Goal: Task Accomplishment & Management: Use online tool/utility

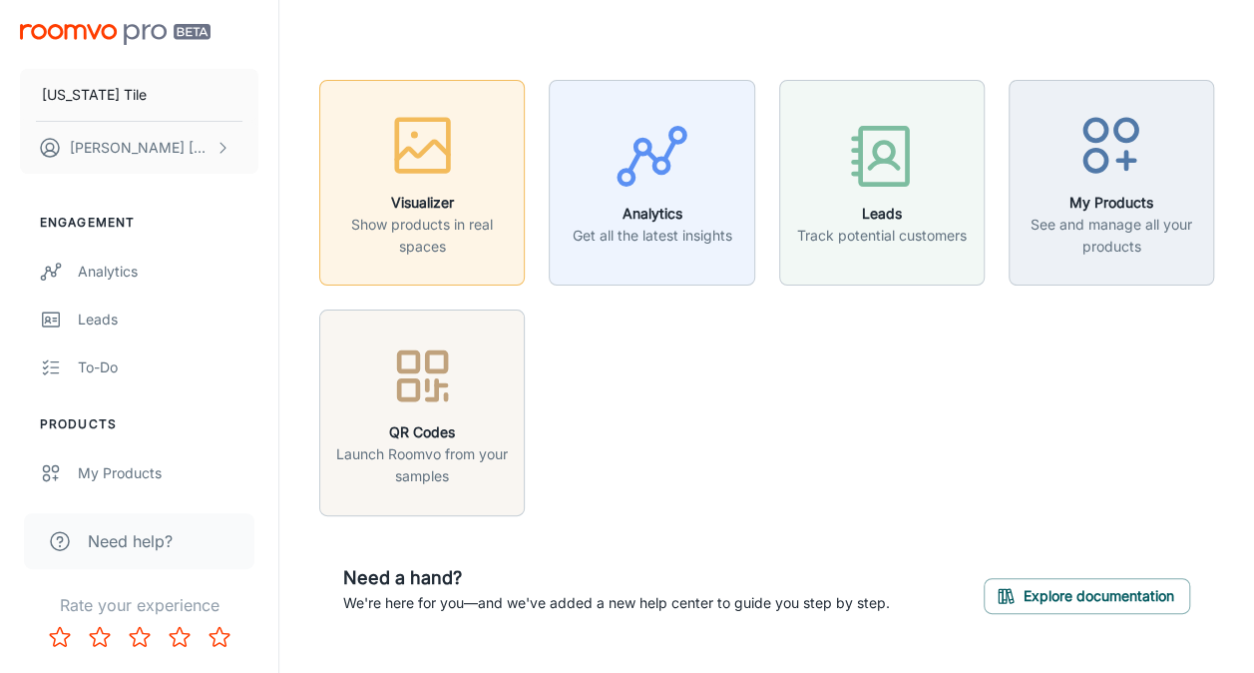
click at [457, 231] on p "Show products in real spaces" at bounding box center [422, 236] width 180 height 44
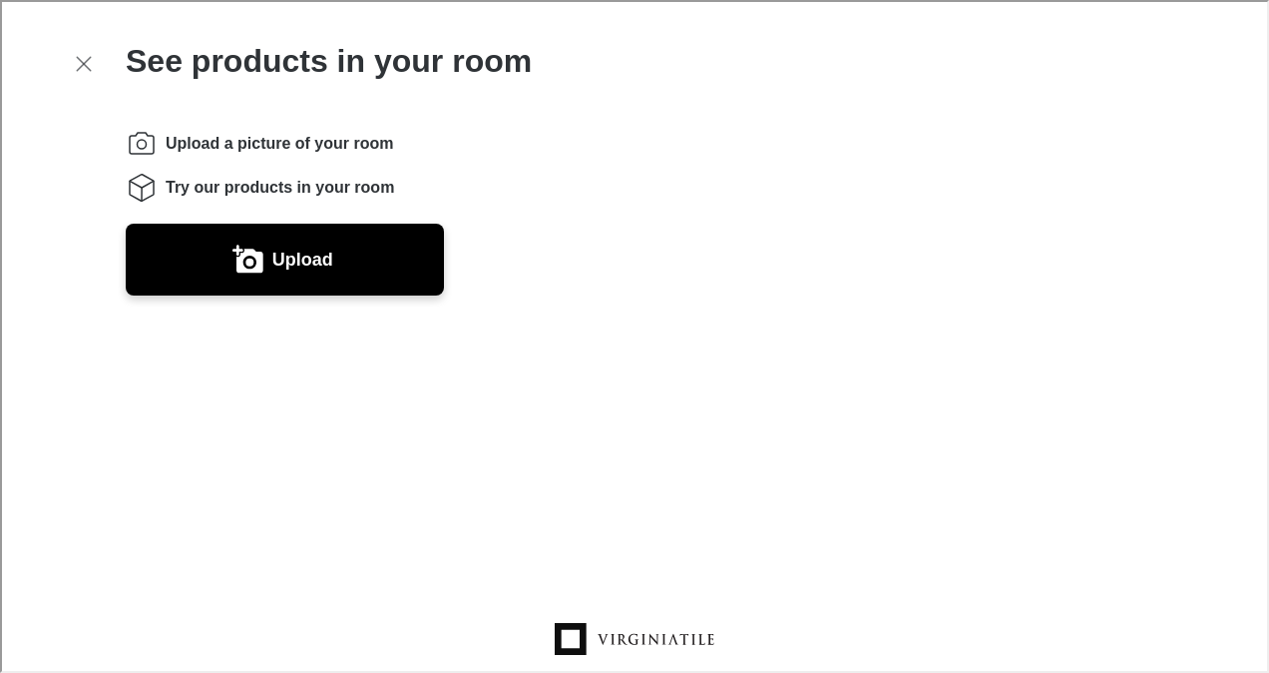
click at [139, 144] on icon "Instructions" at bounding box center [140, 142] width 32 height 32
click at [219, 139] on span "Upload a picture of your room" at bounding box center [278, 142] width 228 height 22
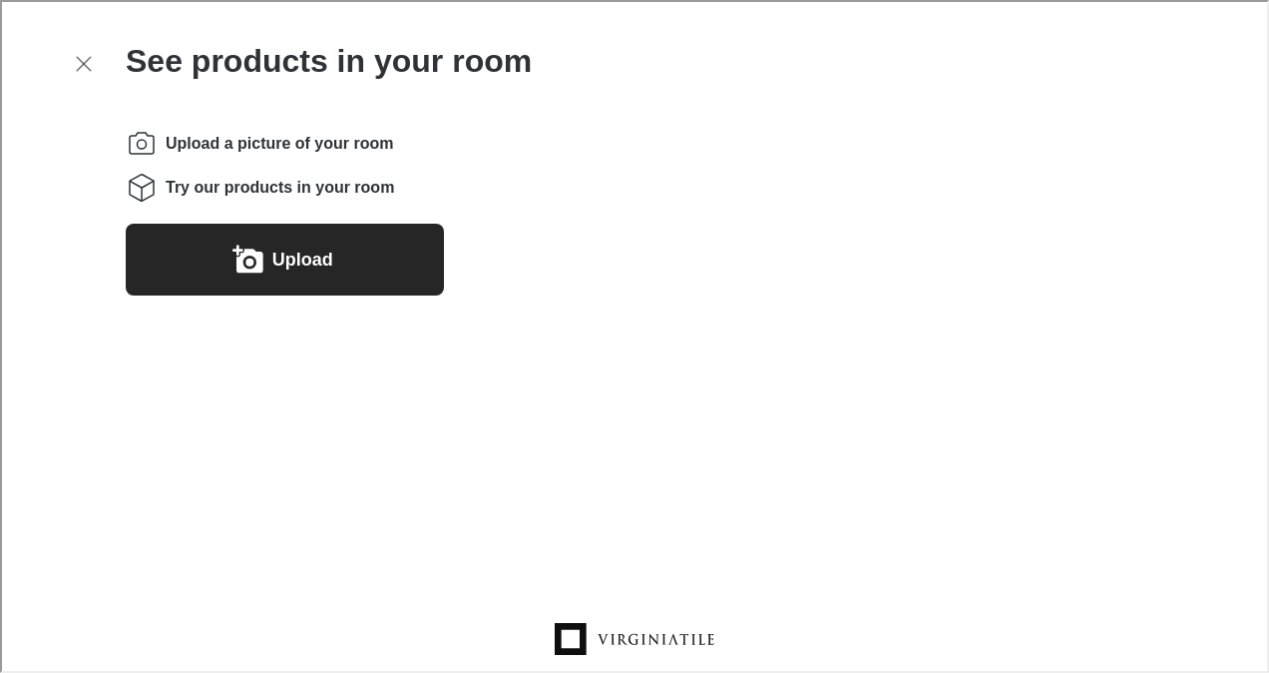
click at [261, 236] on button "Upload" at bounding box center [283, 258] width 318 height 72
click at [256, 234] on button "Upload" at bounding box center [283, 258] width 318 height 72
click at [342, 237] on button "Upload" at bounding box center [283, 258] width 318 height 72
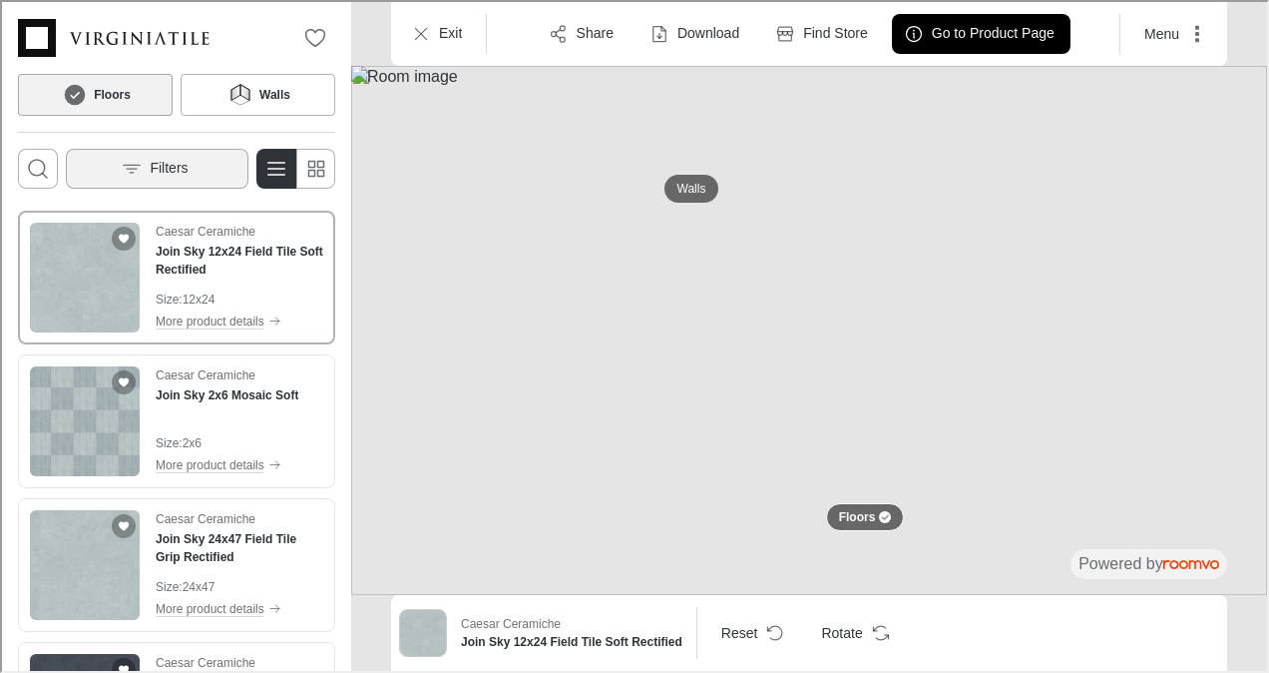
click at [200, 164] on button "Filters" at bounding box center [155, 167] width 183 height 40
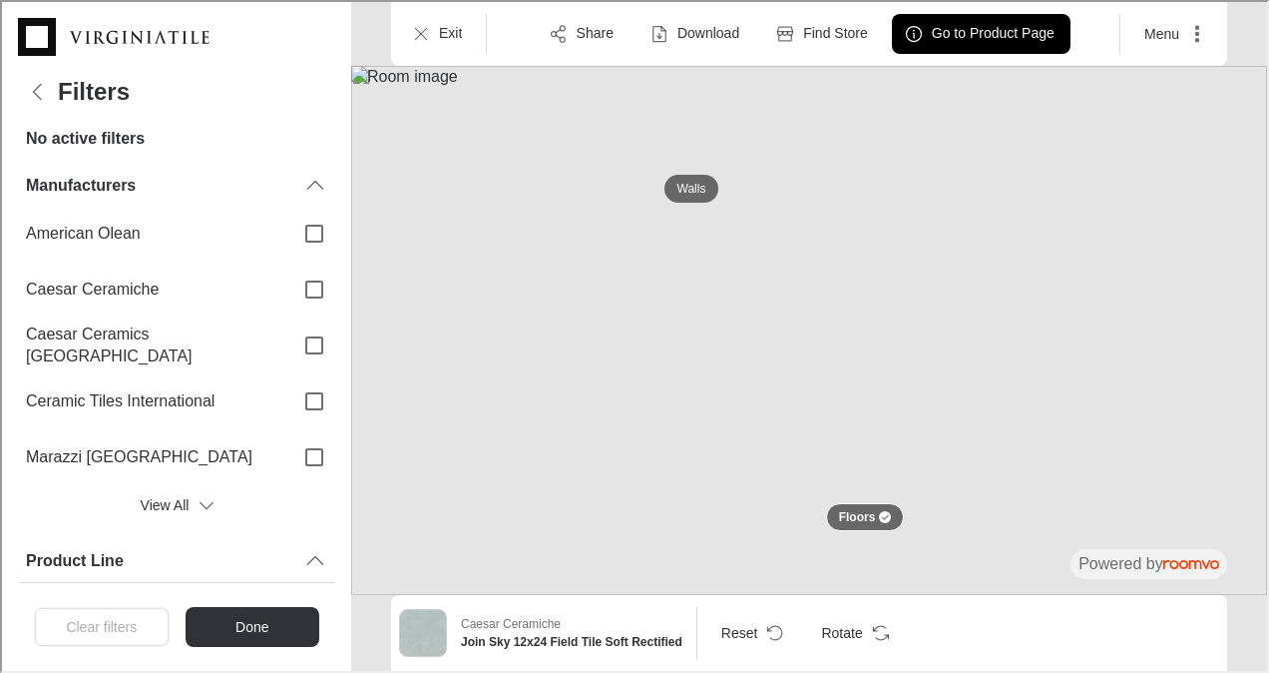
click at [104, 127] on h6 "No active filters" at bounding box center [83, 137] width 119 height 22
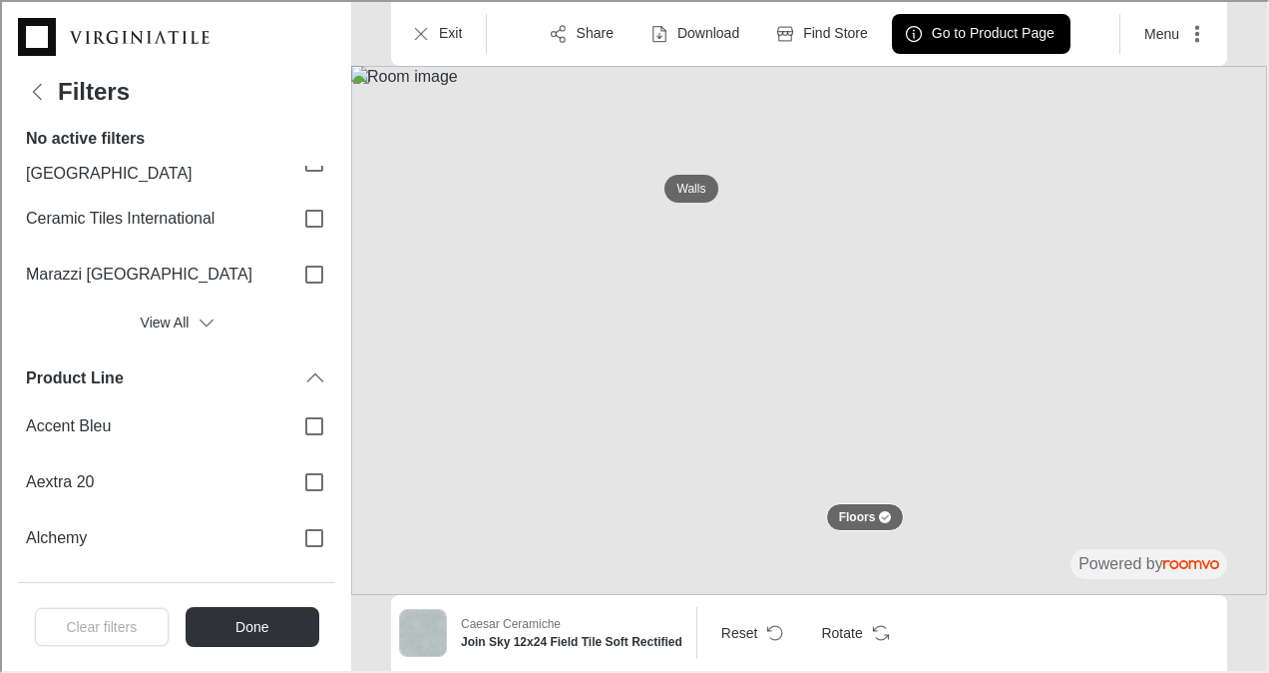
scroll to position [187, 0]
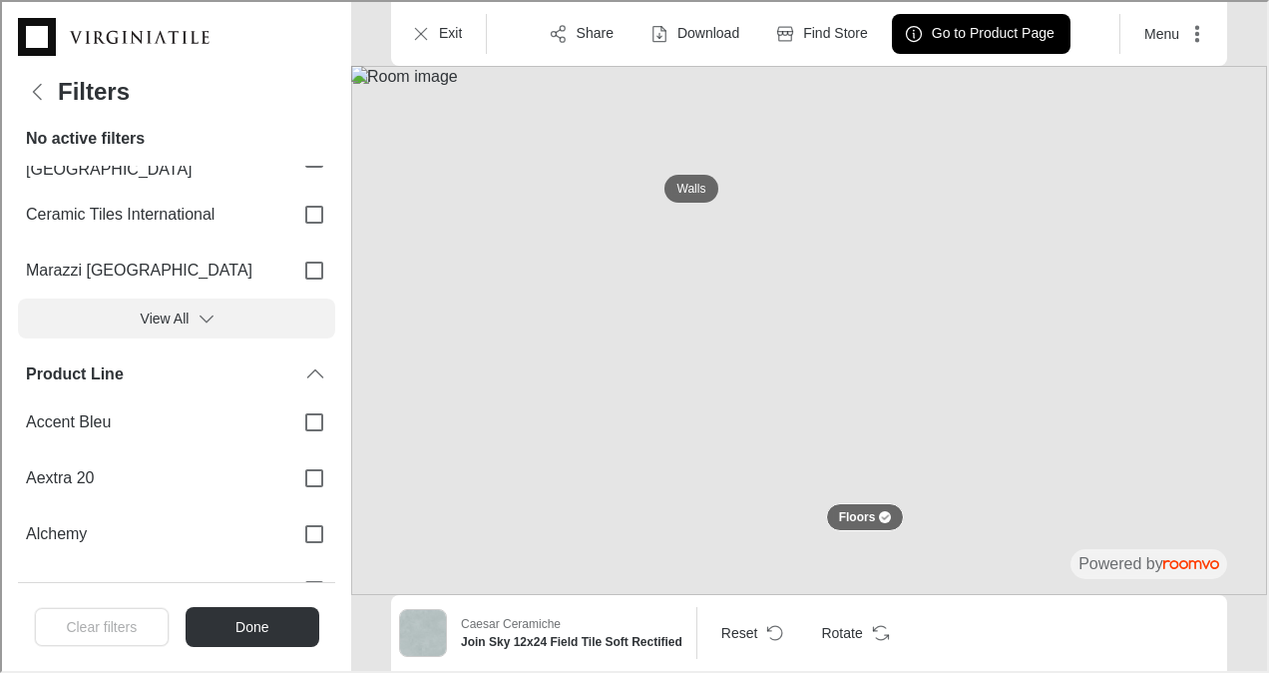
click at [167, 317] on button "View All" at bounding box center [174, 316] width 317 height 40
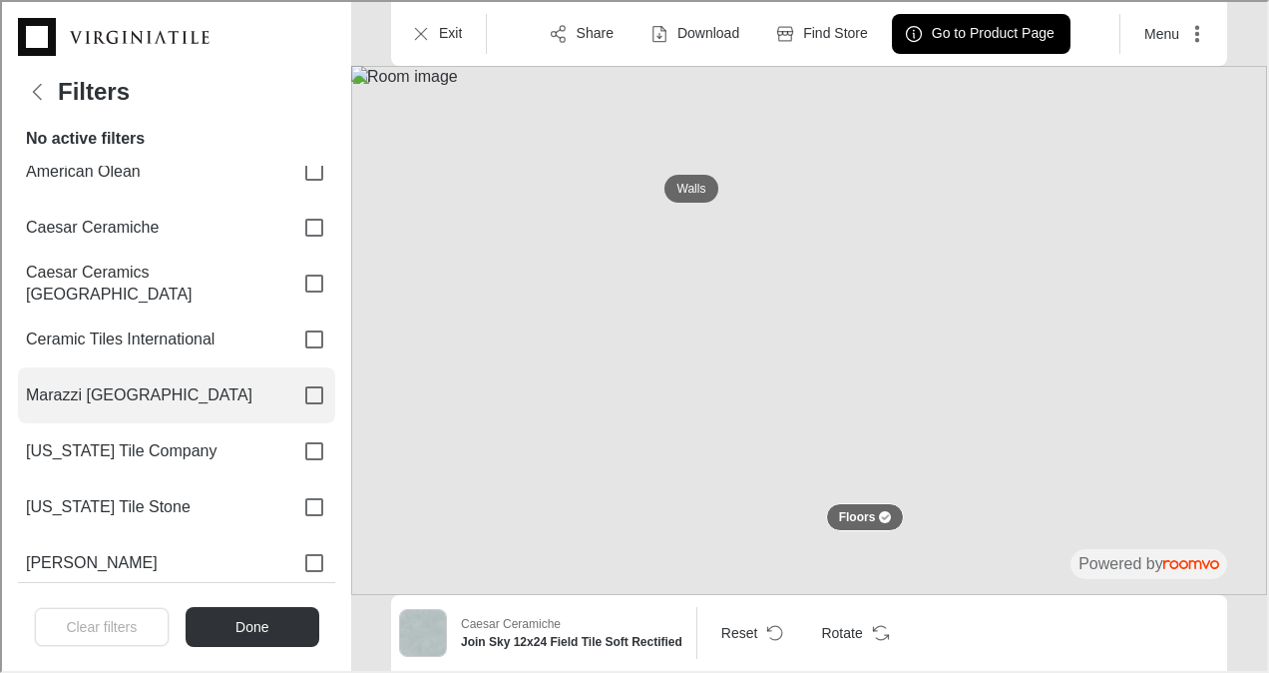
scroll to position [0, 0]
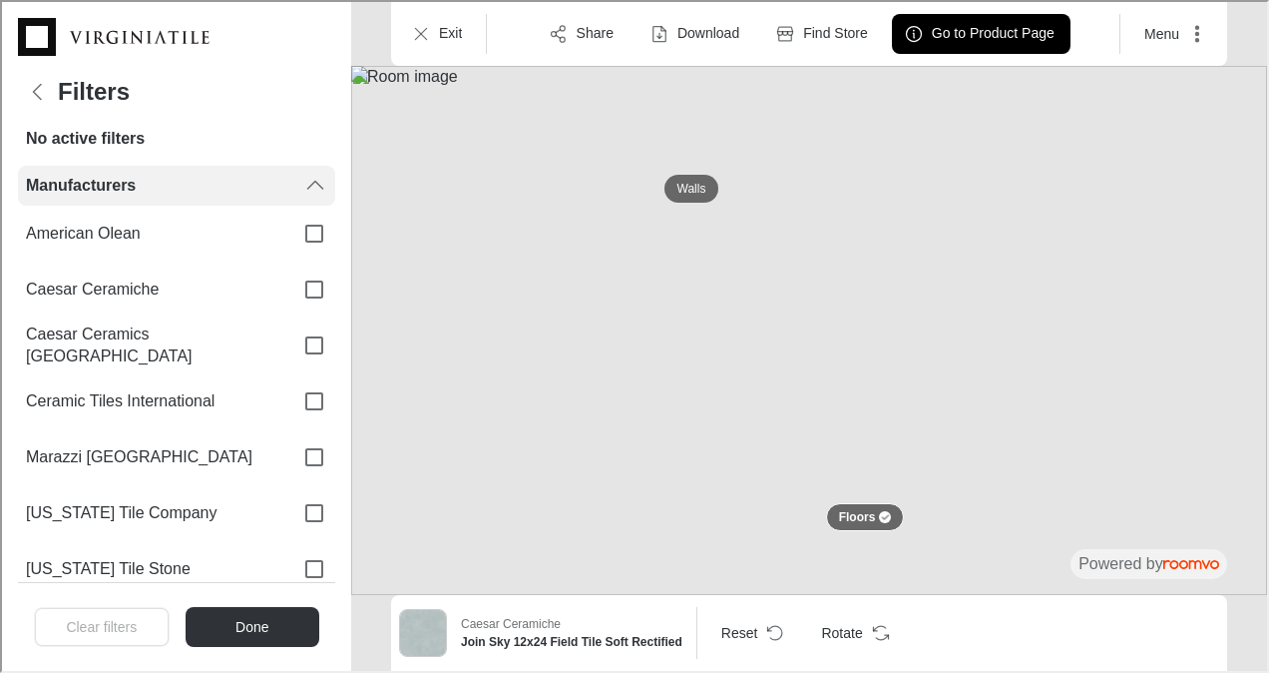
click at [301, 178] on icon "Filters menu" at bounding box center [313, 184] width 24 height 24
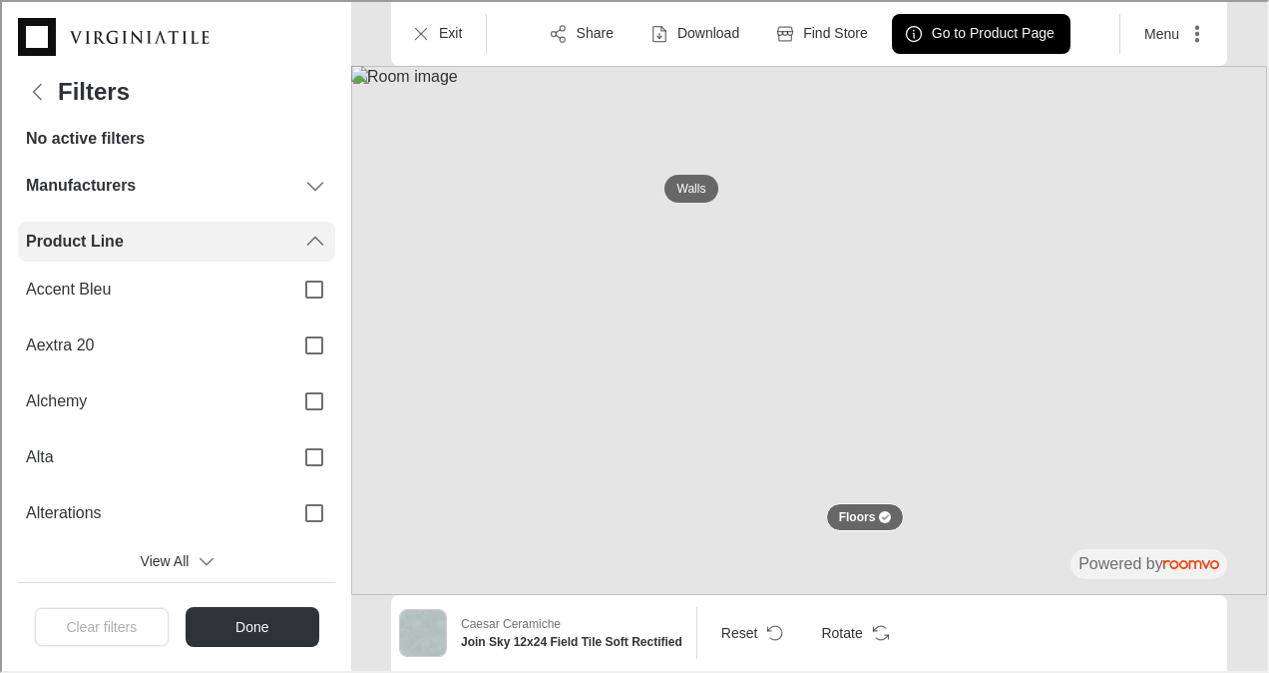
click at [306, 236] on icon "Filters menu" at bounding box center [313, 240] width 24 height 24
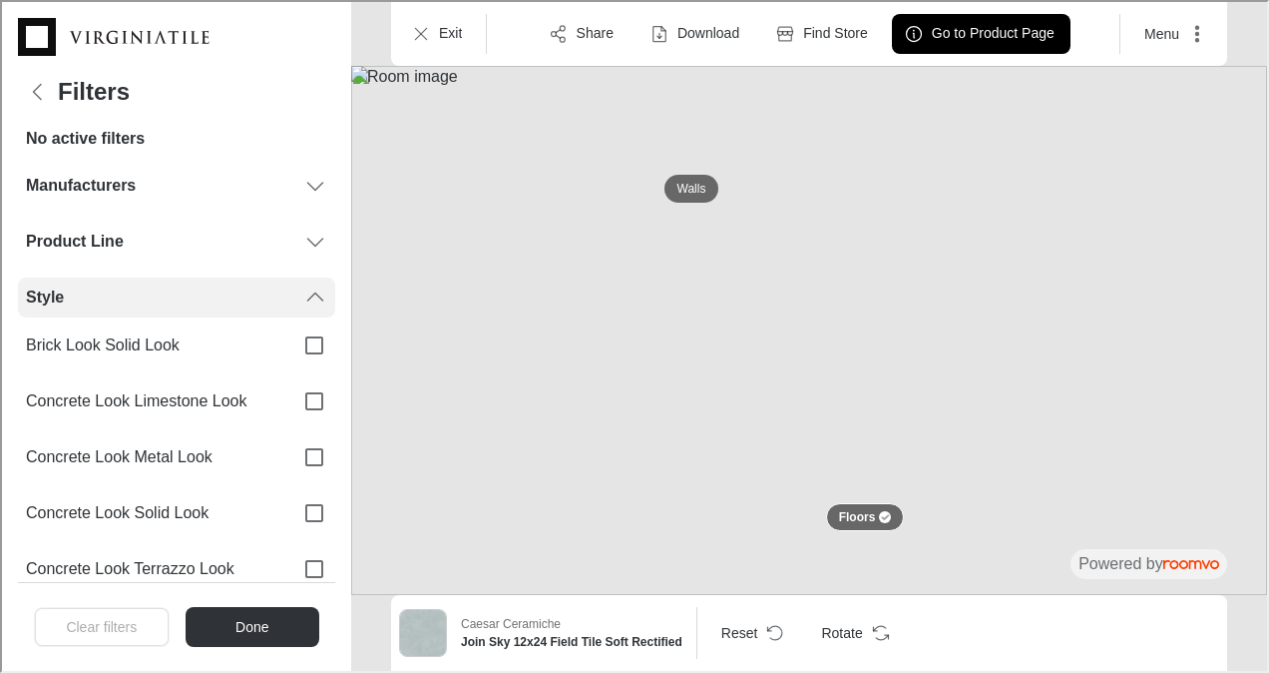
click at [301, 284] on icon "Filters menu" at bounding box center [313, 295] width 24 height 24
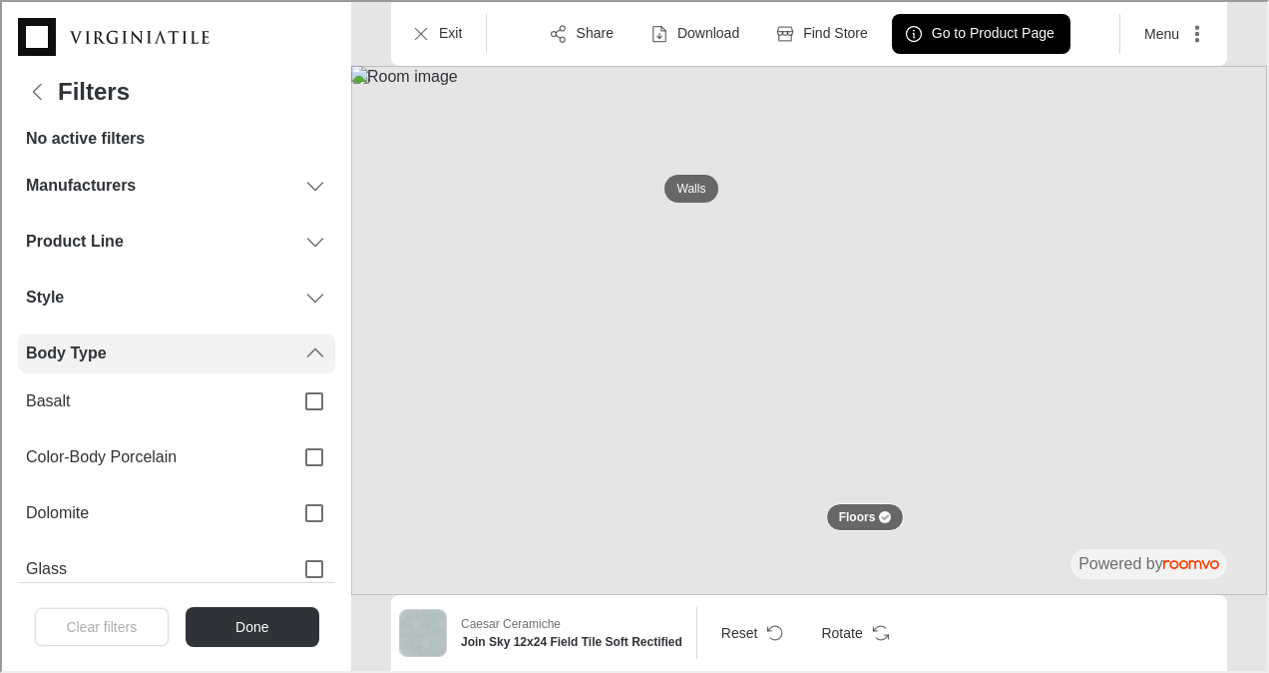
click at [300, 331] on div "Body Type" at bounding box center [174, 351] width 317 height 40
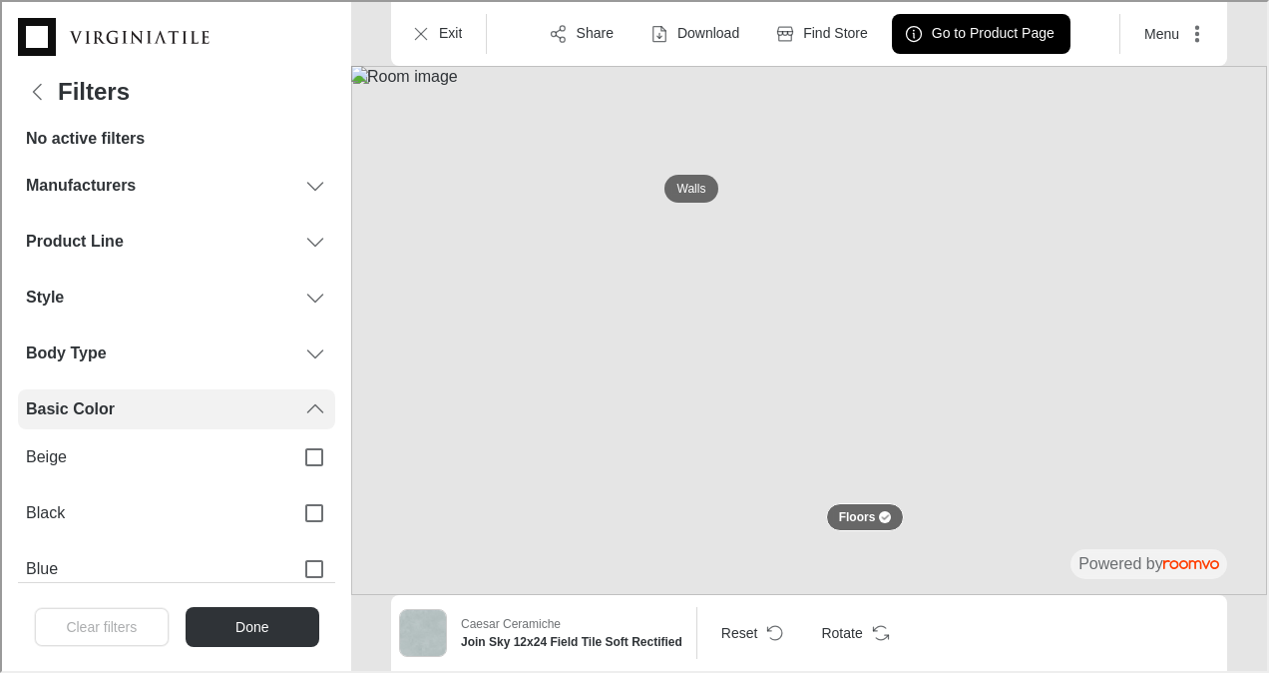
click at [301, 403] on icon "Filters menu" at bounding box center [313, 407] width 24 height 24
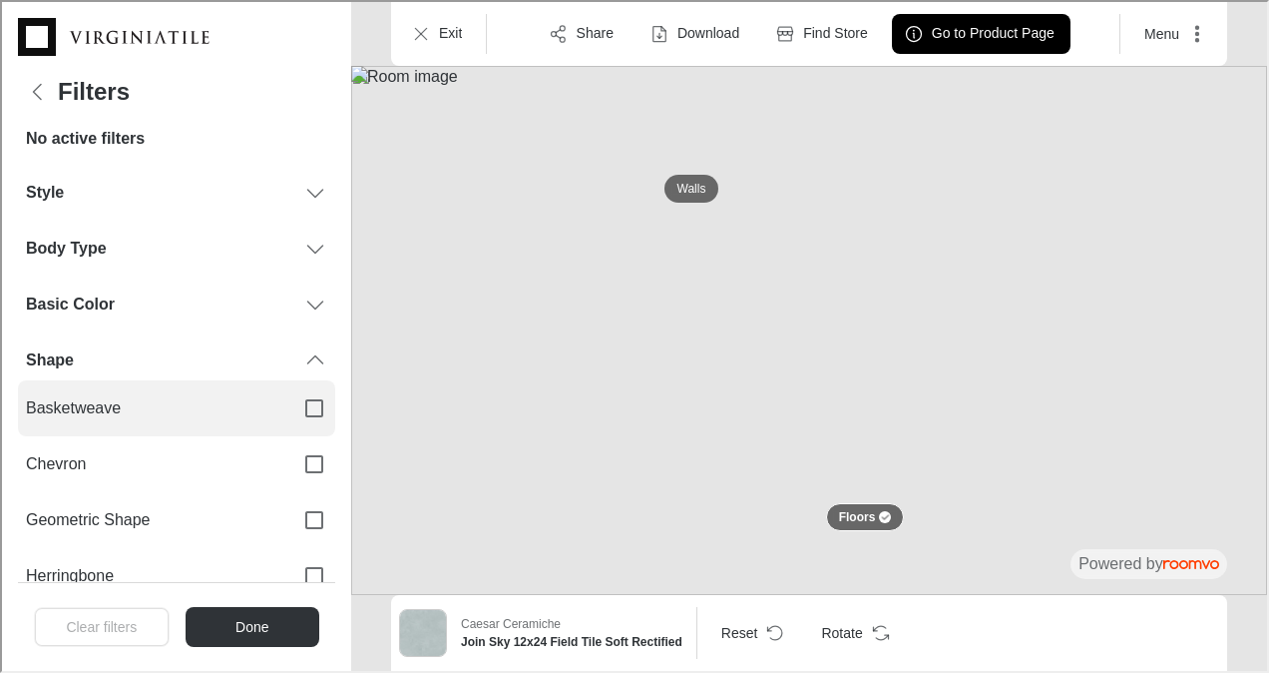
scroll to position [107, 0]
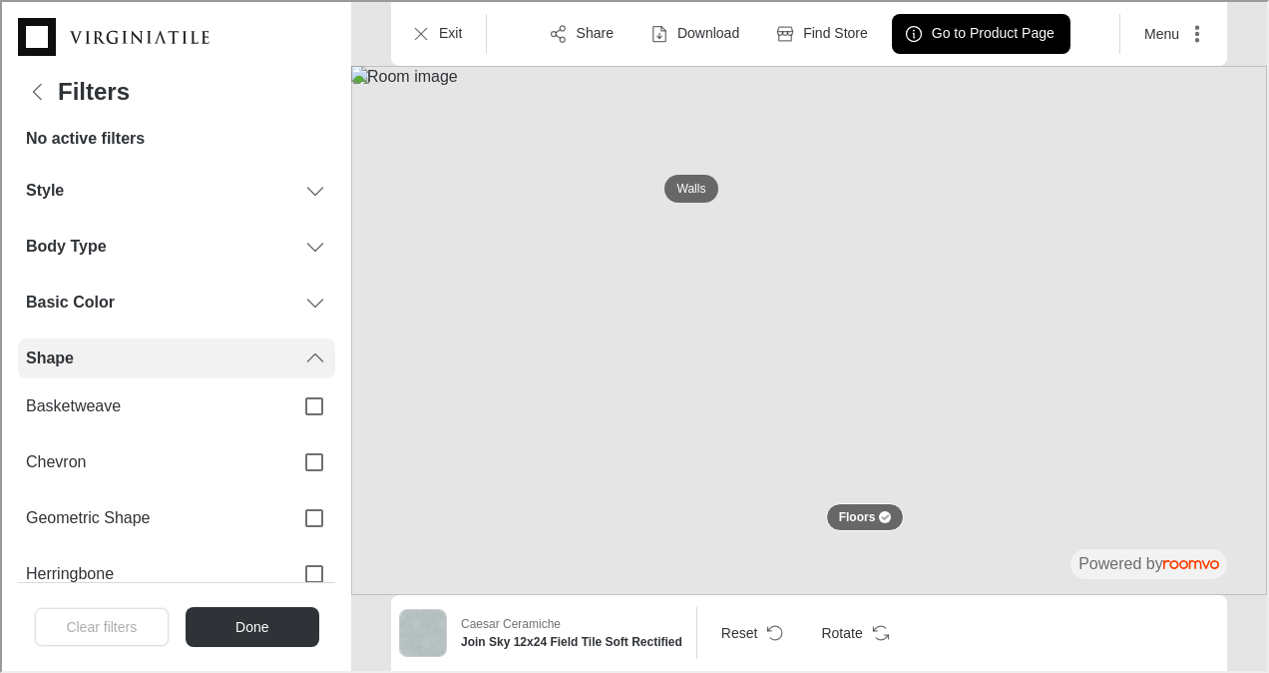
click at [301, 361] on icon "Filters menu" at bounding box center [313, 356] width 24 height 24
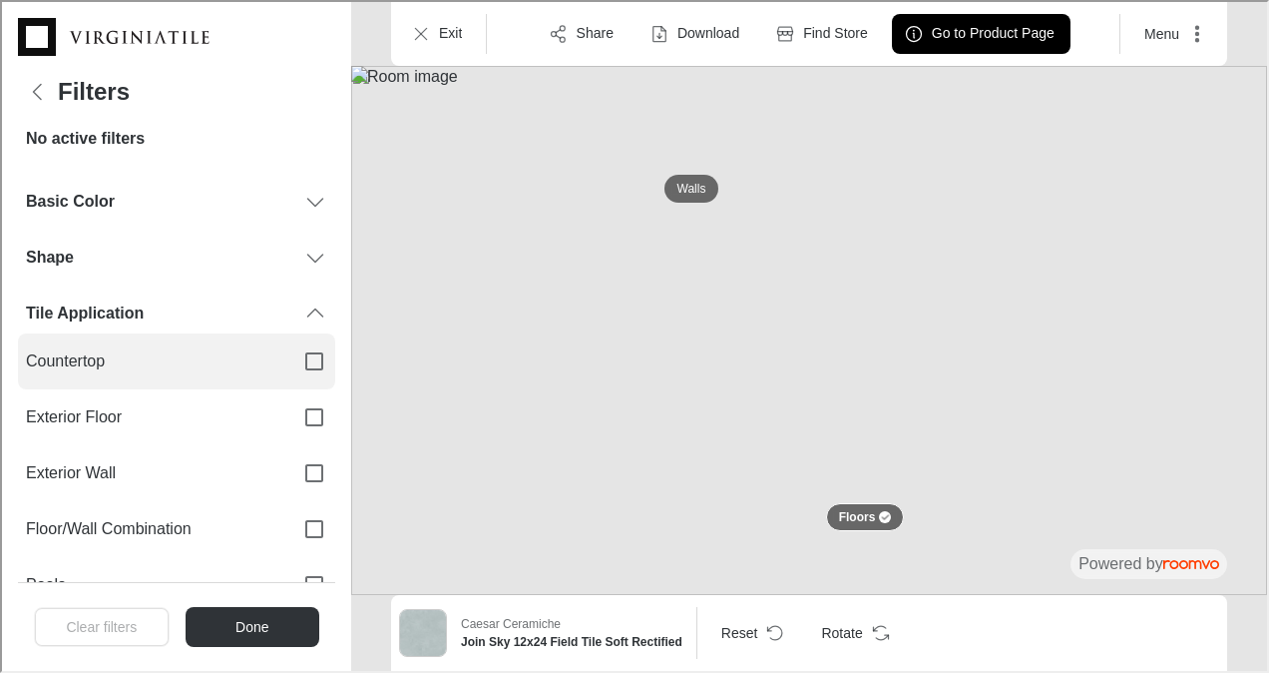
scroll to position [210, 0]
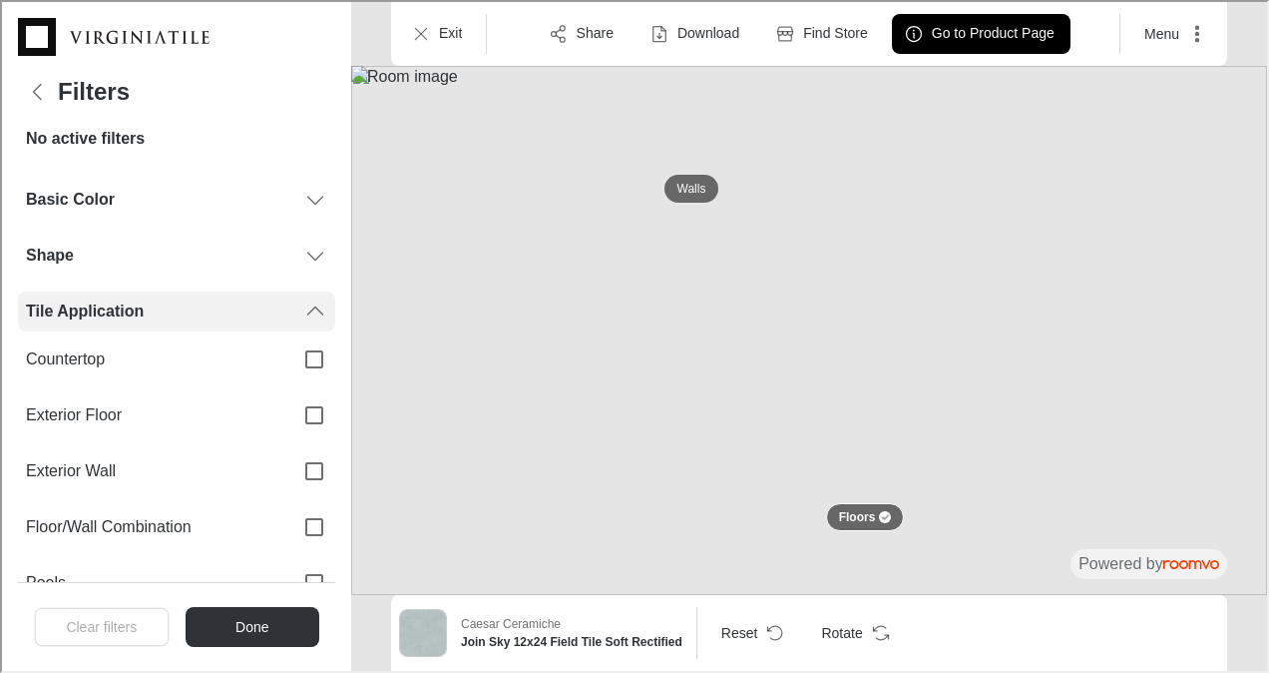
click at [302, 314] on icon "Filters menu" at bounding box center [313, 309] width 24 height 24
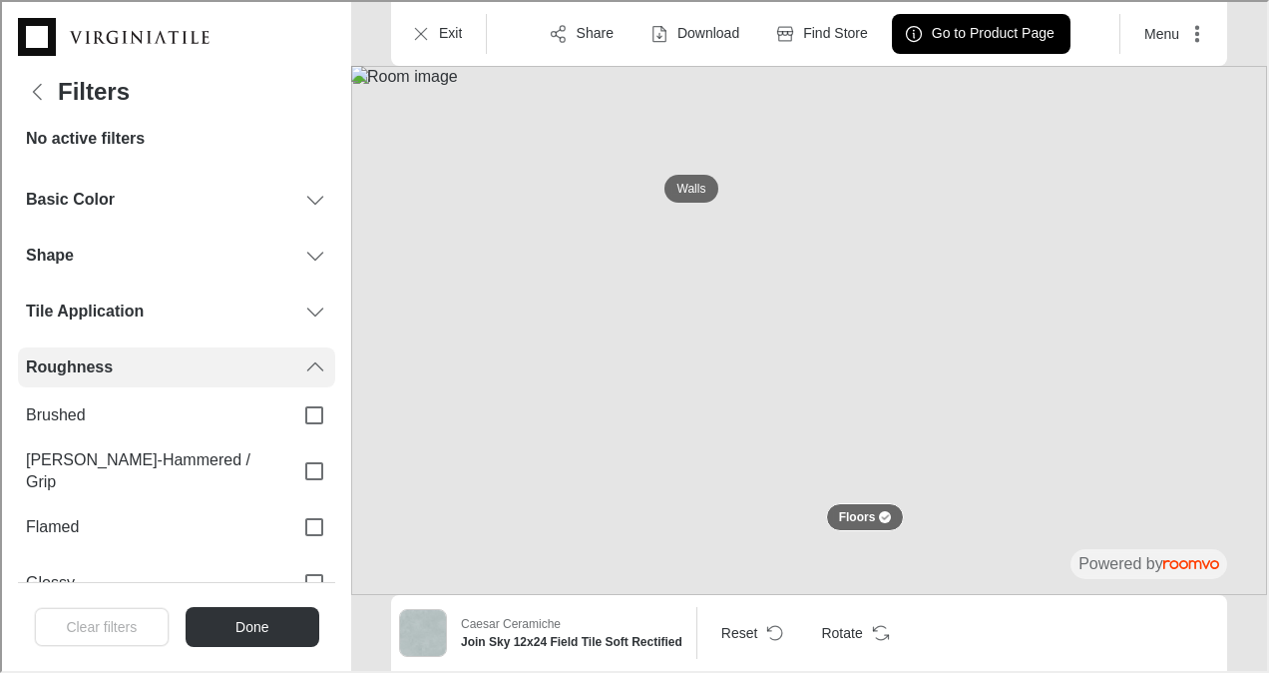
click at [307, 367] on polyline "Filters menu" at bounding box center [313, 365] width 15 height 8
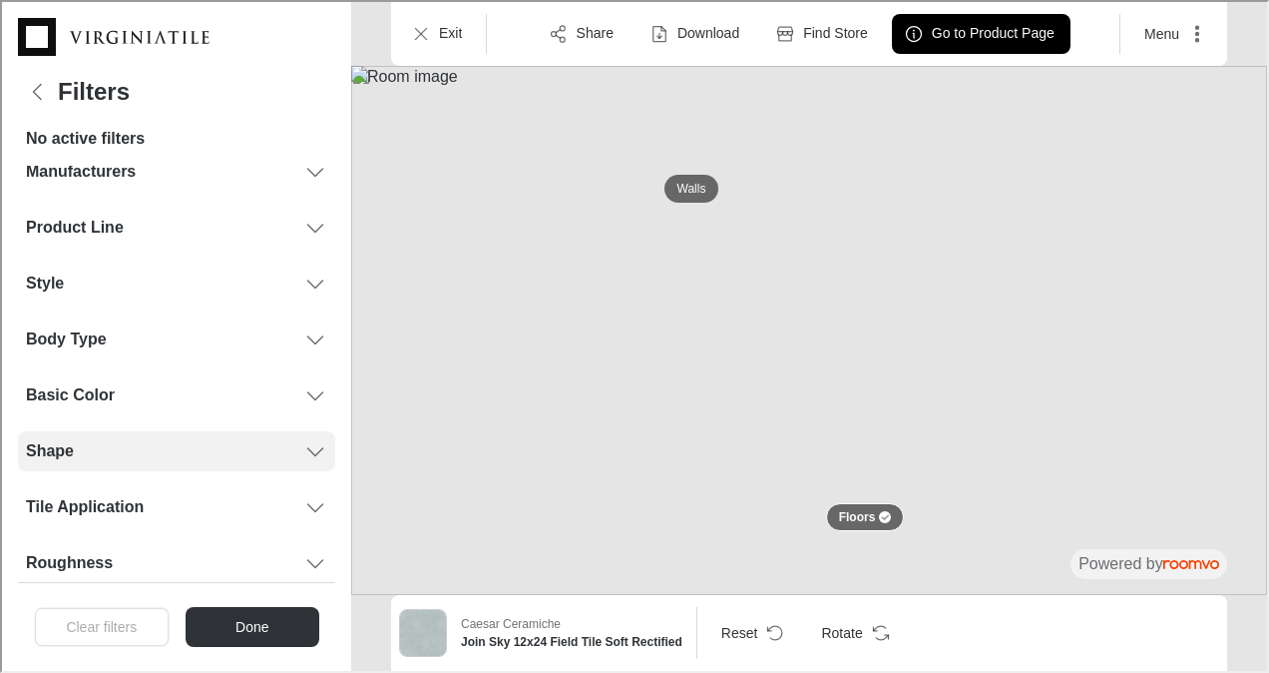
scroll to position [0, 0]
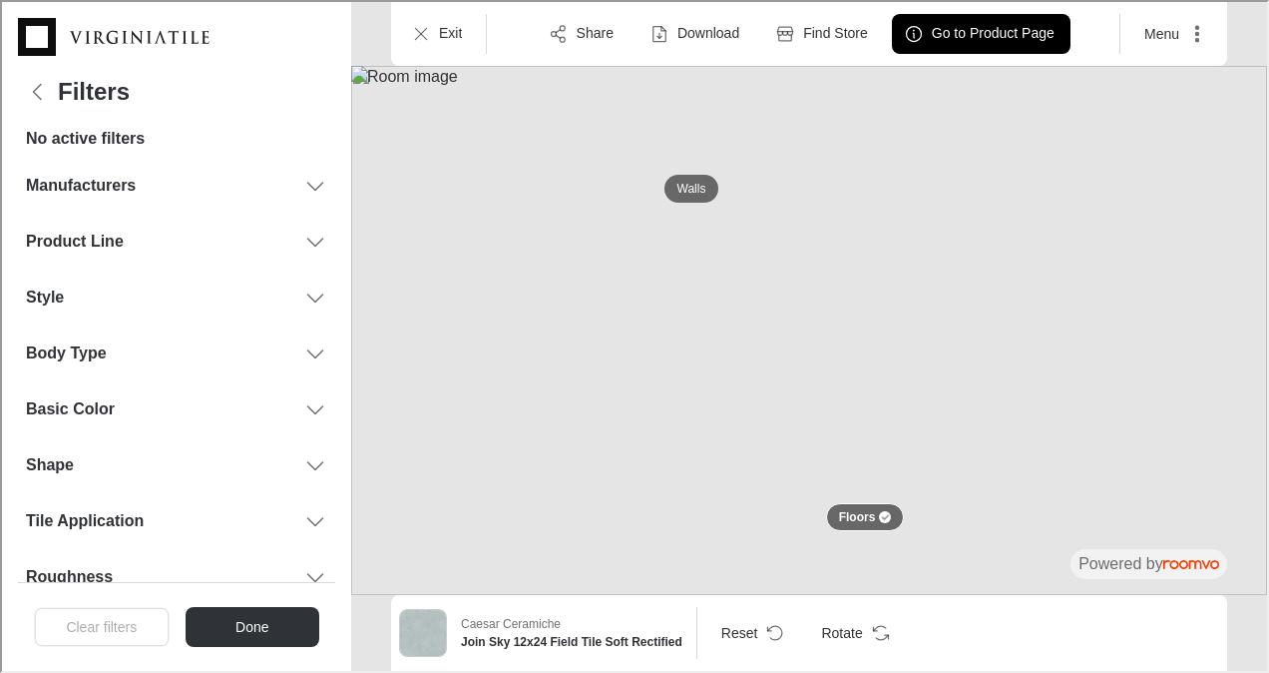
drag, startPoint x: 307, startPoint y: 182, endPoint x: 1040, endPoint y: 198, distance: 732.6
click at [1040, 198] on img at bounding box center [807, 328] width 916 height 529
click at [441, 32] on p "Exit" at bounding box center [448, 32] width 23 height 20
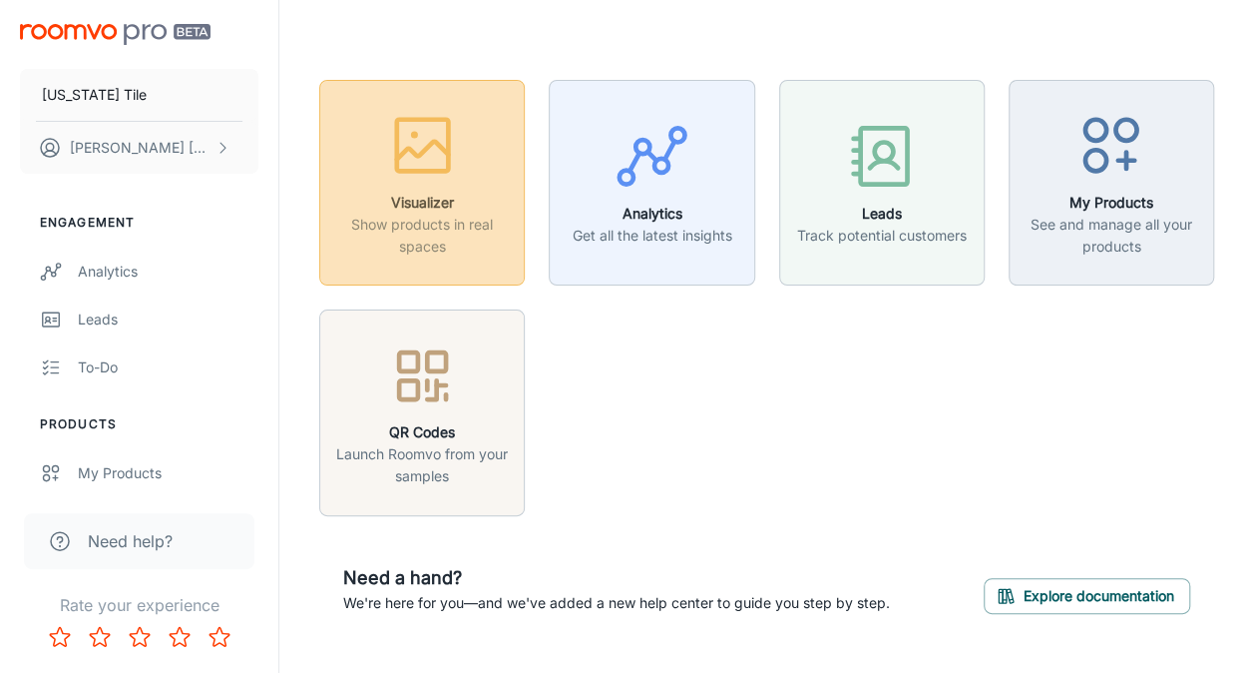
click at [491, 188] on div "button" at bounding box center [422, 149] width 180 height 83
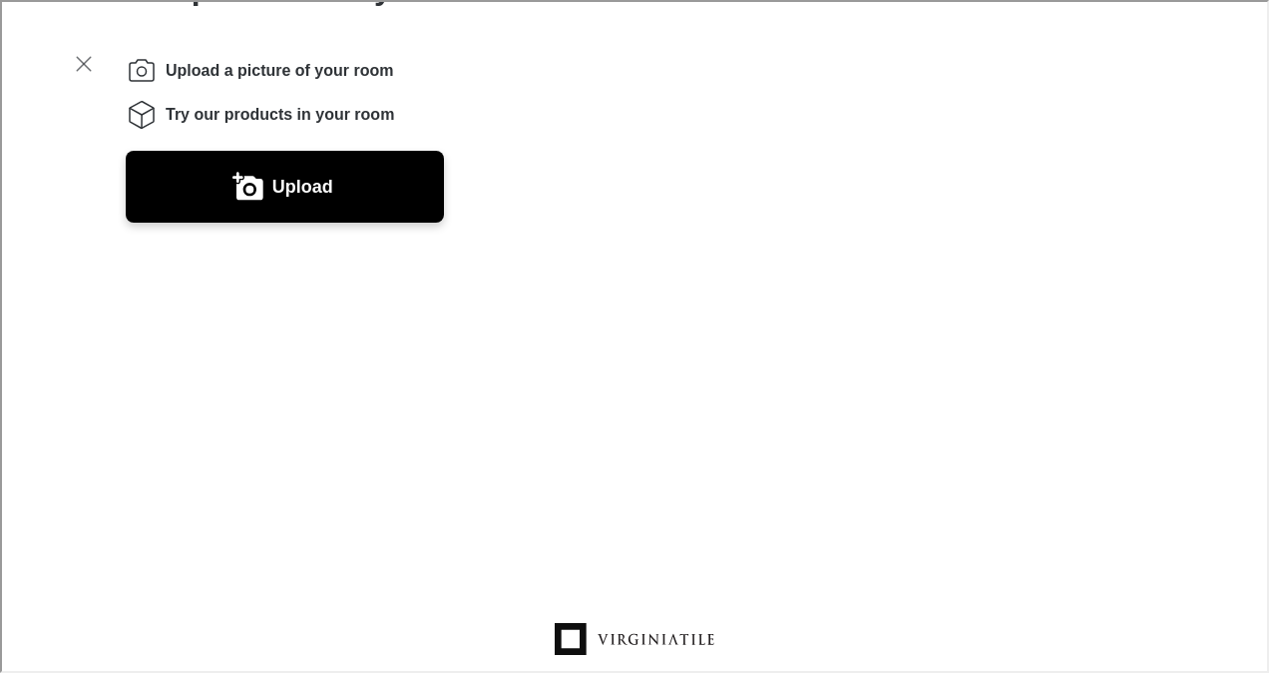
scroll to position [0, 0]
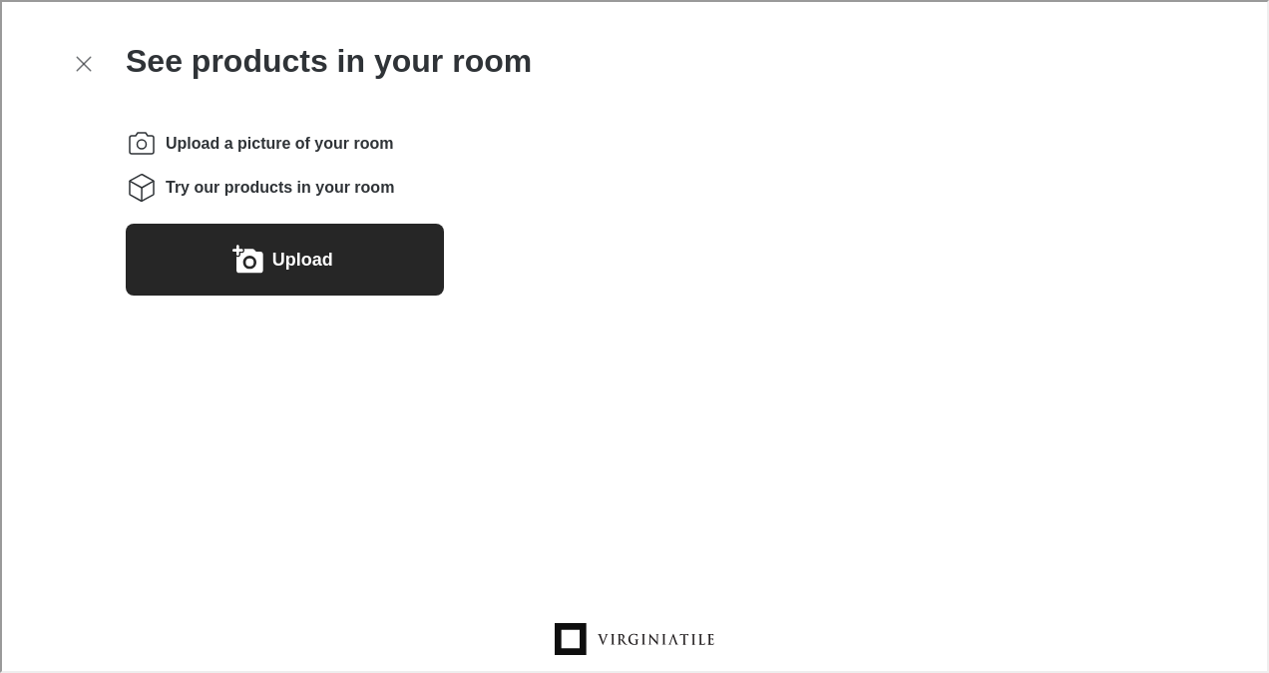
click at [295, 273] on label "Upload" at bounding box center [300, 257] width 61 height 32
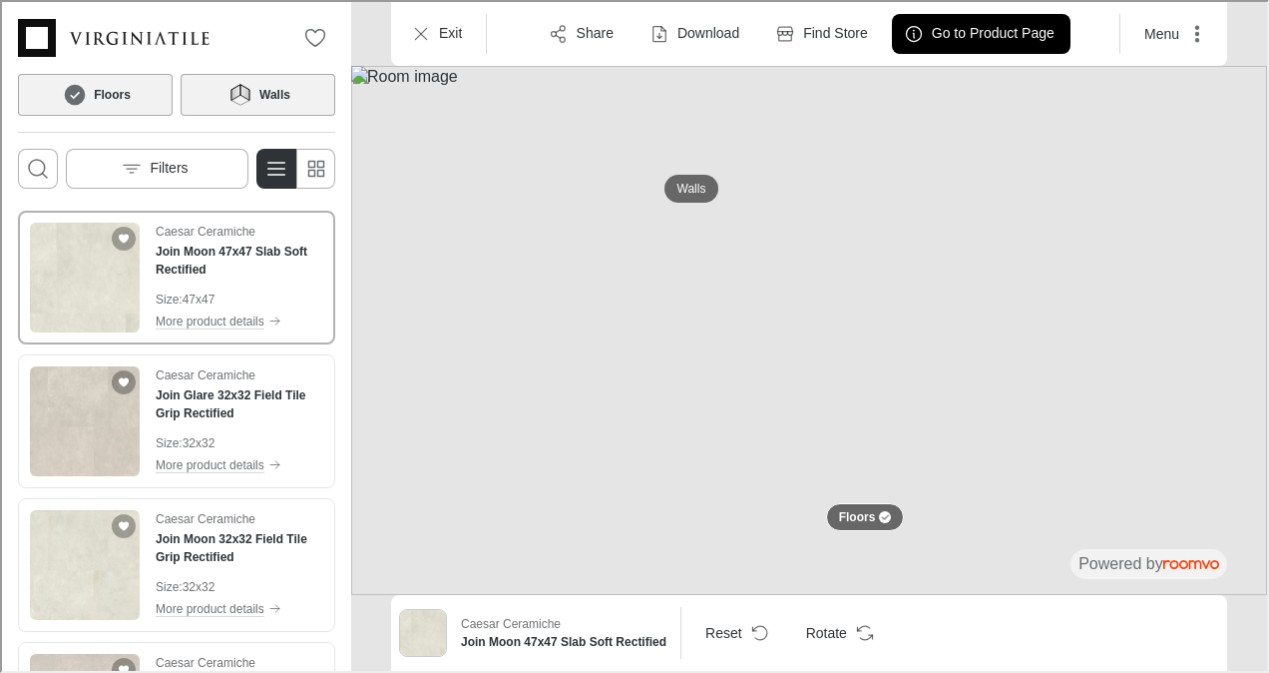
click at [236, 86] on icon at bounding box center [234, 91] width 9 height 16
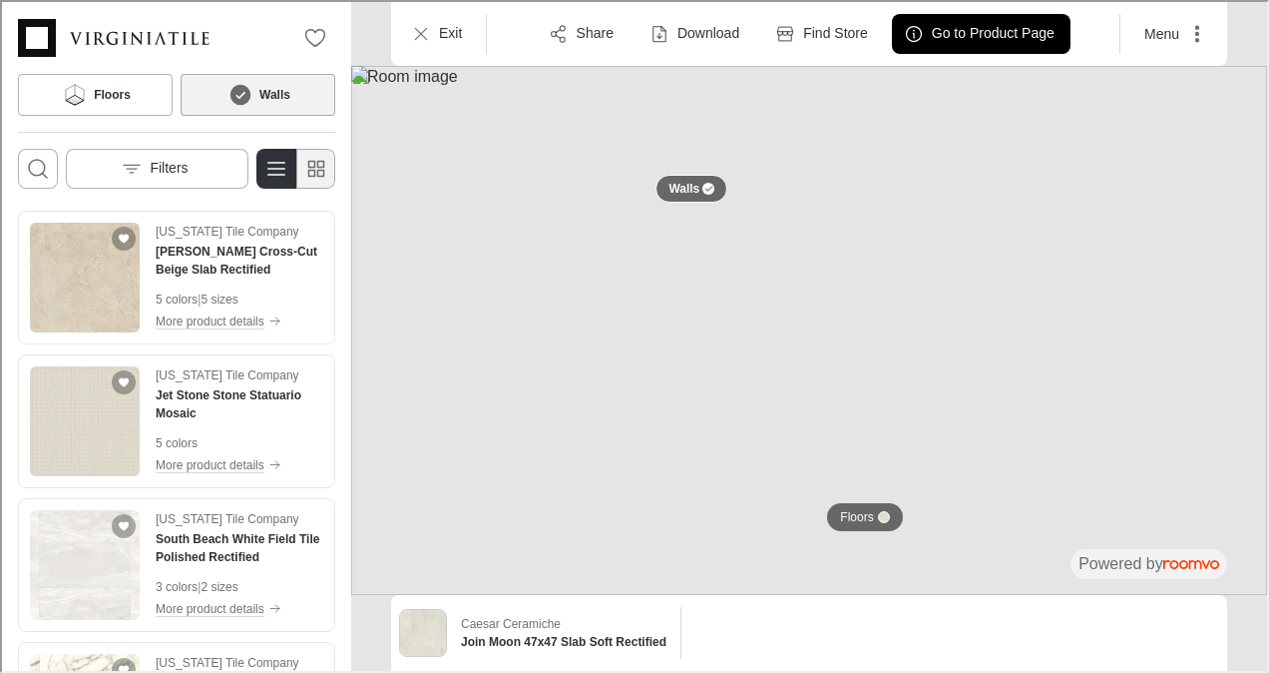
click at [308, 168] on icon "Switch to simple view" at bounding box center [314, 167] width 24 height 24
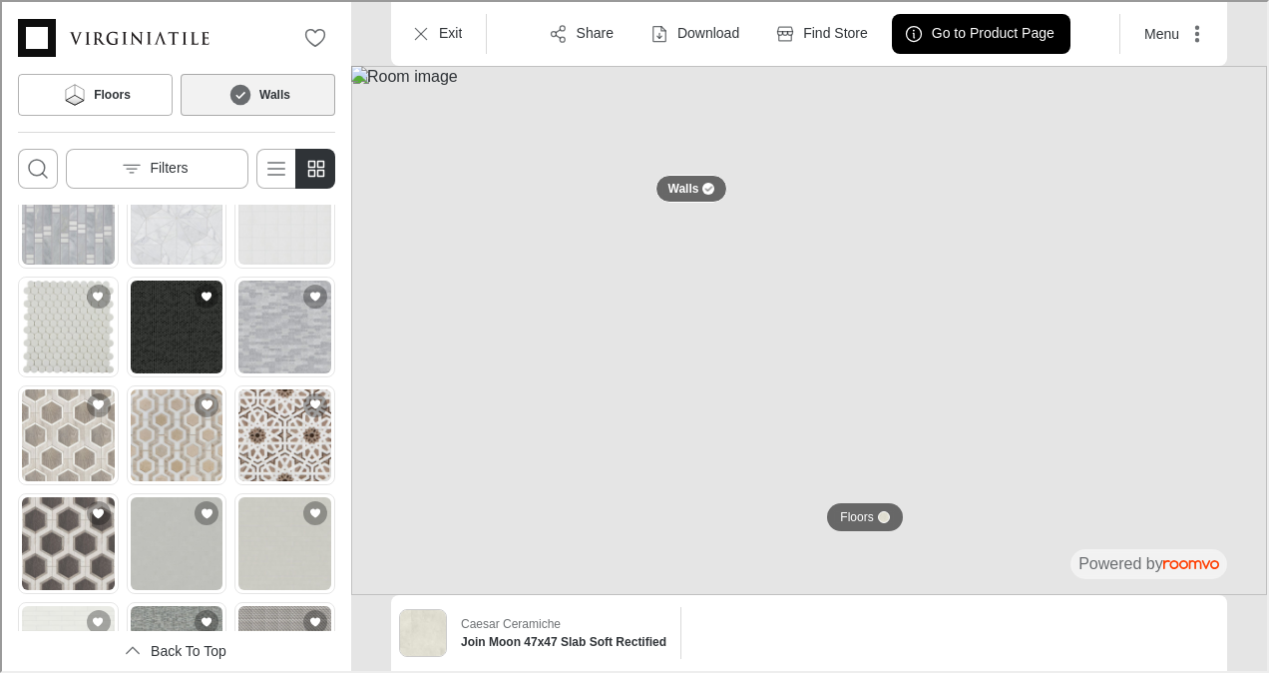
scroll to position [914, 0]
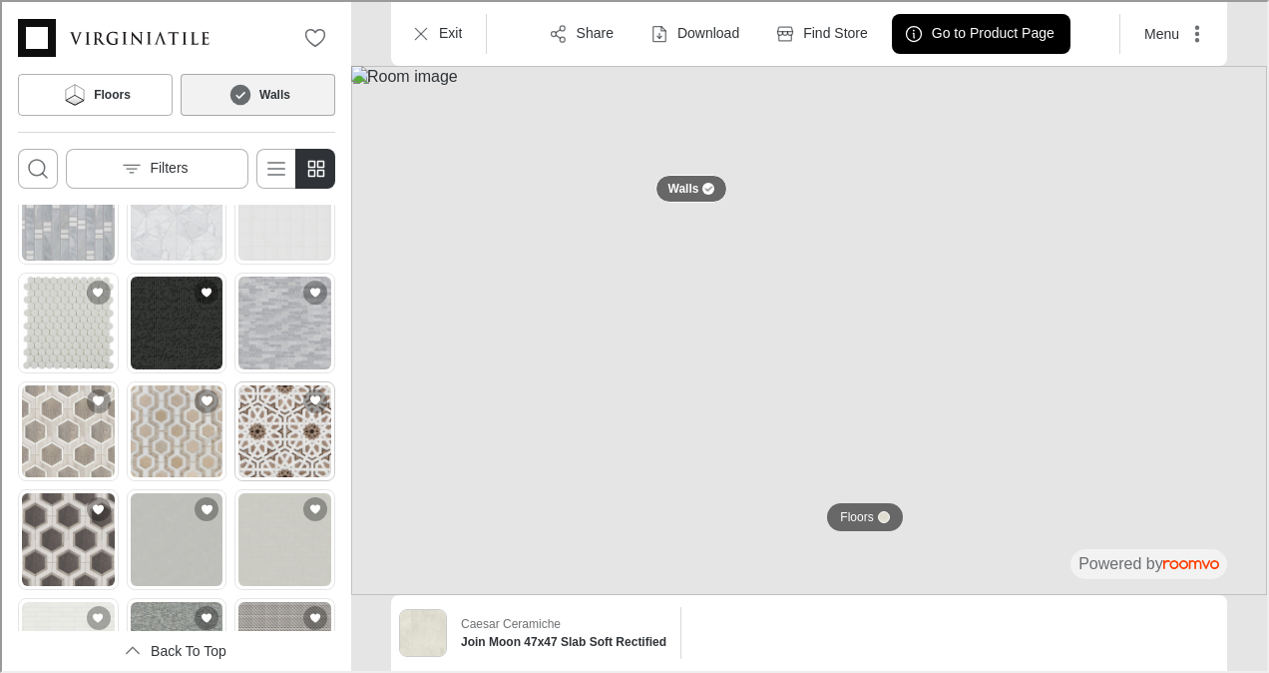
click at [279, 405] on img "See Villa D'Oro Cafe 15x7 Granada Mosaic Polished in the room" at bounding box center [282, 429] width 93 height 93
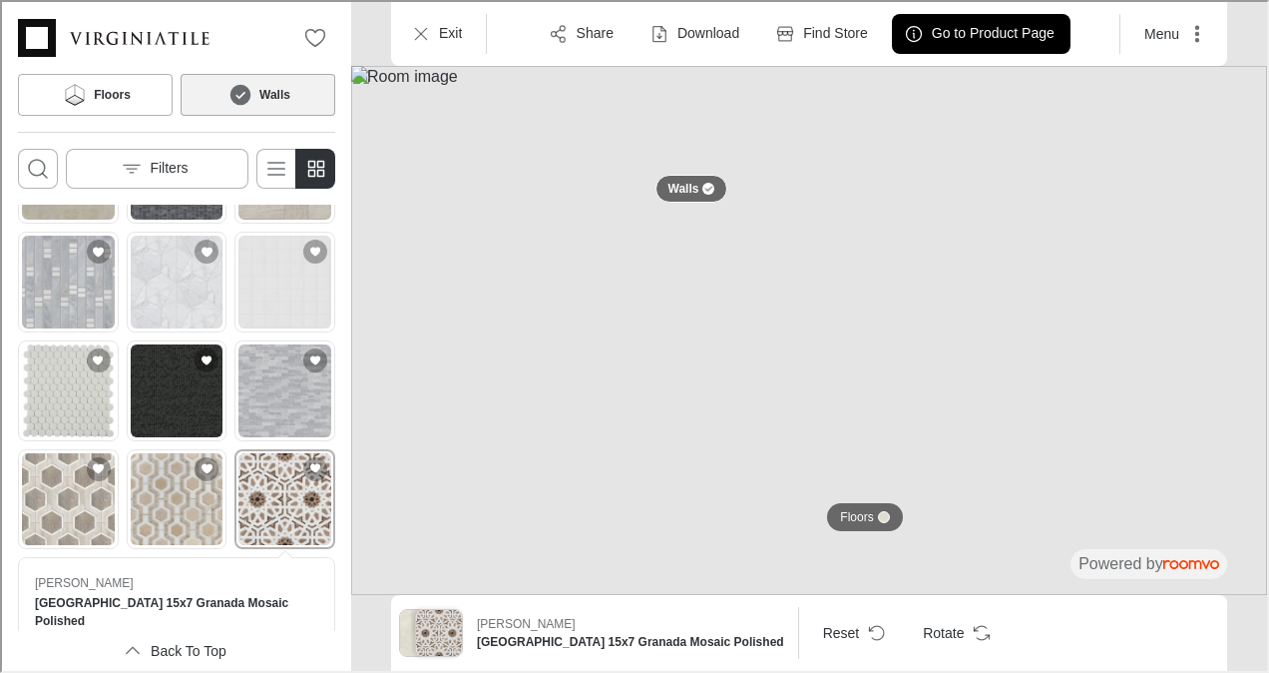
scroll to position [850, 0]
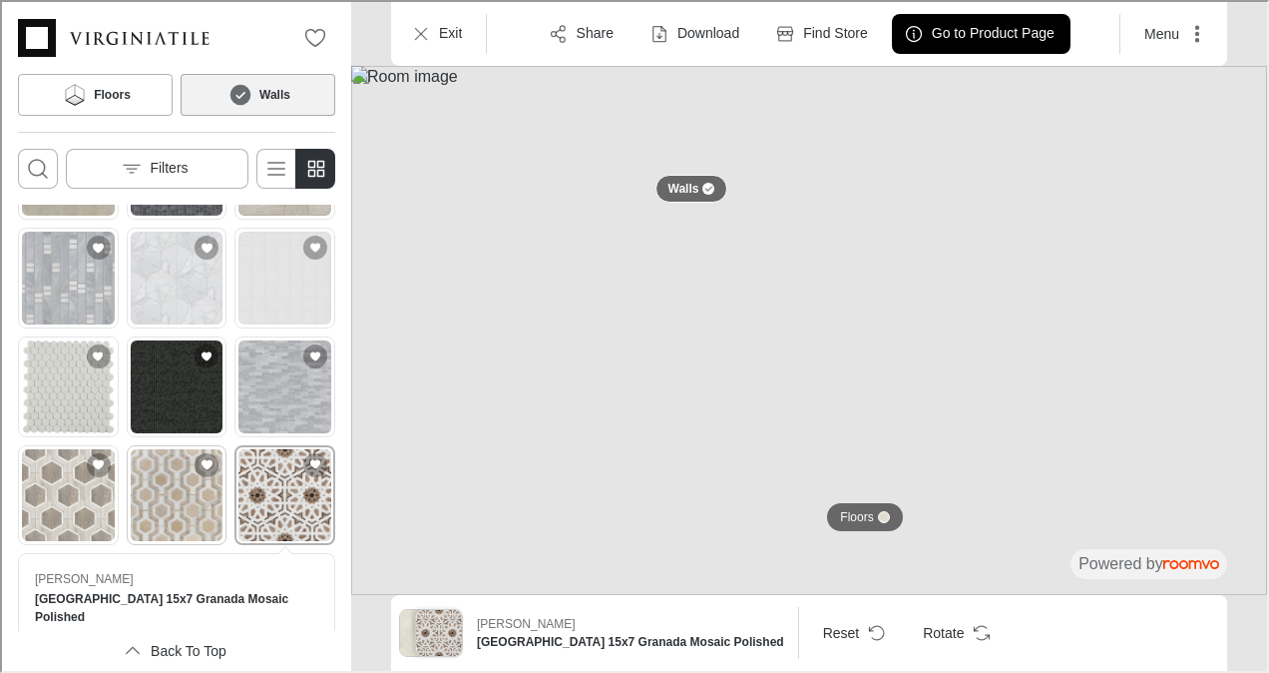
click at [147, 447] on img "See Tangent Linen 13x13 Honeycomb Mosaic Honed in the room" at bounding box center [175, 493] width 93 height 93
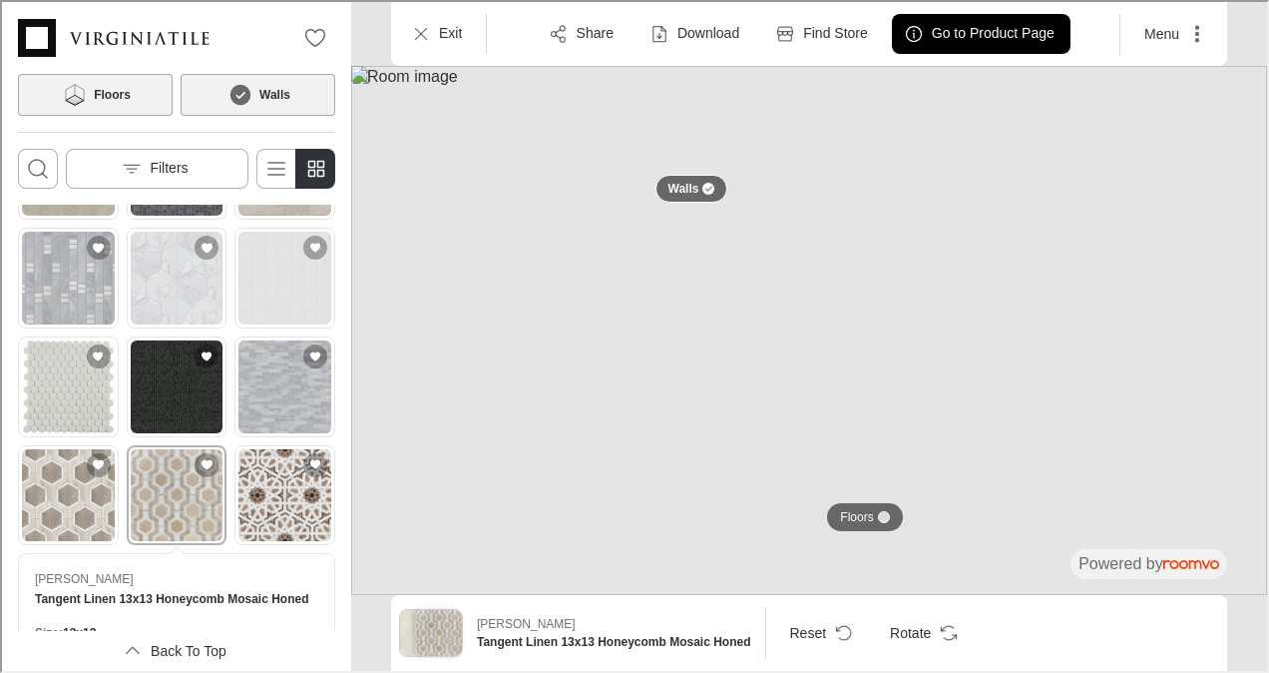
click at [100, 84] on h6 "Floors" at bounding box center [110, 93] width 37 height 18
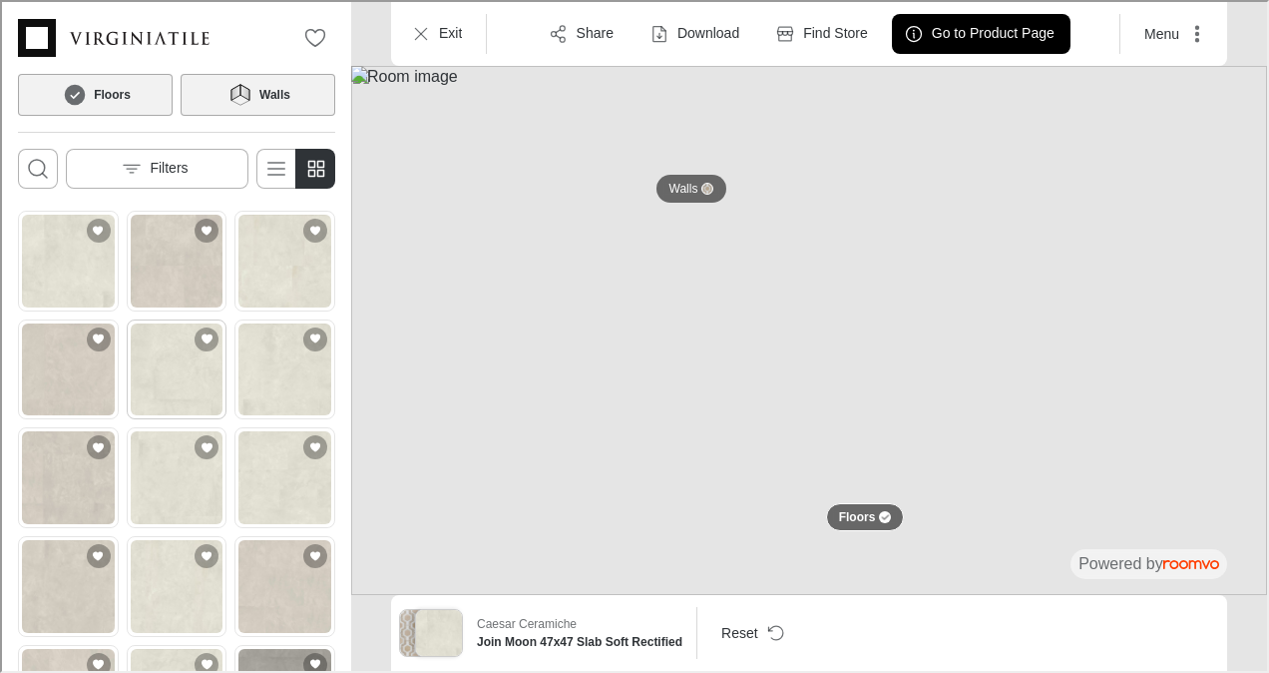
click at [164, 353] on img "See Join Moon 48x48 Field Tile Grip Rectified in the room" at bounding box center [175, 367] width 93 height 93
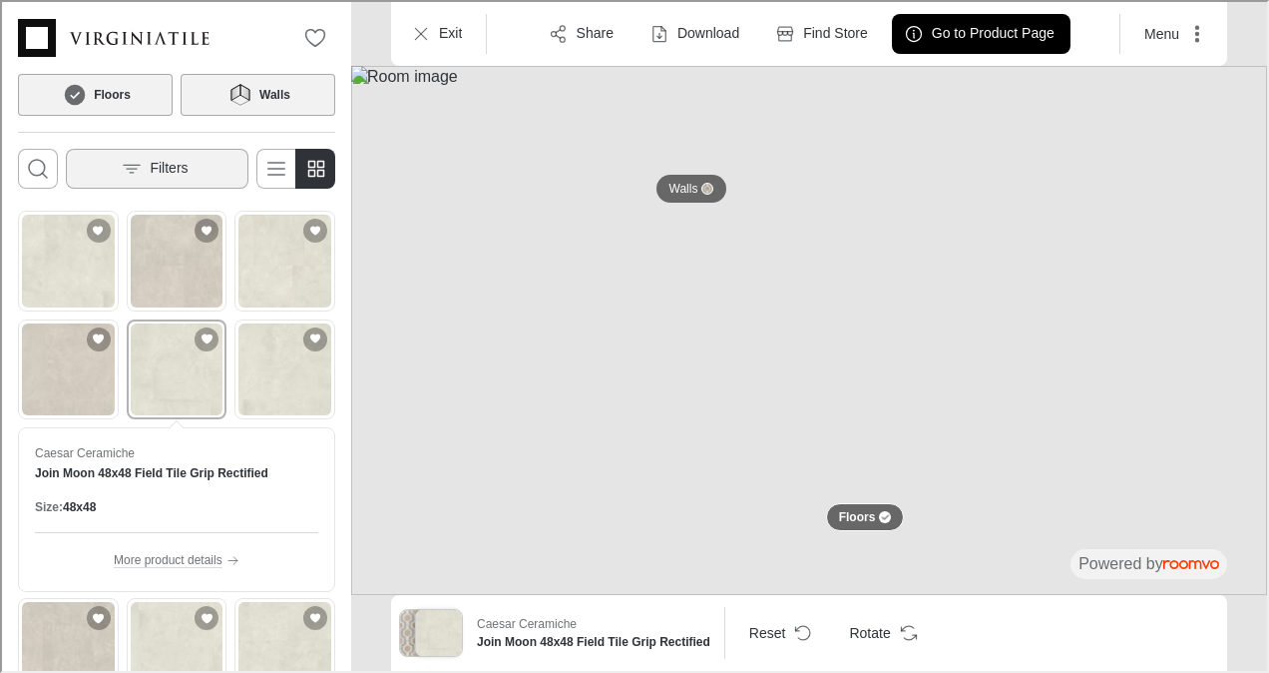
click at [123, 163] on icon "Open the filters menu" at bounding box center [130, 167] width 20 height 20
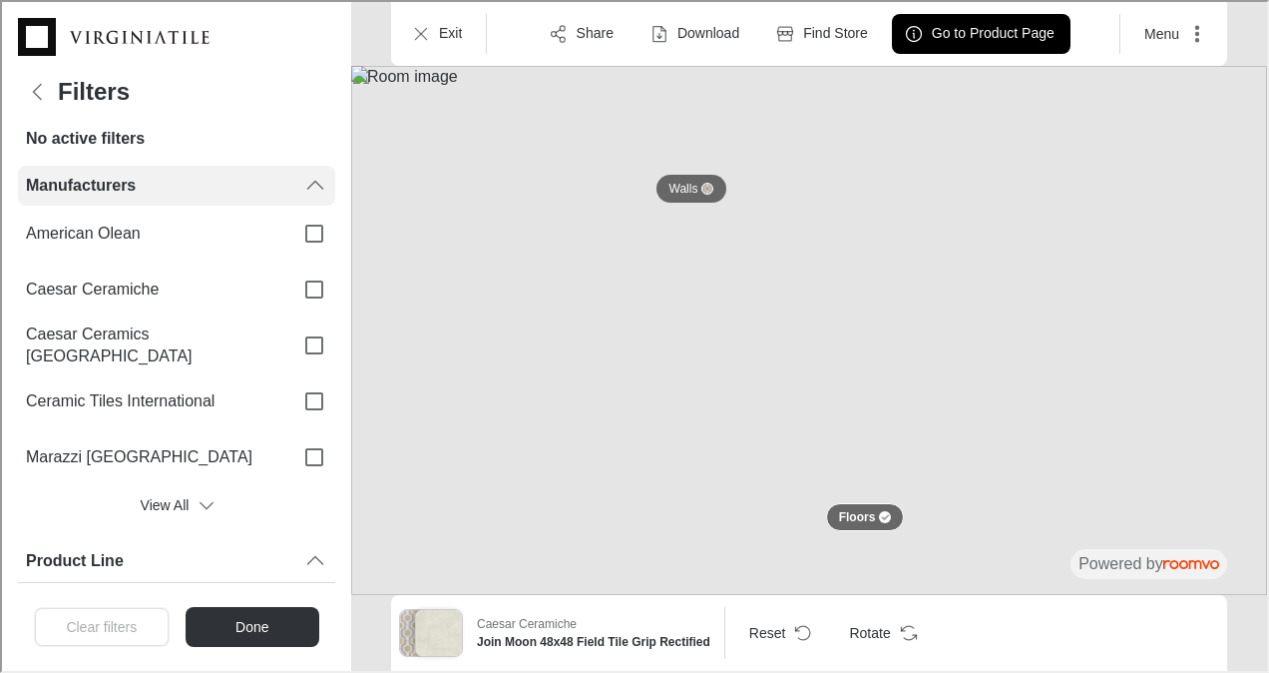
click at [301, 180] on icon "Filters menu" at bounding box center [313, 184] width 24 height 24
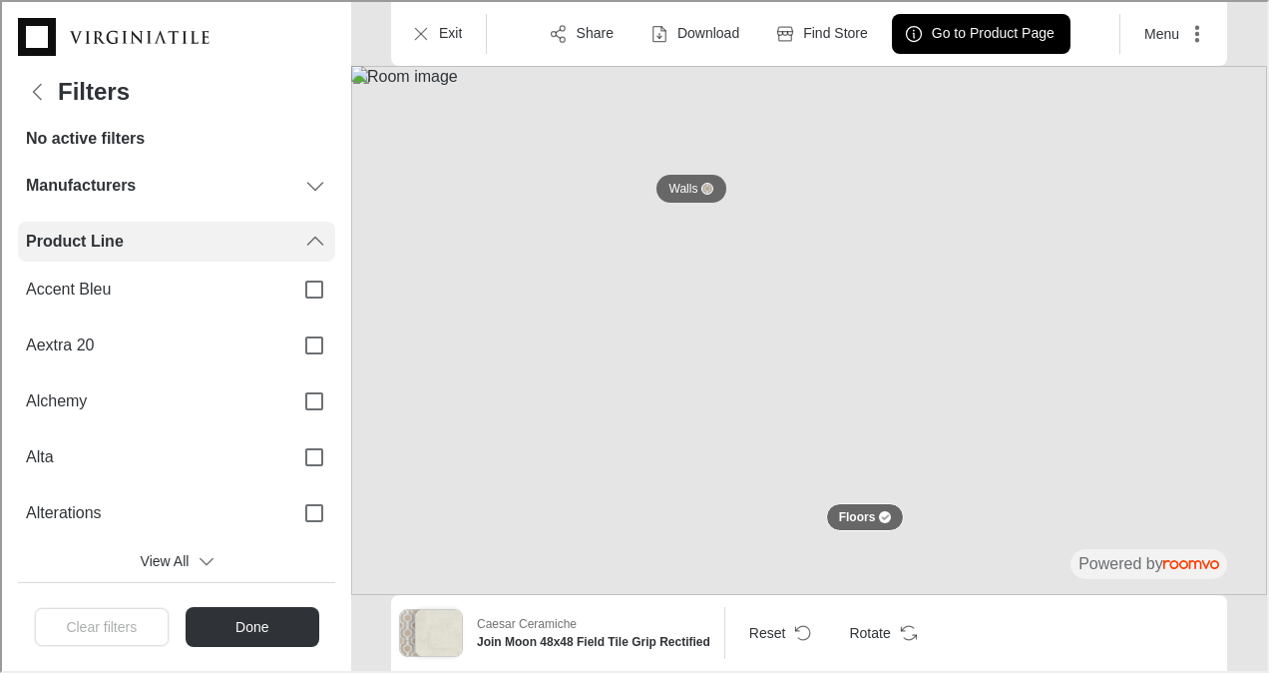
click at [299, 225] on div "Product Line" at bounding box center [174, 240] width 317 height 40
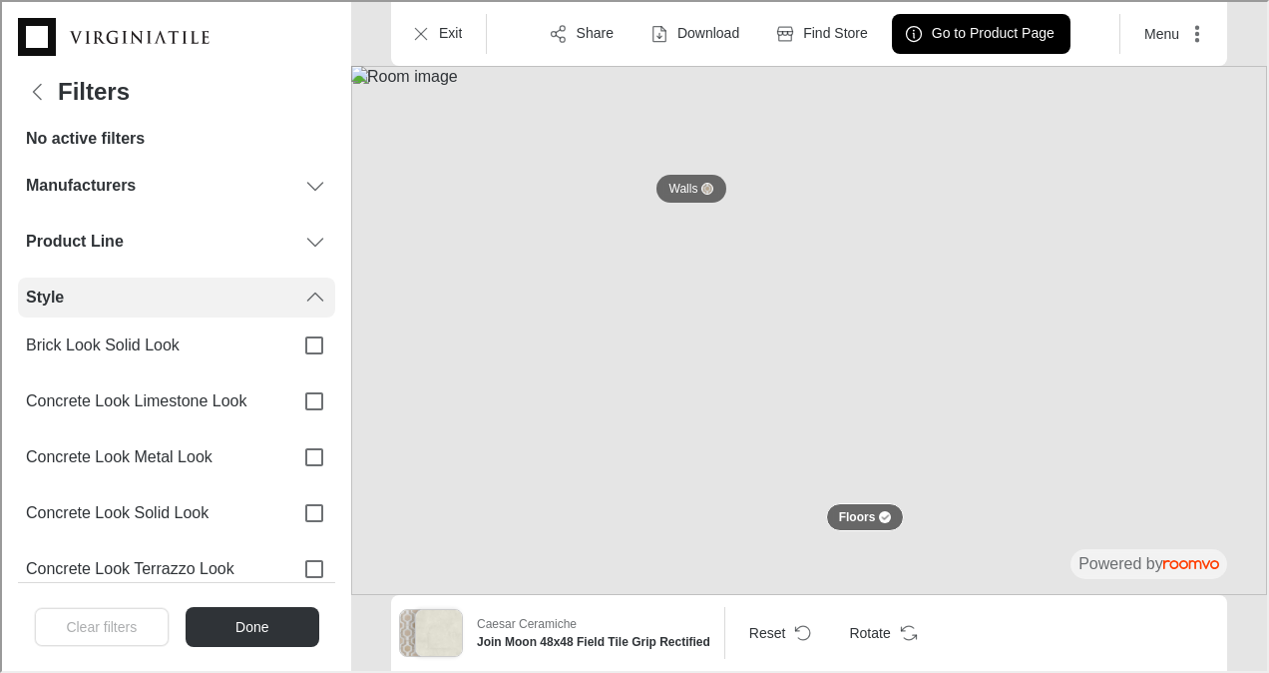
click at [301, 283] on icon "Filters menu" at bounding box center [313, 295] width 24 height 24
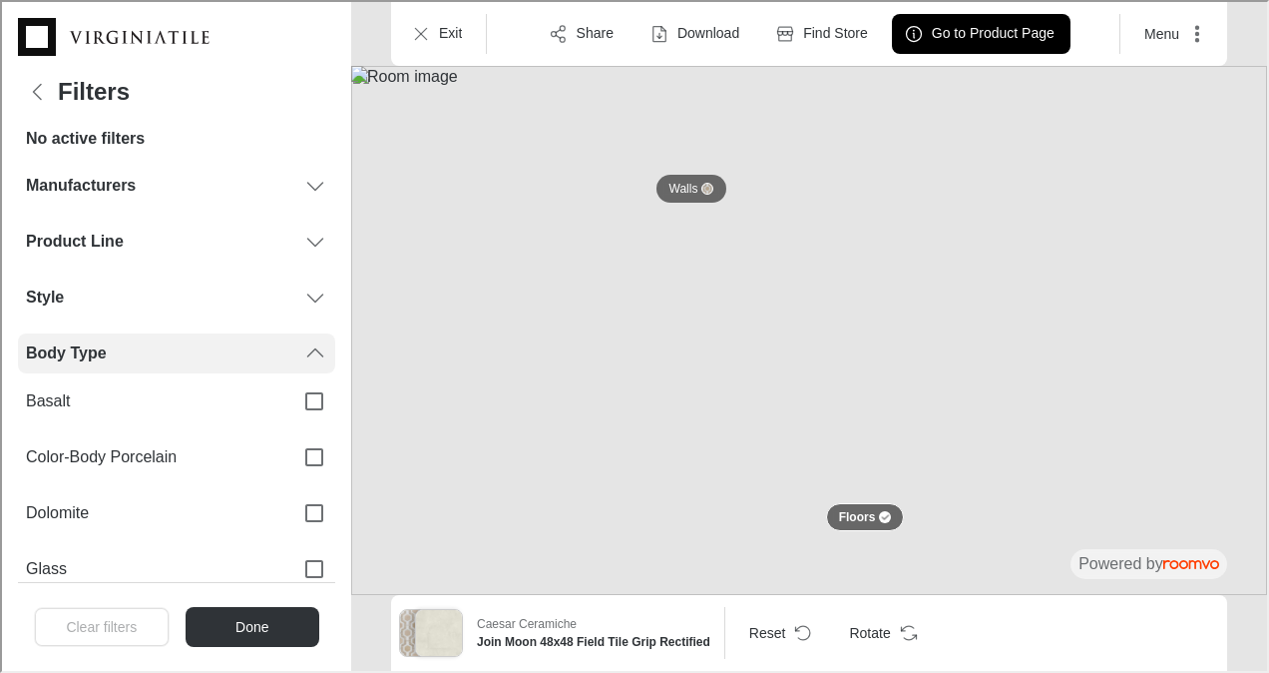
click at [301, 343] on icon "Filters menu" at bounding box center [313, 351] width 24 height 24
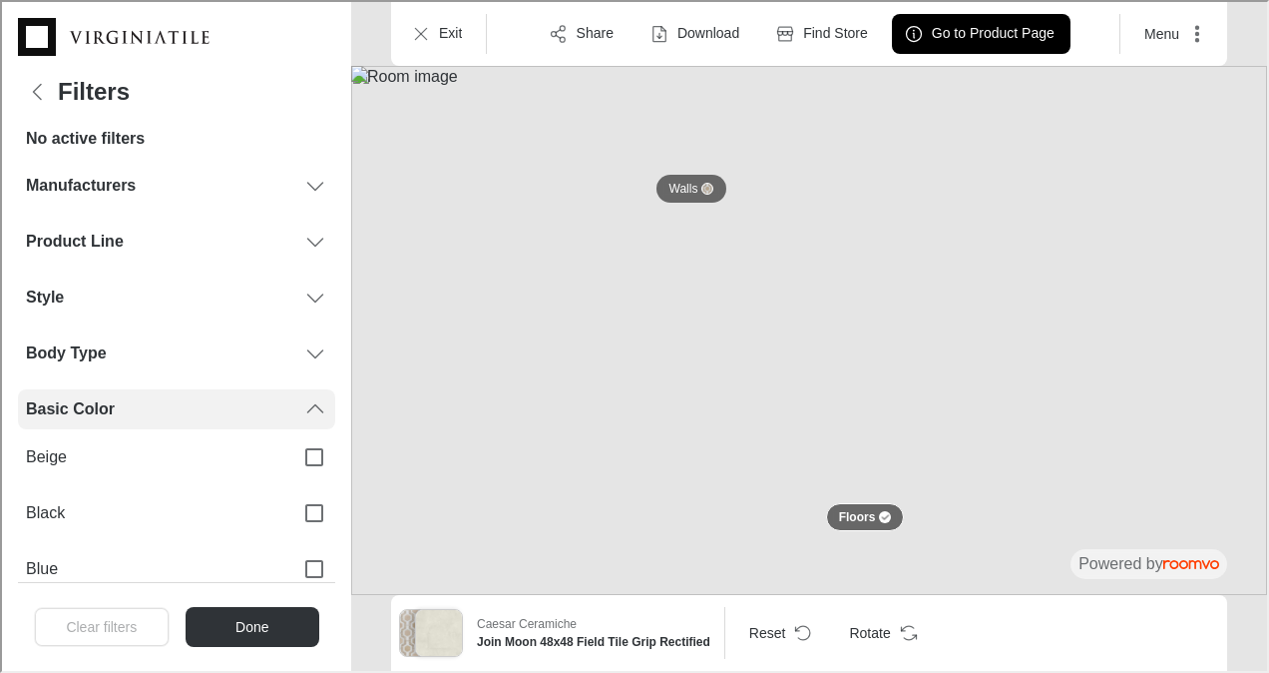
click at [301, 396] on icon "Filters menu" at bounding box center [313, 407] width 24 height 24
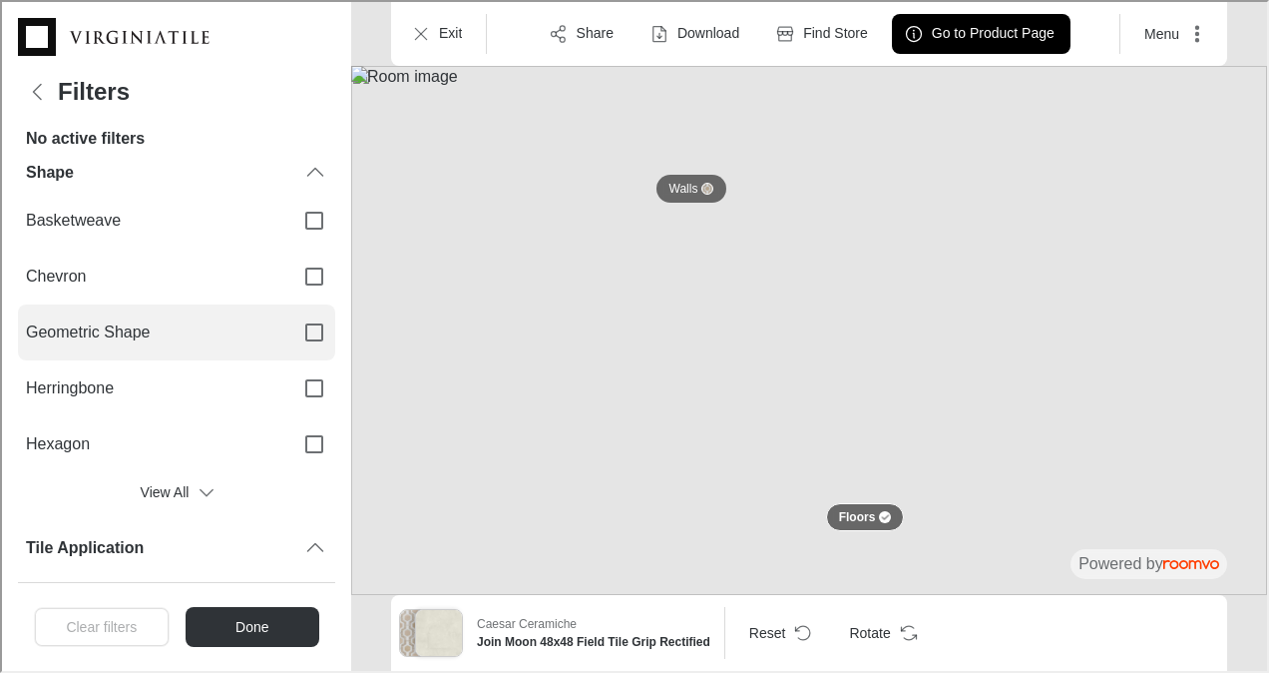
scroll to position [293, 0]
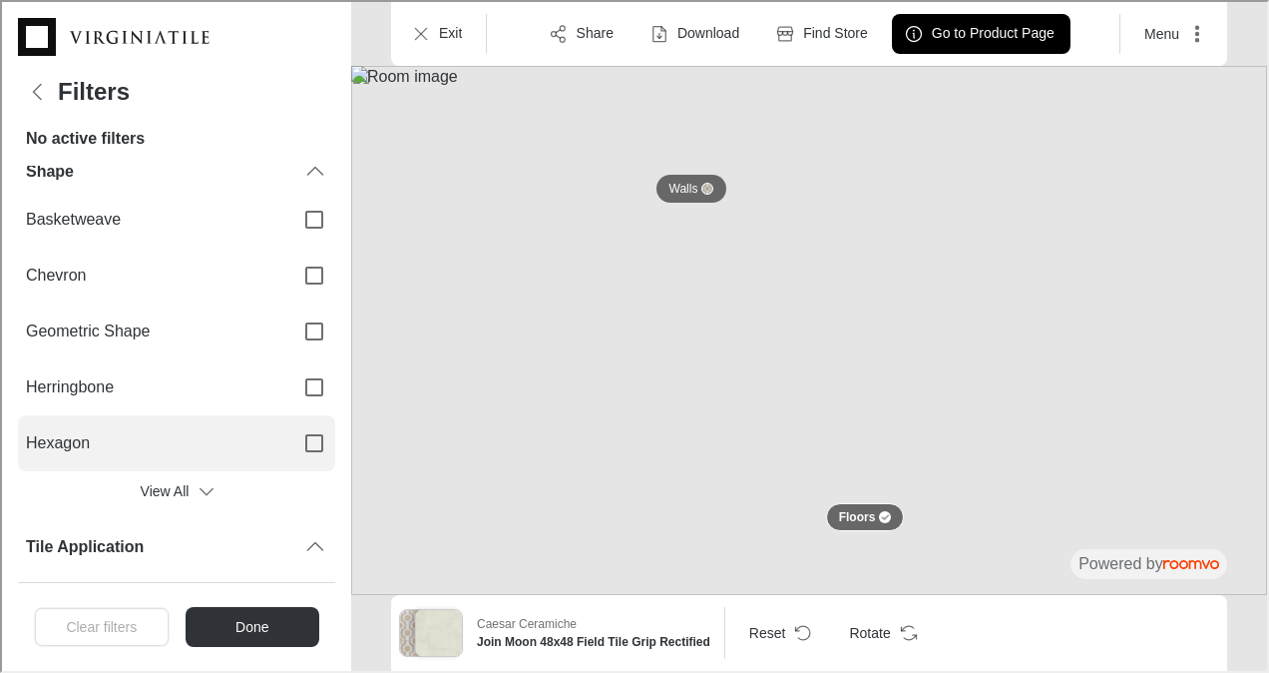
click at [305, 431] on input "Hexagon" at bounding box center [312, 441] width 42 height 42
checkbox input "true"
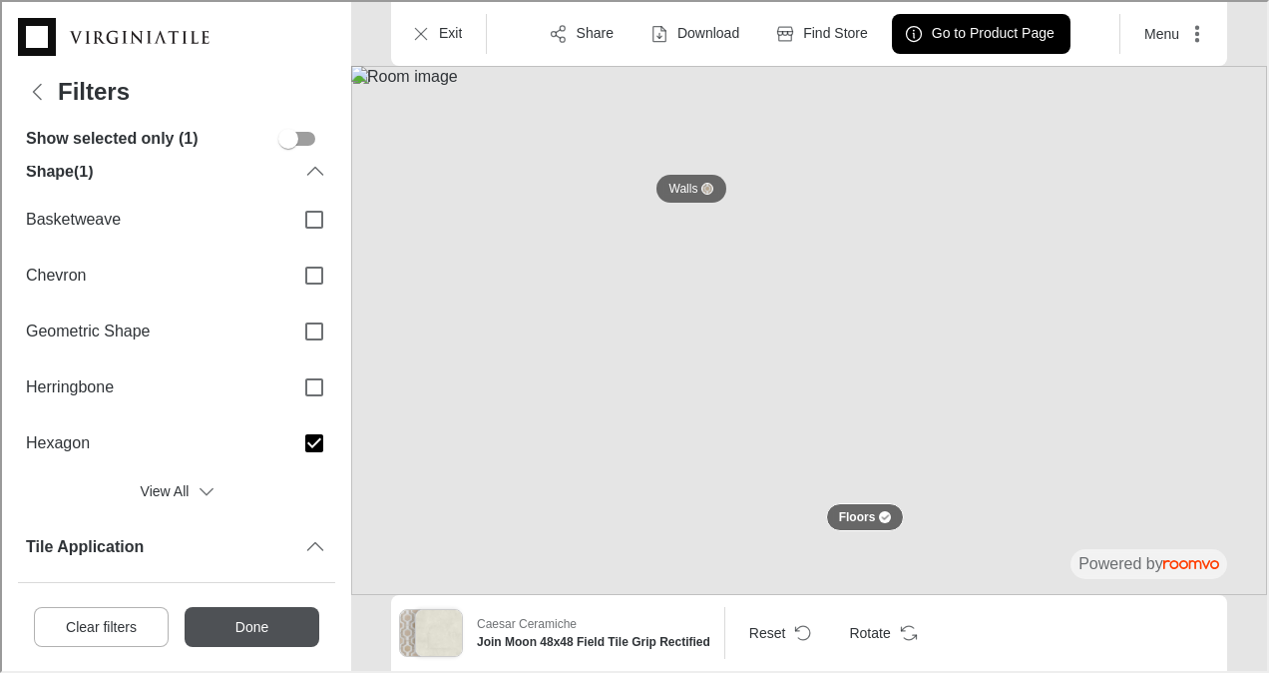
click at [253, 612] on button "Done" at bounding box center [250, 625] width 135 height 40
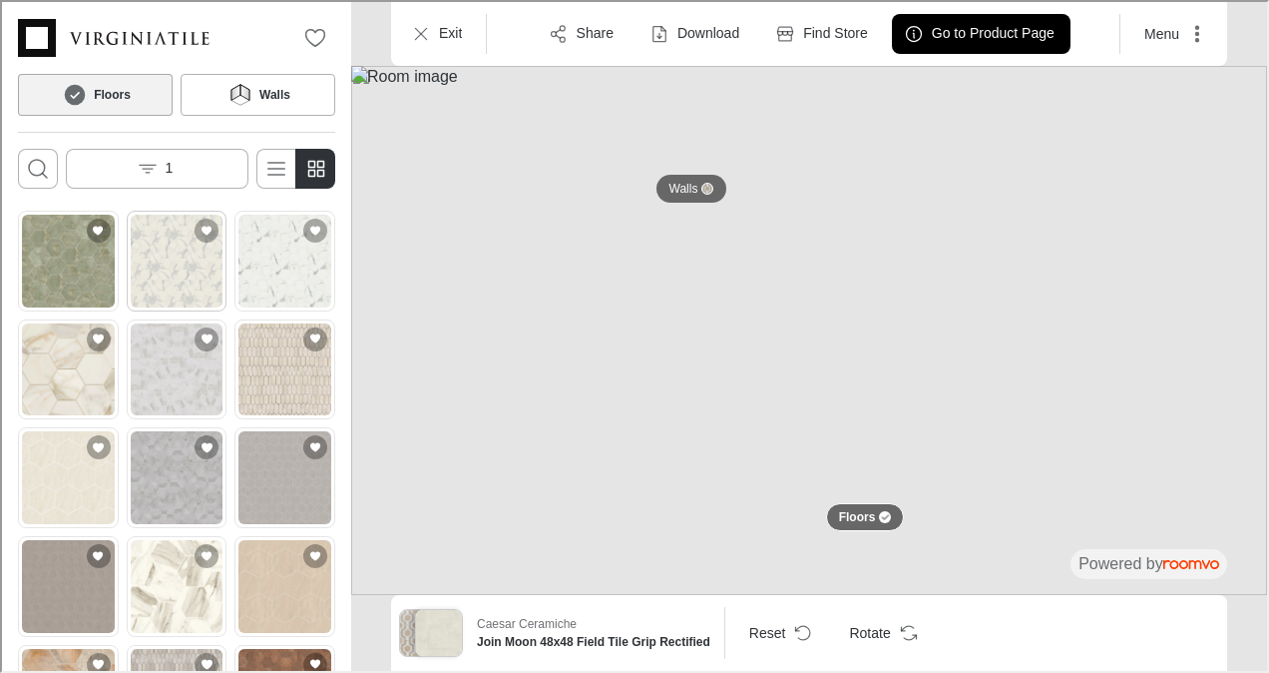
click at [203, 278] on img "See Anima Futura Majestic White 12x13 Hexagon Mosaic Polished in the room" at bounding box center [175, 259] width 93 height 93
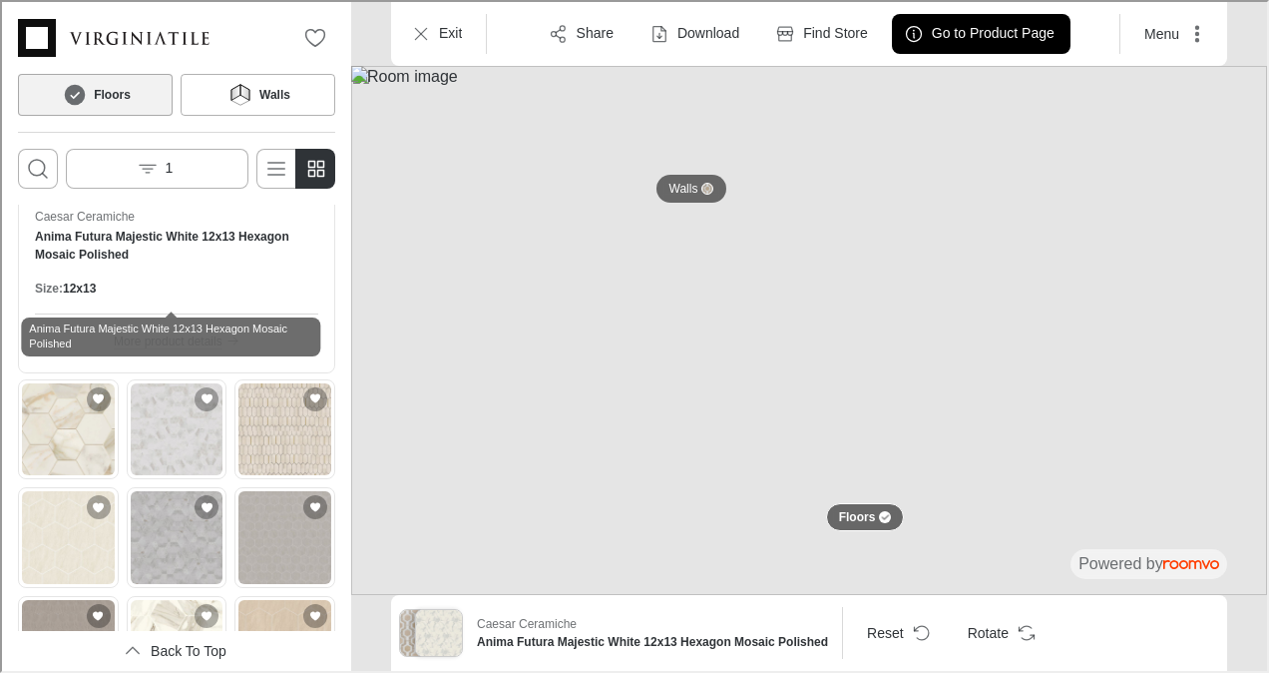
scroll to position [134, 0]
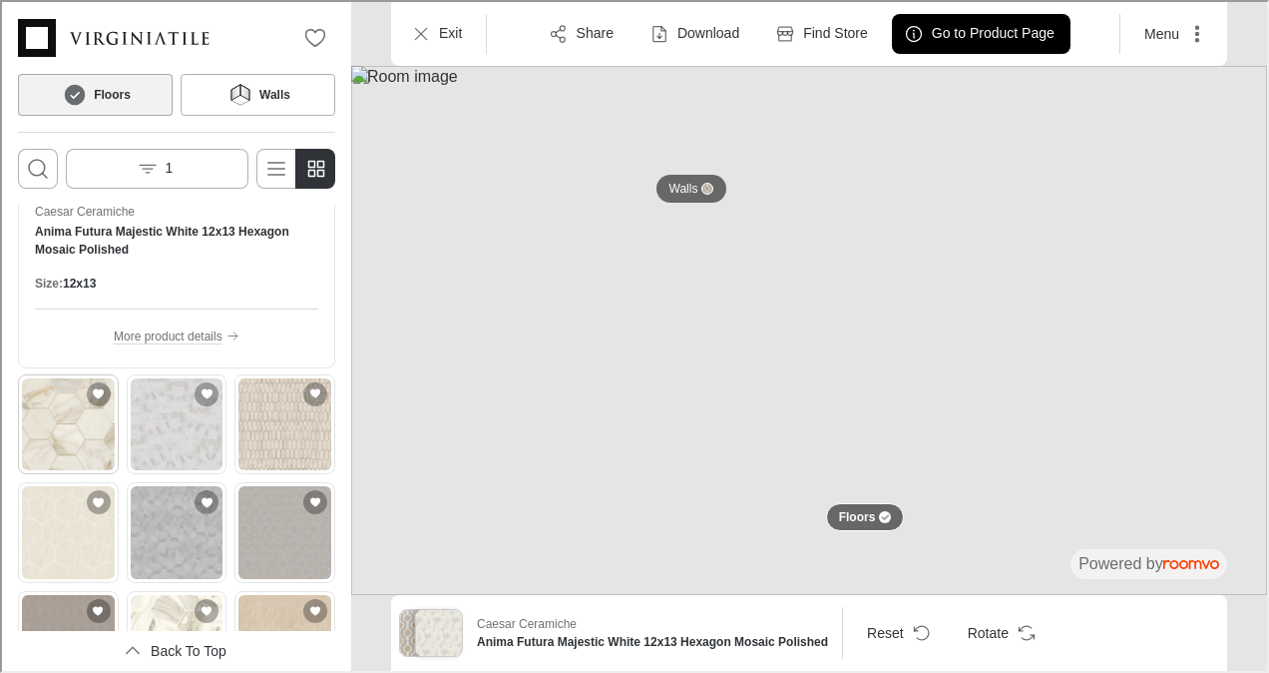
click at [69, 425] on img "See Anima Futura Golden White 12x13 Hexagon Mosaic Polished in the room" at bounding box center [66, 422] width 93 height 93
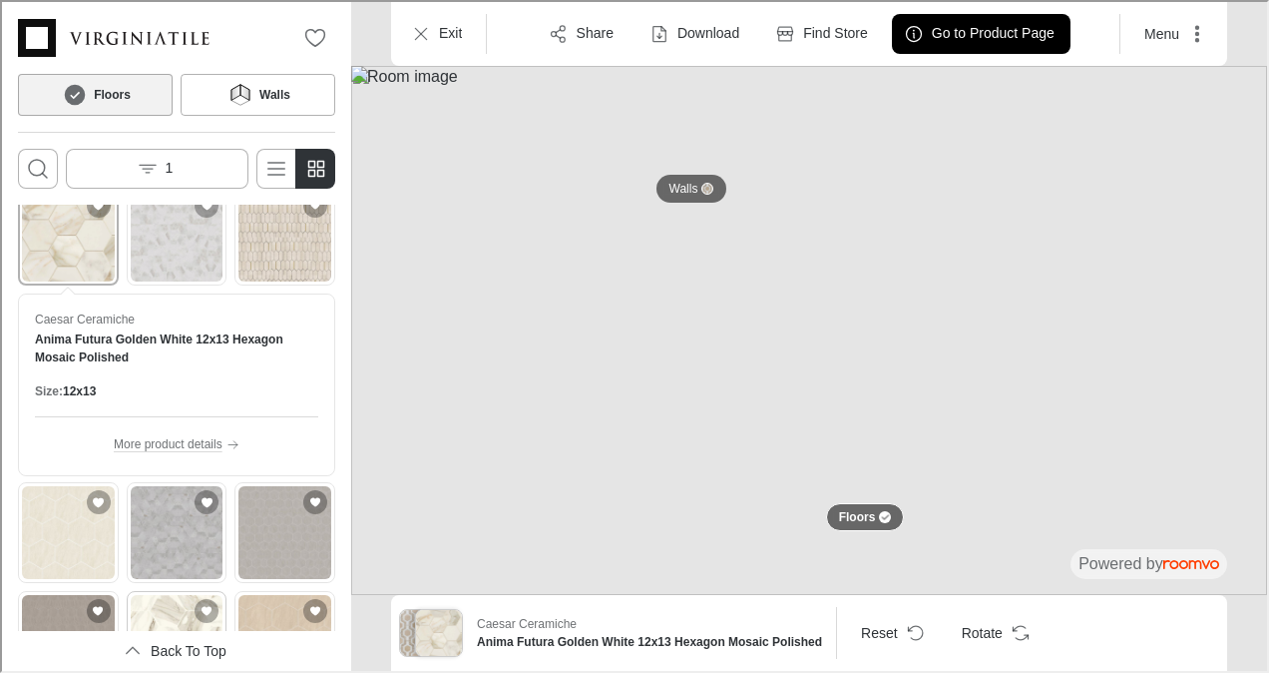
click at [170, 609] on img "See Anima Ever Apuan Gold 11x13 Hexagon Mosaic Polished Rectified in the room" at bounding box center [175, 639] width 93 height 93
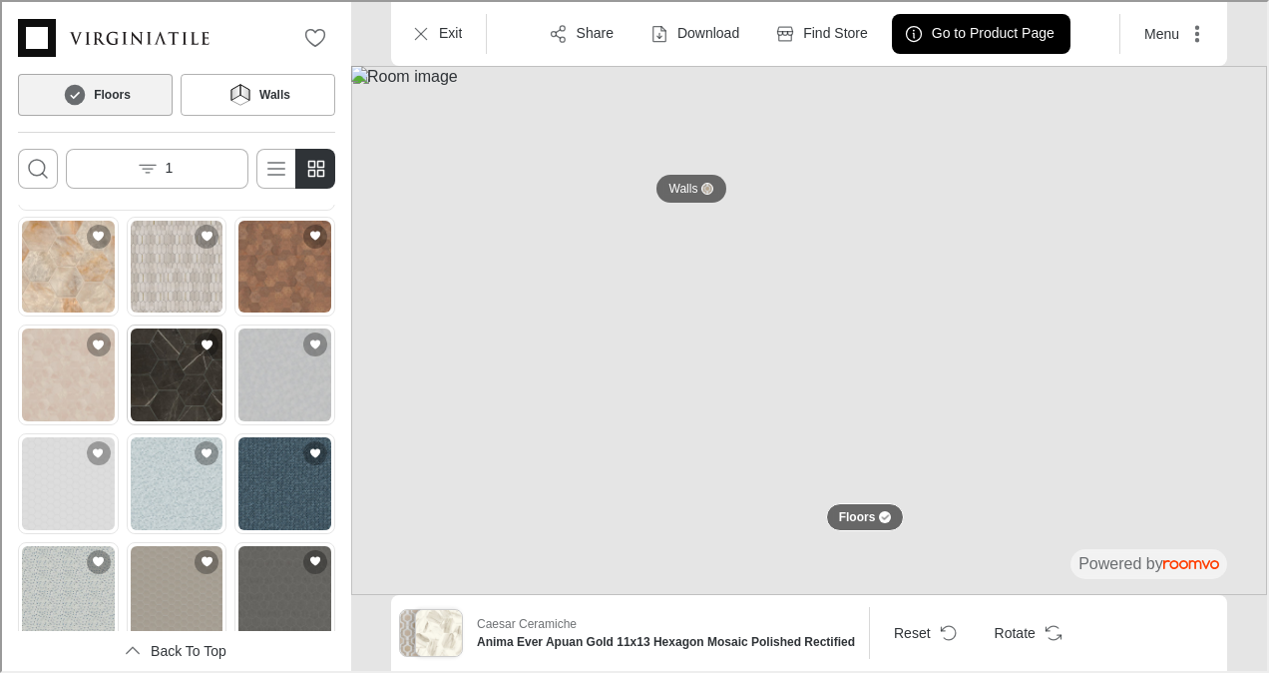
click at [165, 375] on img "See Anima Graphite 11x13 Hexagon Mosaic Polished in the room" at bounding box center [175, 372] width 93 height 93
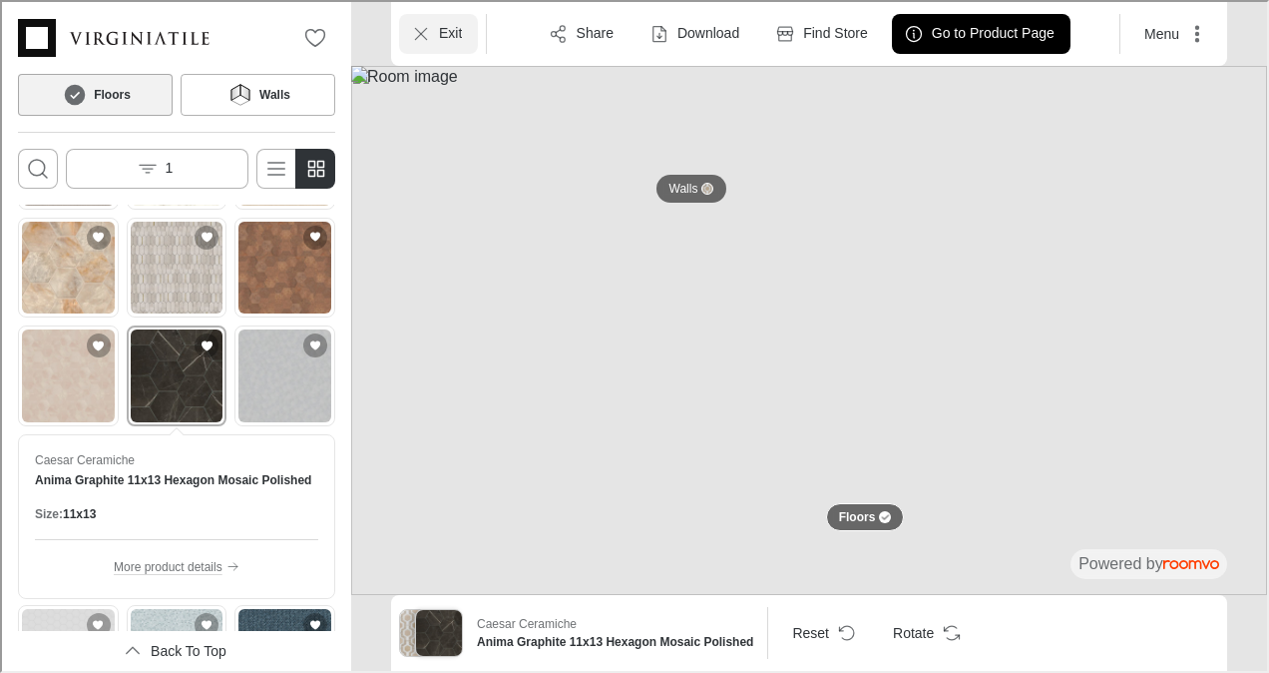
click at [438, 19] on button "Exit" at bounding box center [436, 32] width 79 height 40
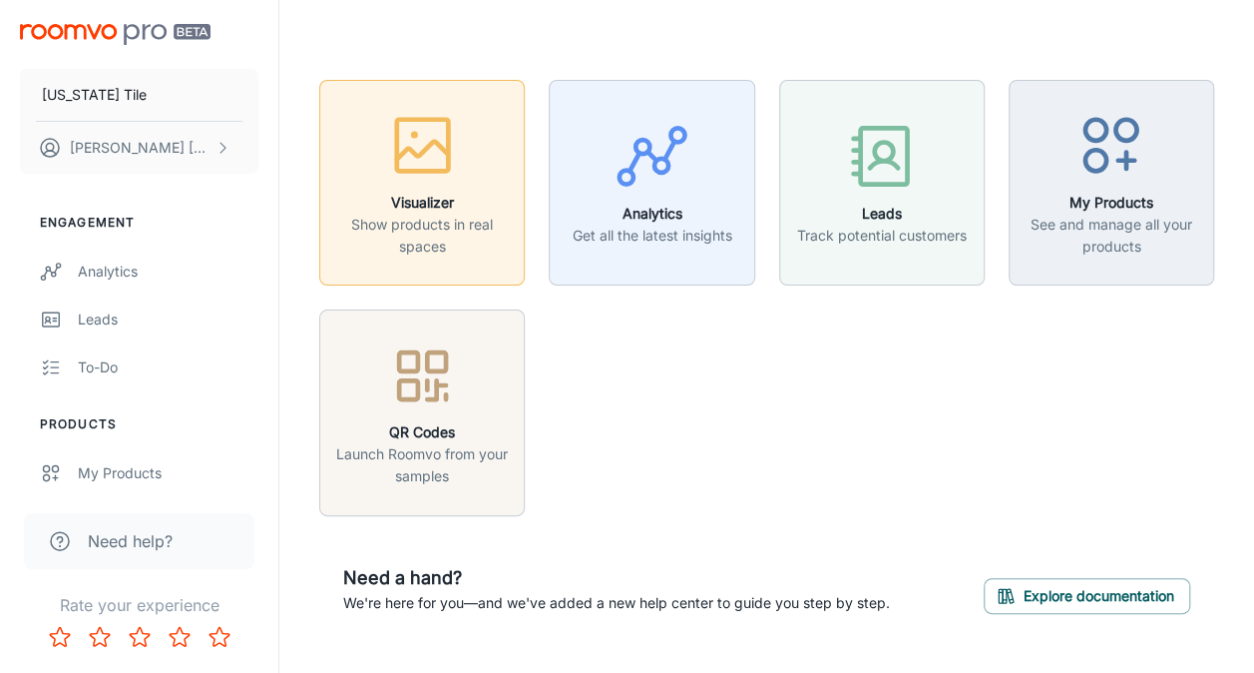
click at [390, 184] on div "button" at bounding box center [422, 149] width 180 height 83
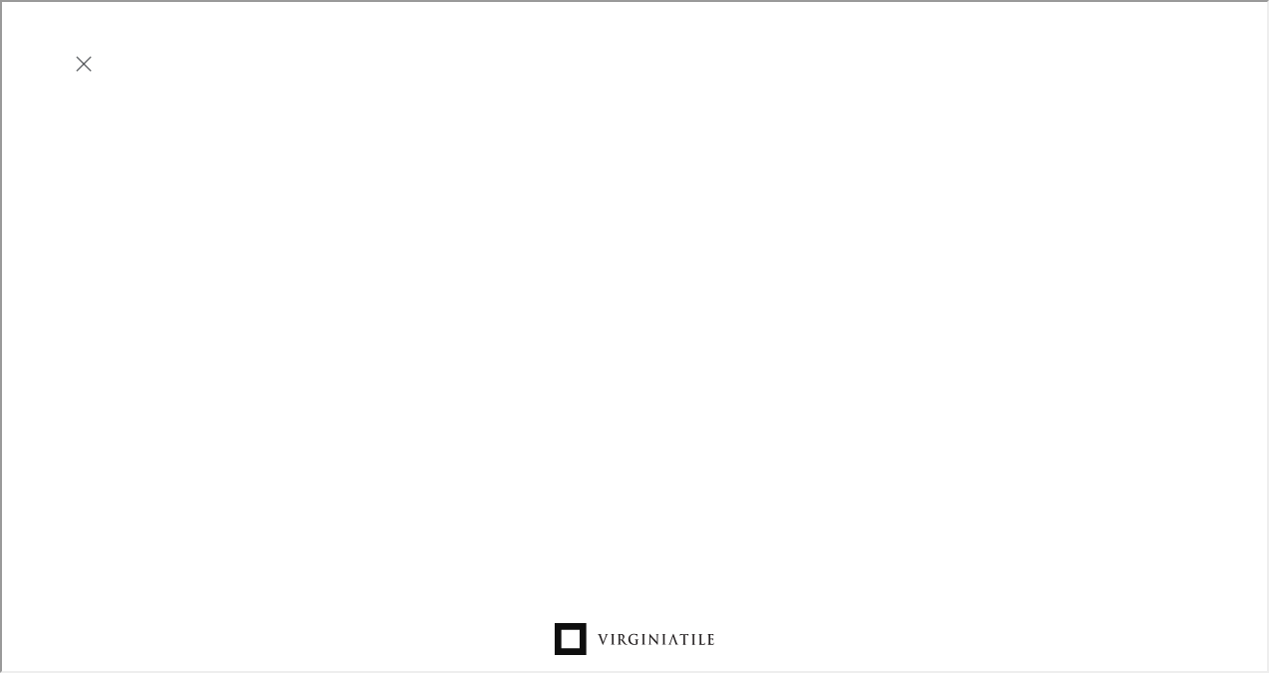
scroll to position [0, 0]
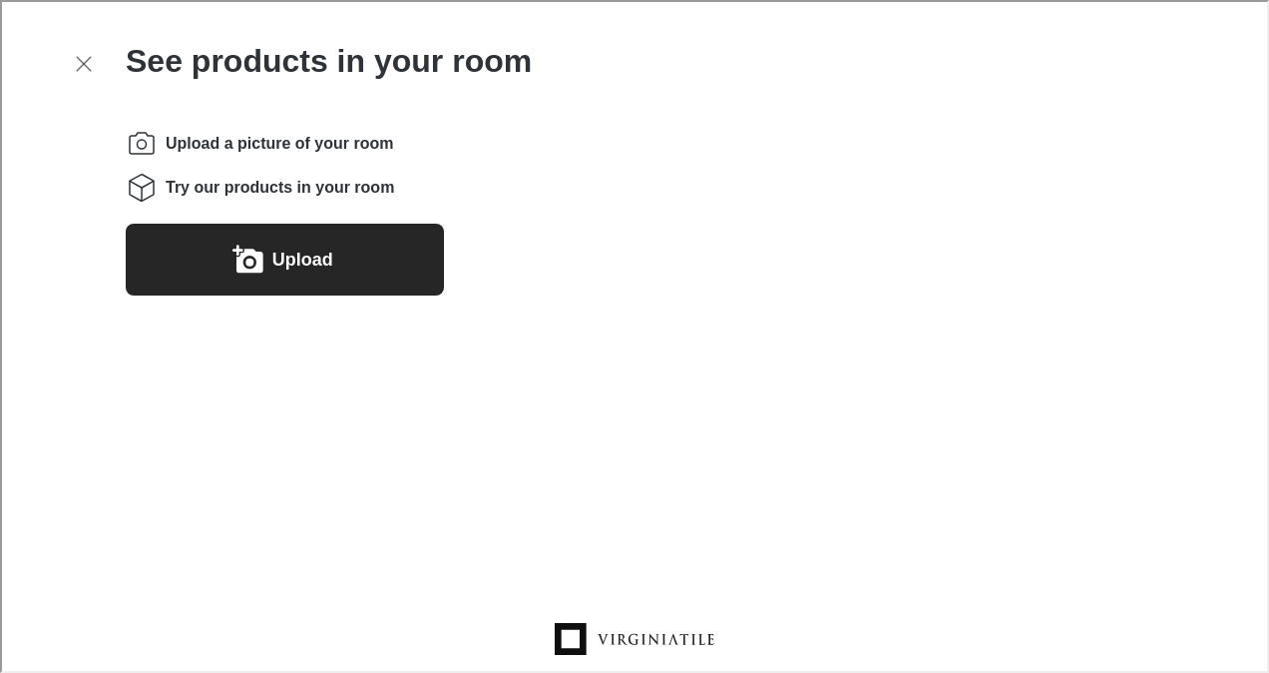
click at [236, 246] on icon "Upload a picture of your room" at bounding box center [236, 248] width 11 height 11
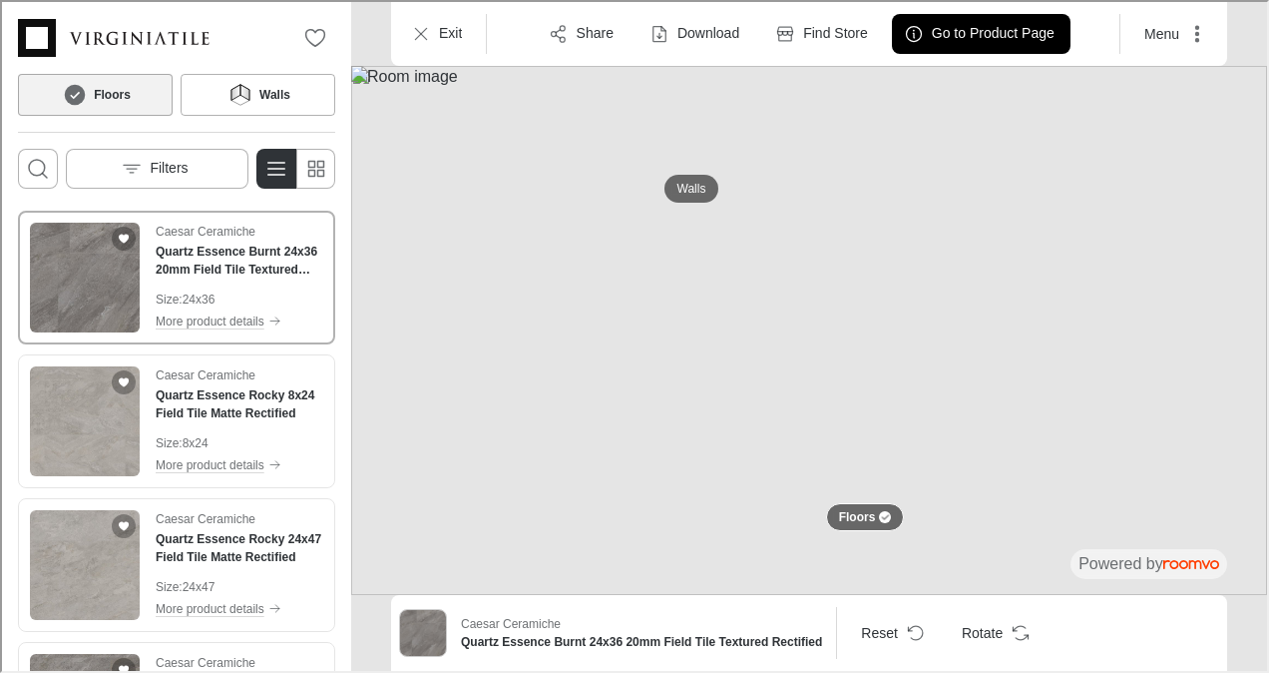
click at [1053, 234] on img at bounding box center [807, 328] width 916 height 529
click at [1176, 34] on button "Menu" at bounding box center [1172, 32] width 91 height 40
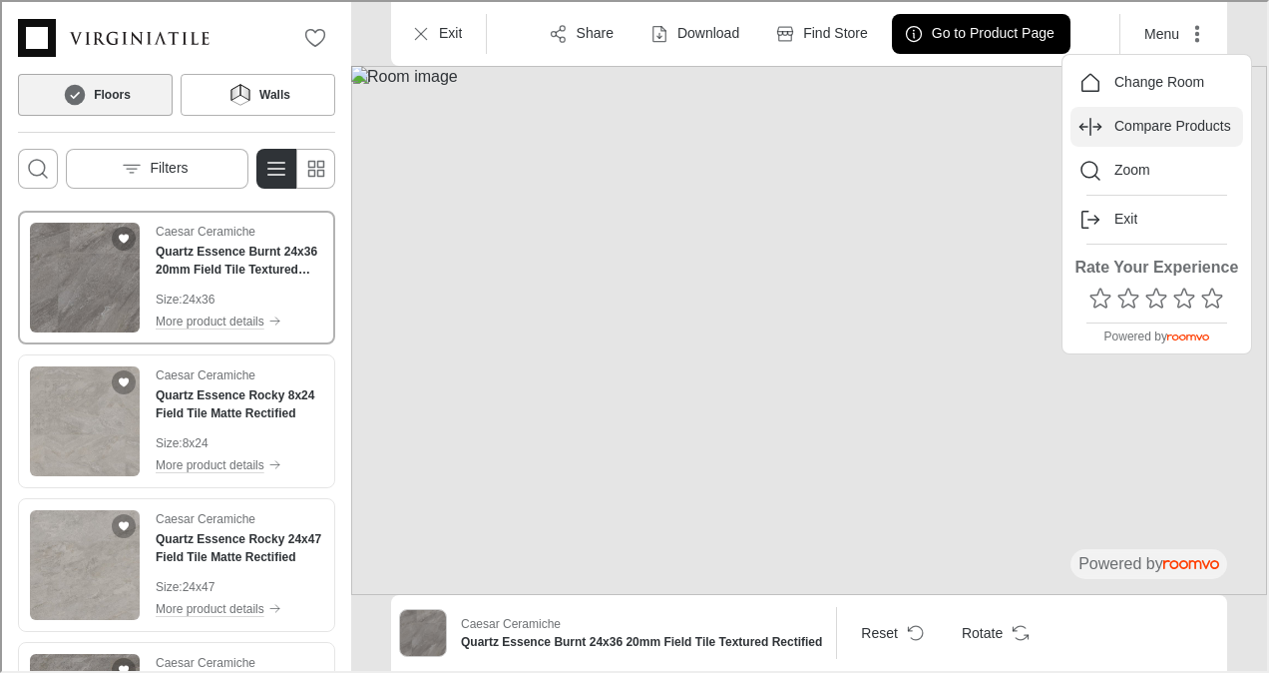
click at [1166, 115] on p "Compare Products" at bounding box center [1171, 125] width 117 height 20
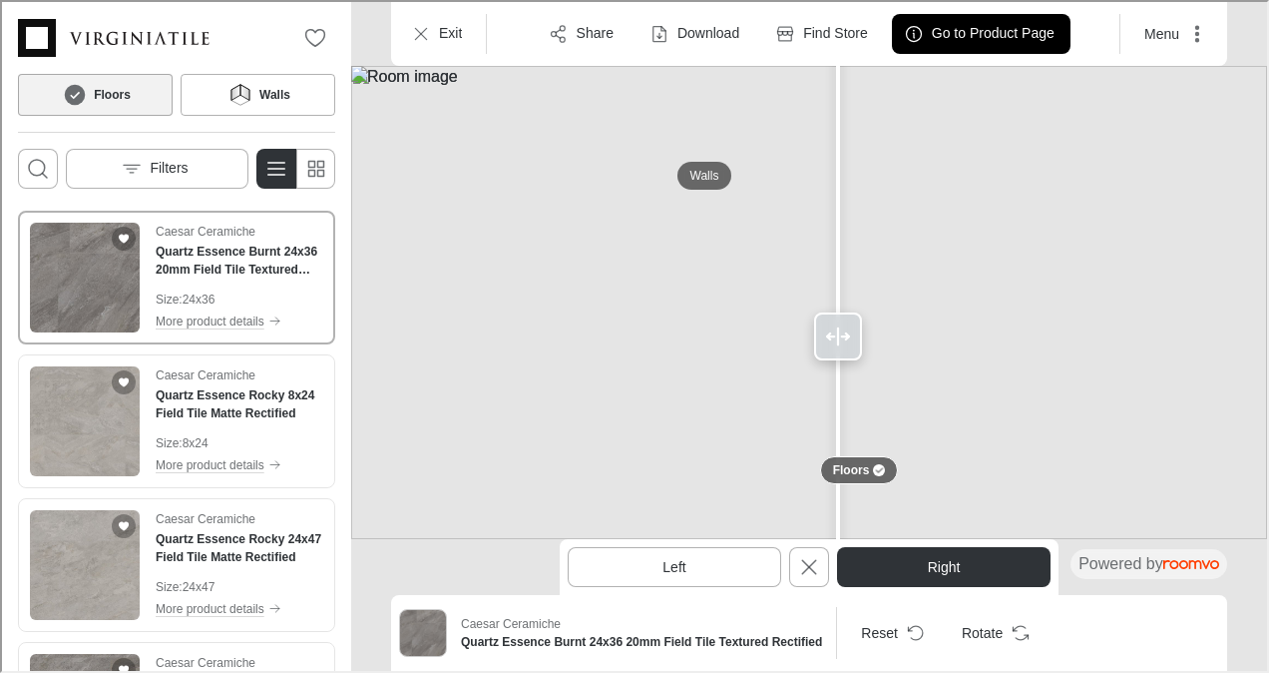
drag, startPoint x: 876, startPoint y: 331, endPoint x: 836, endPoint y: 357, distance: 47.6
click at [836, 357] on div at bounding box center [836, 334] width 48 height 48
click at [913, 578] on button "Right" at bounding box center [942, 565] width 214 height 40
click at [221, 96] on button "Walls" at bounding box center [256, 93] width 155 height 42
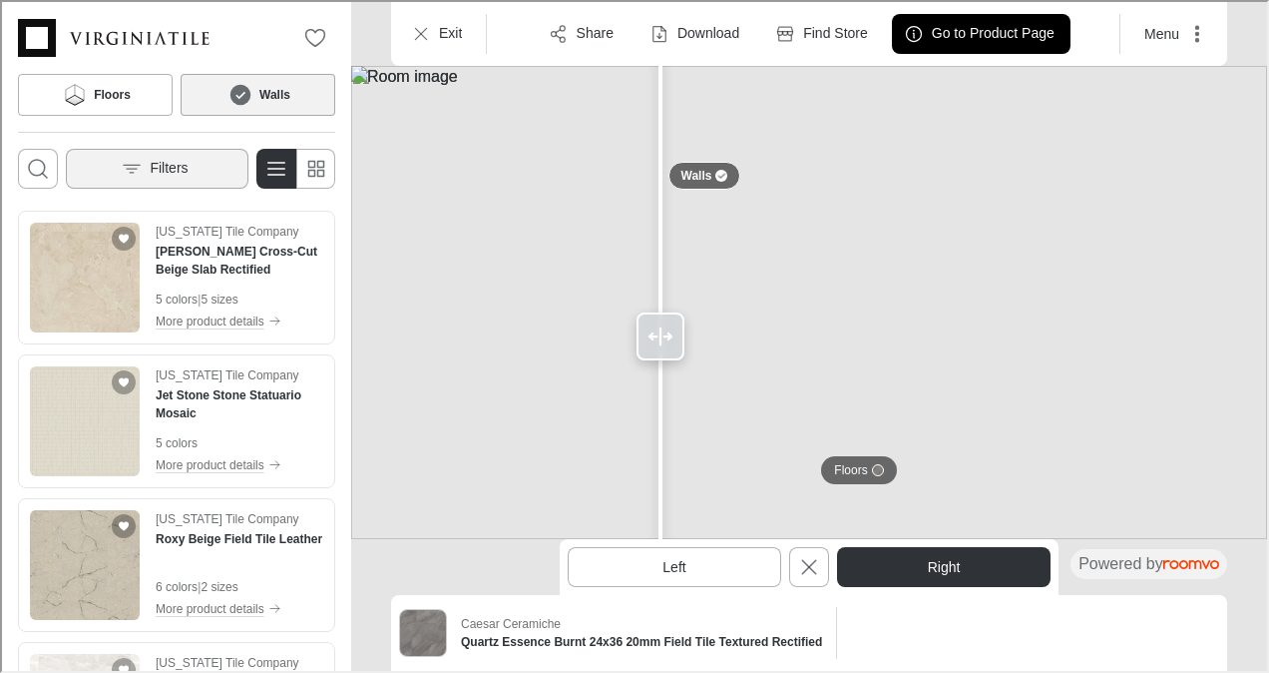
click at [166, 168] on p "Filters" at bounding box center [167, 167] width 38 height 20
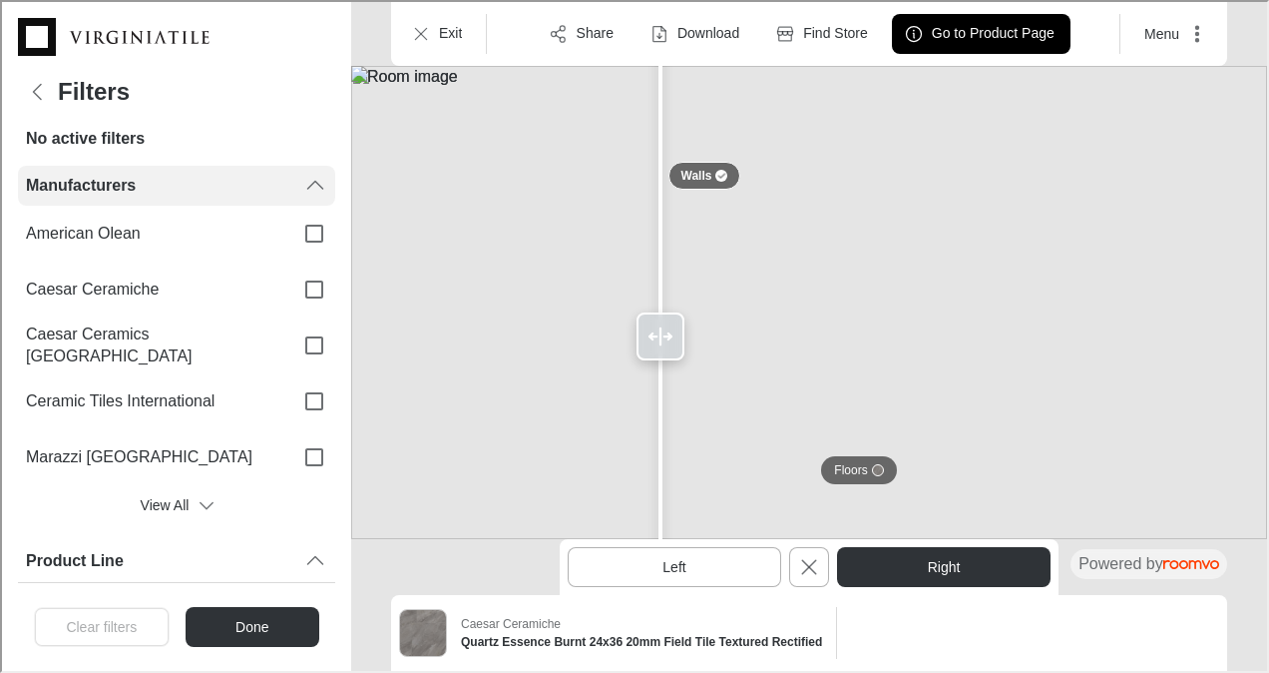
click at [301, 184] on icon "Filters menu" at bounding box center [313, 184] width 24 height 24
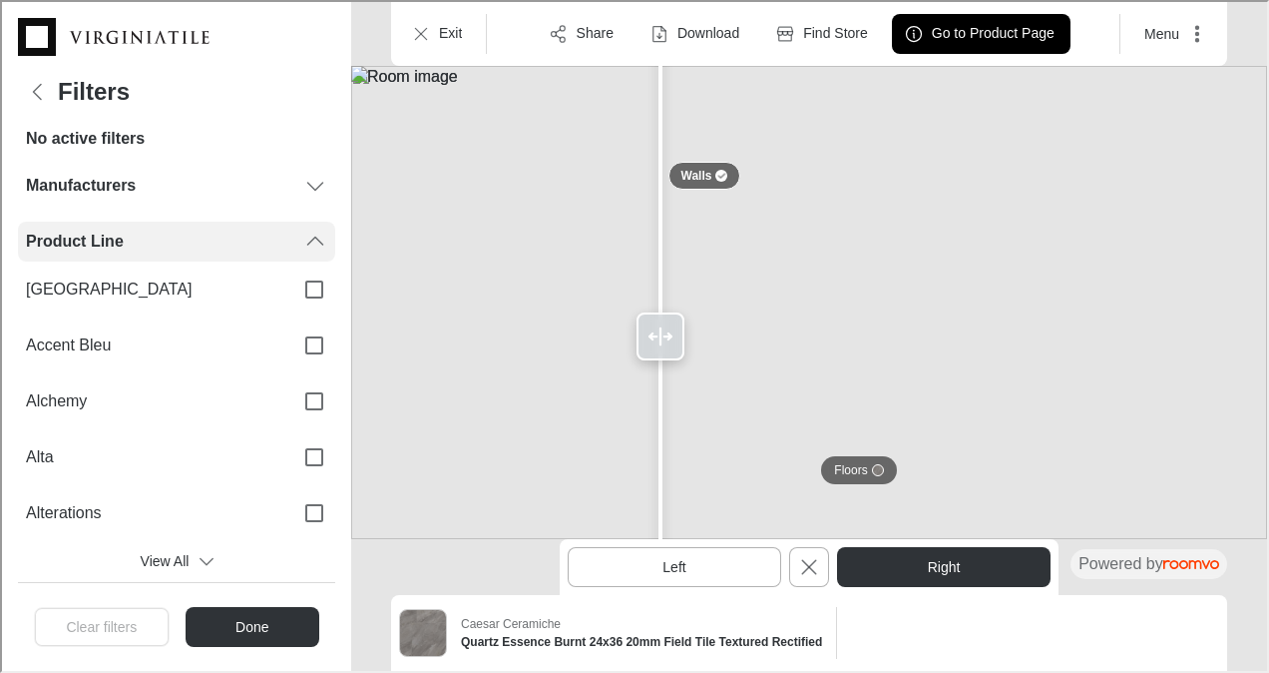
click at [301, 234] on icon "Filters menu" at bounding box center [313, 240] width 24 height 24
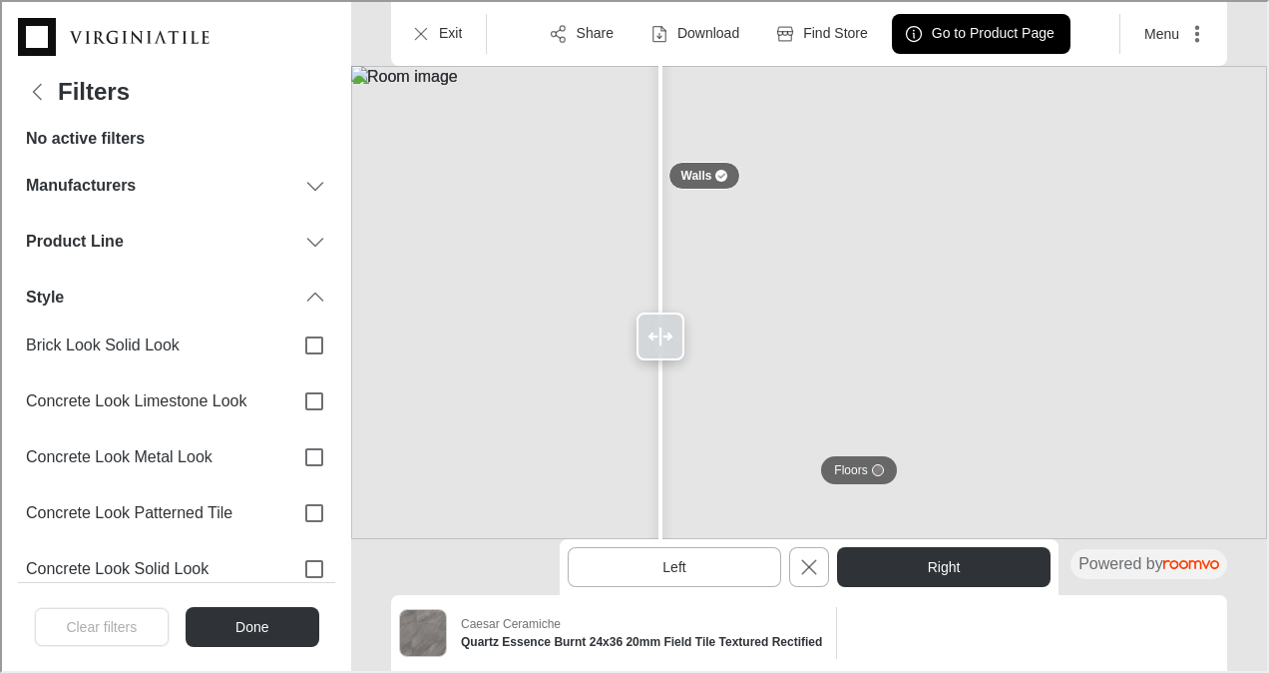
click at [302, 273] on div "Manufacturers American [PERSON_NAME] Ceramiche Caesar Ceramics [GEOGRAPHIC_DATA…" at bounding box center [174, 372] width 317 height 416
click at [301, 285] on icon "Filters menu" at bounding box center [313, 295] width 24 height 24
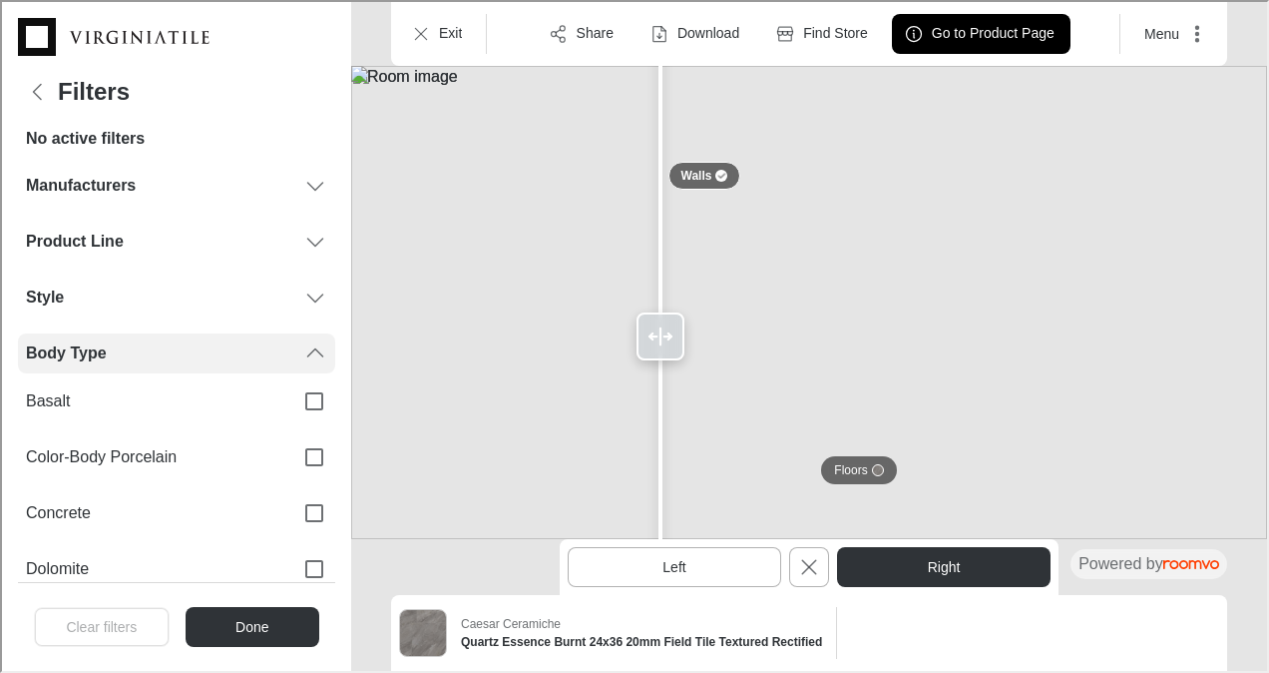
click at [299, 338] on div "Body Type" at bounding box center [174, 351] width 317 height 40
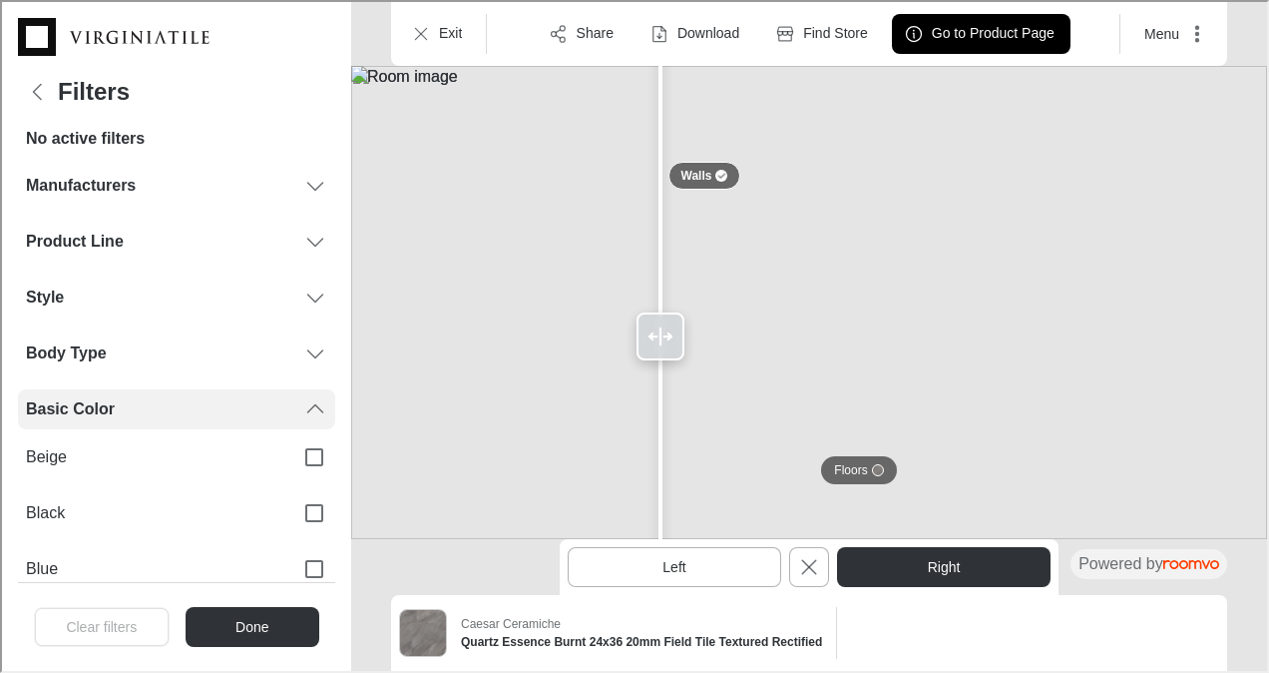
click at [303, 395] on icon "Filters menu" at bounding box center [313, 407] width 24 height 24
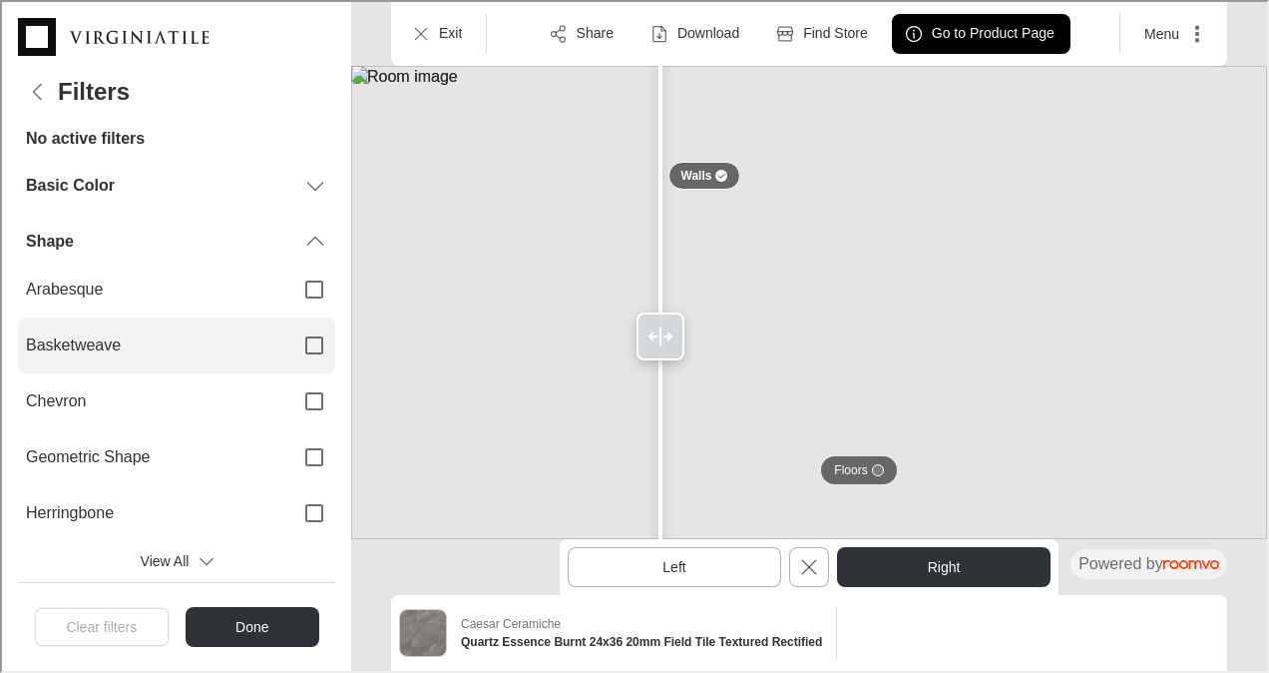
scroll to position [166, 0]
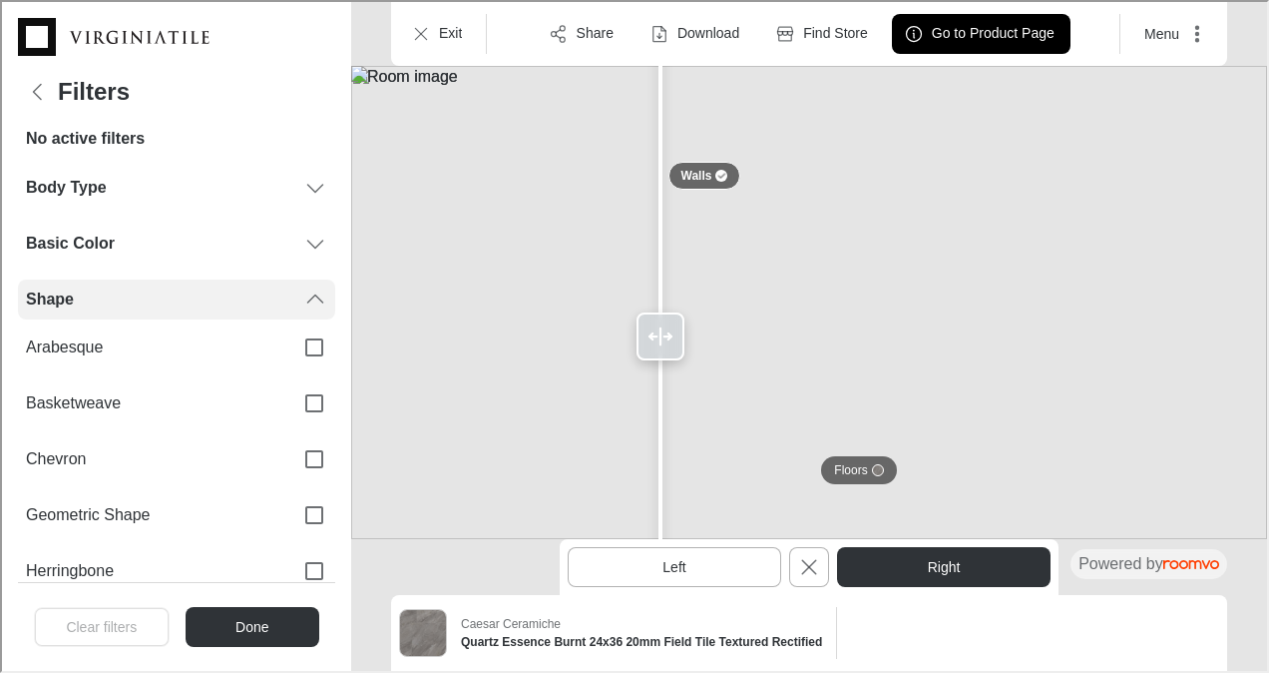
click at [306, 293] on polyline "Filters menu" at bounding box center [313, 297] width 15 height 8
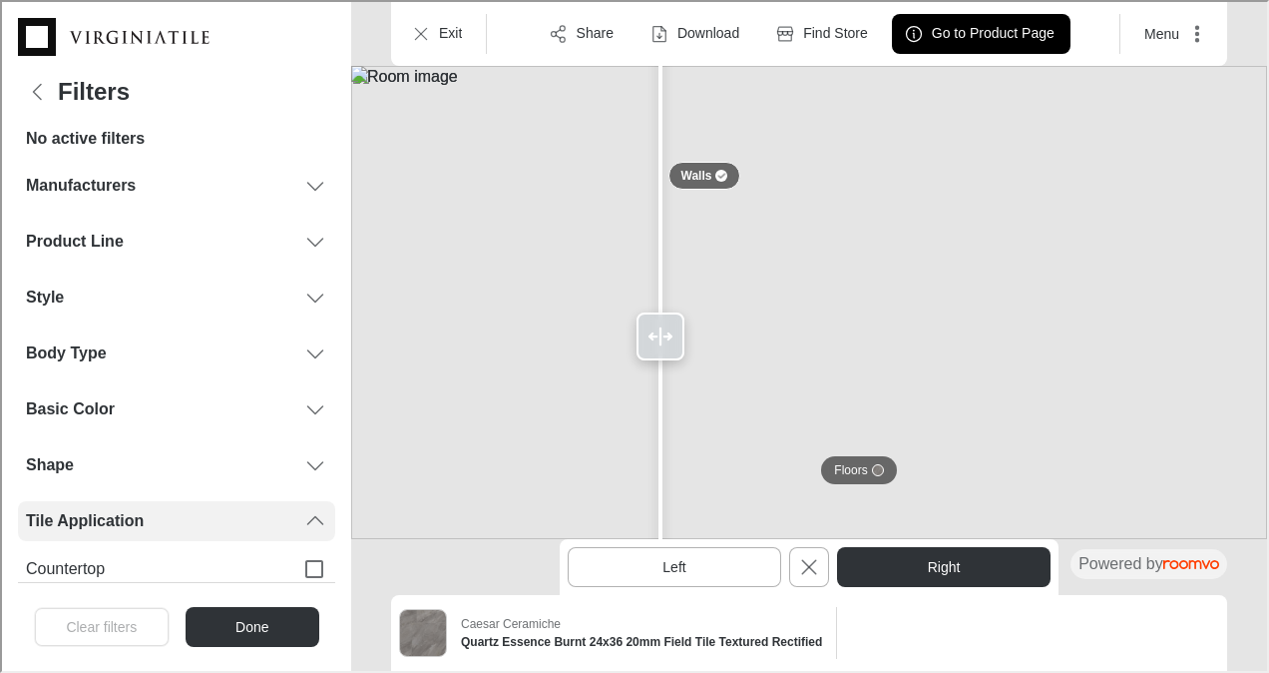
scroll to position [0, 0]
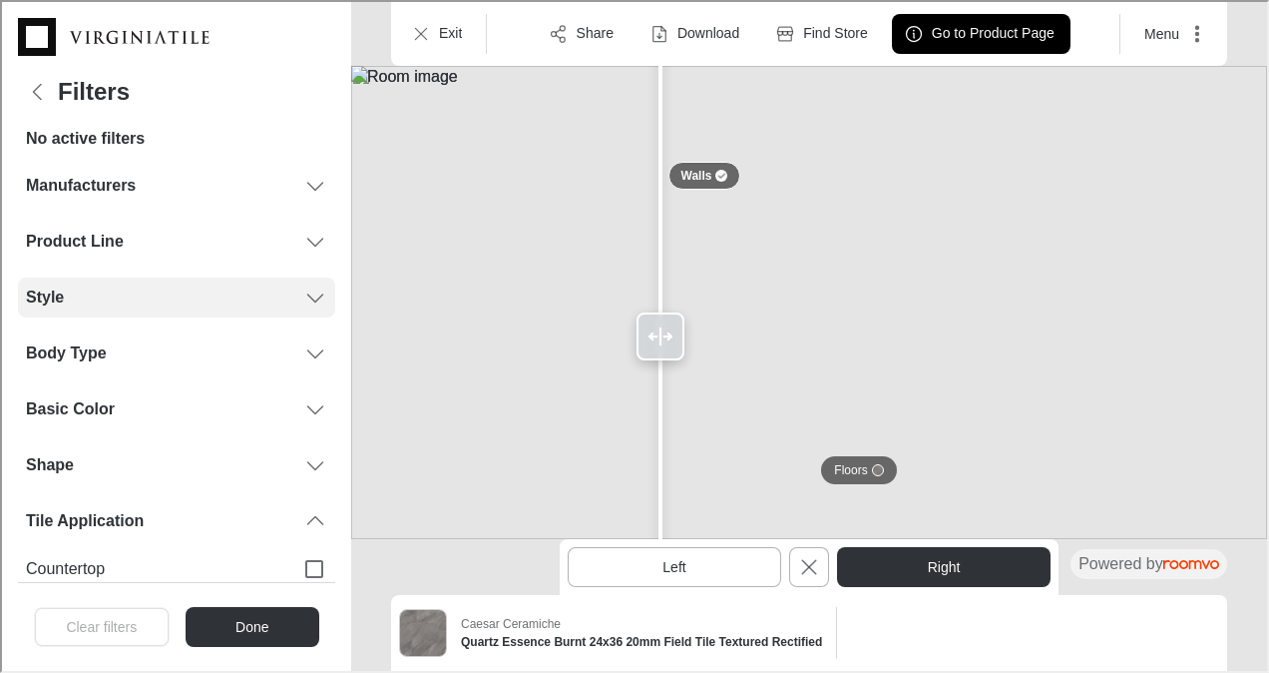
click at [301, 286] on icon "Filters menu" at bounding box center [313, 295] width 24 height 24
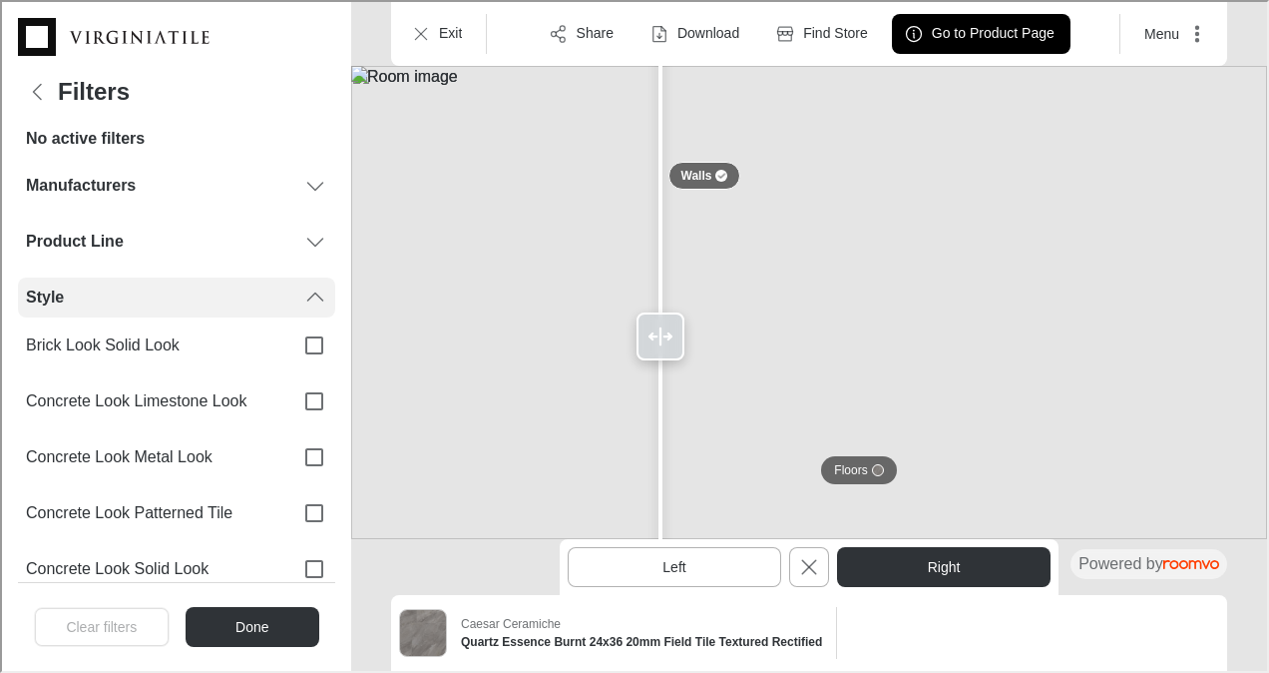
click at [305, 297] on icon "Filters menu" at bounding box center [313, 295] width 24 height 24
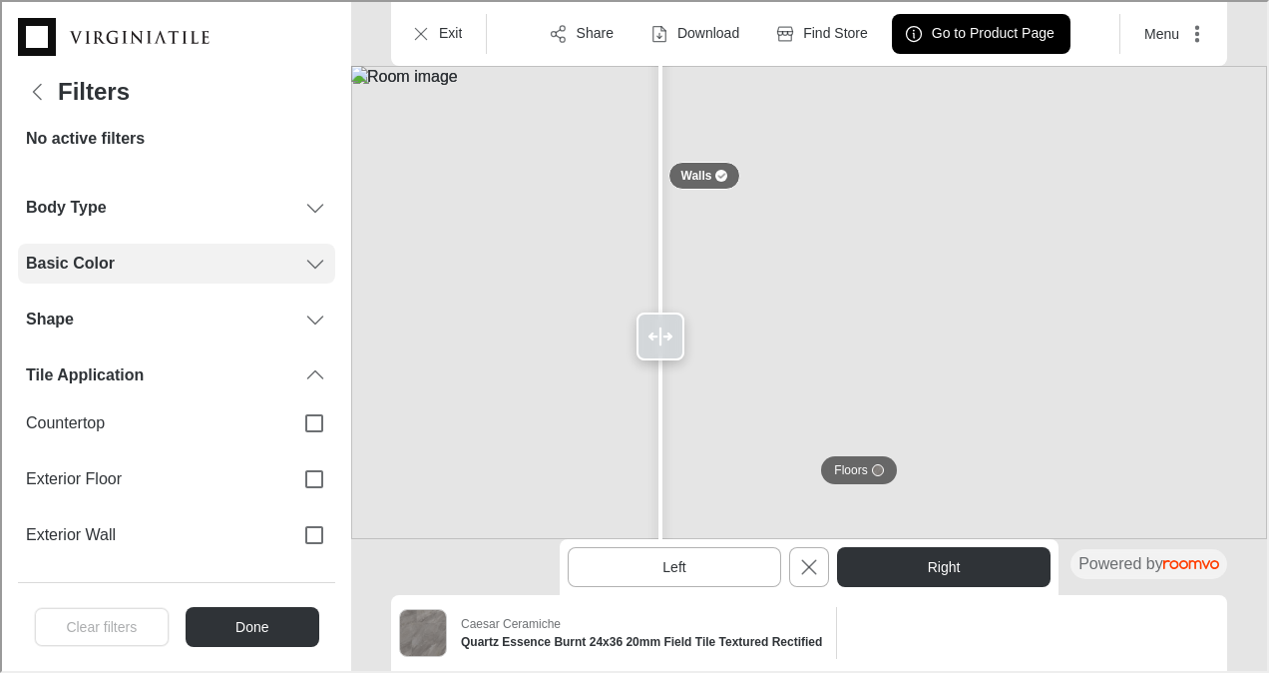
scroll to position [151, 0]
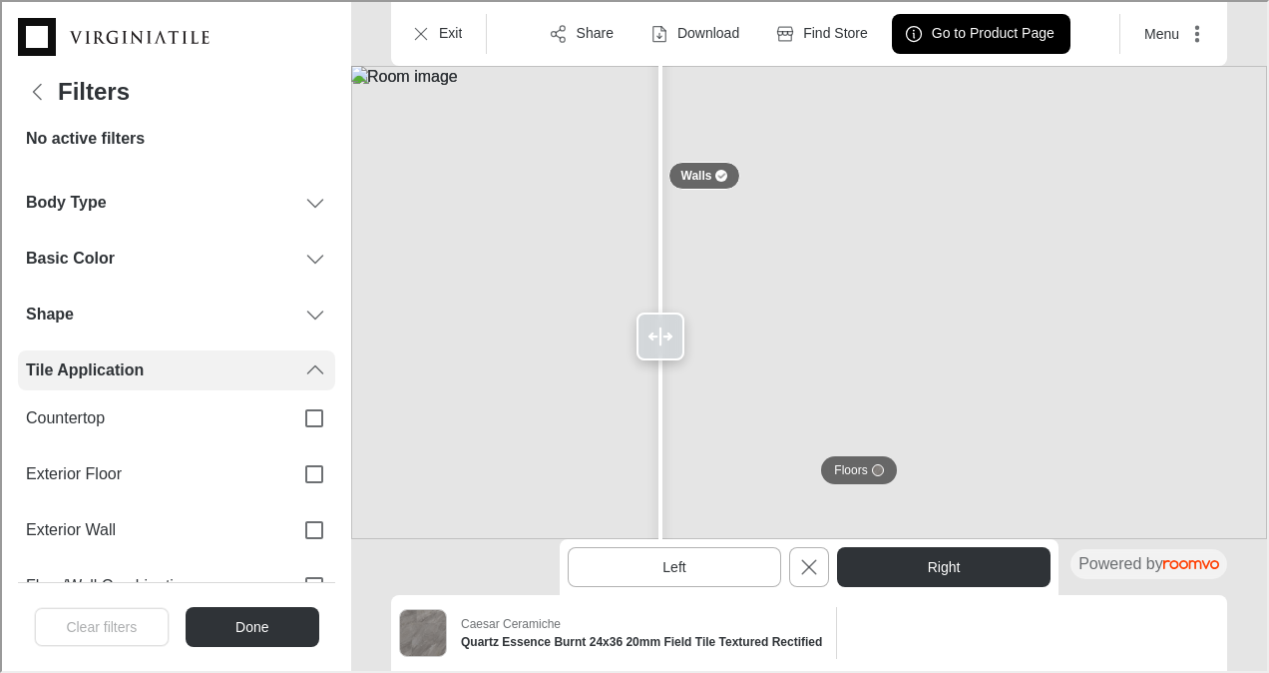
click at [301, 363] on icon "Filters menu" at bounding box center [313, 368] width 24 height 24
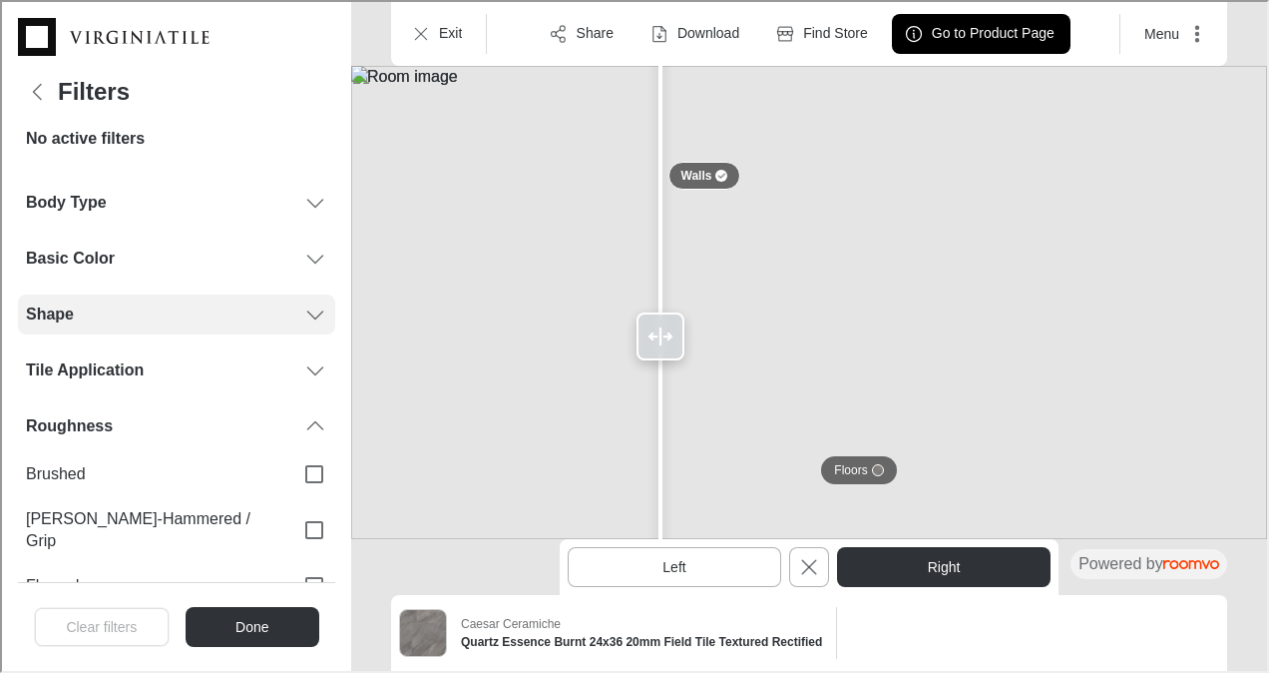
click at [301, 311] on icon "Filters menu" at bounding box center [313, 312] width 24 height 24
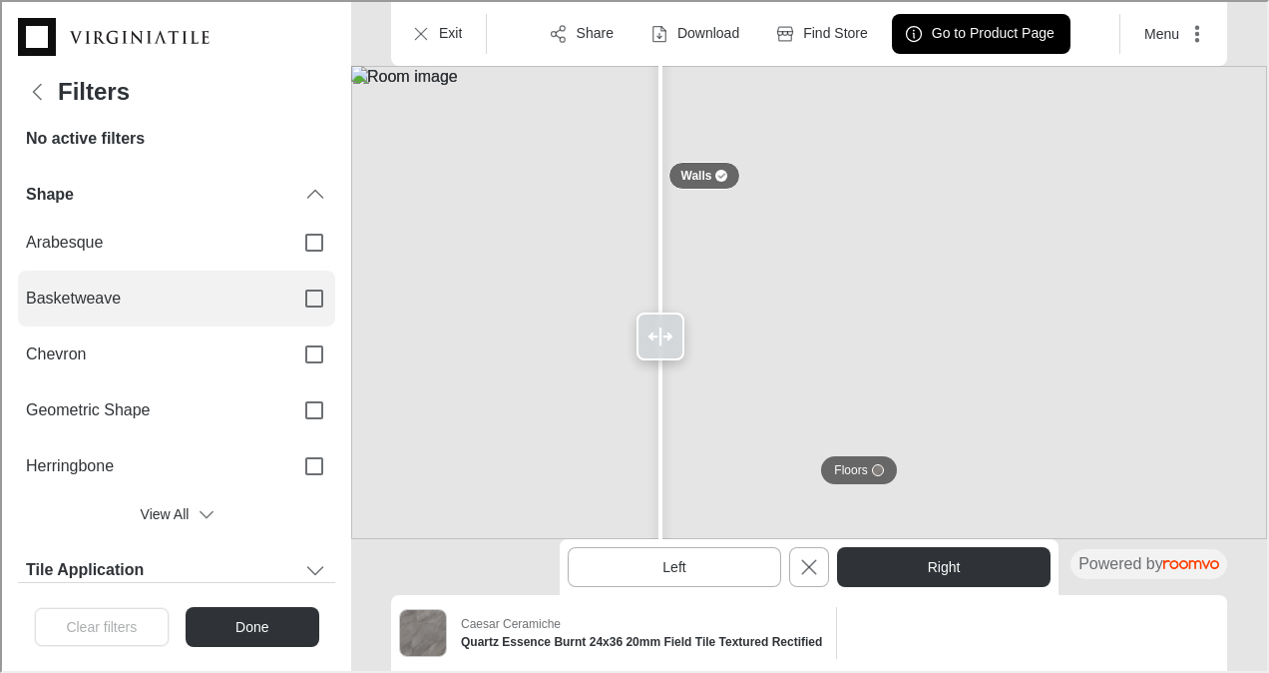
scroll to position [320, 0]
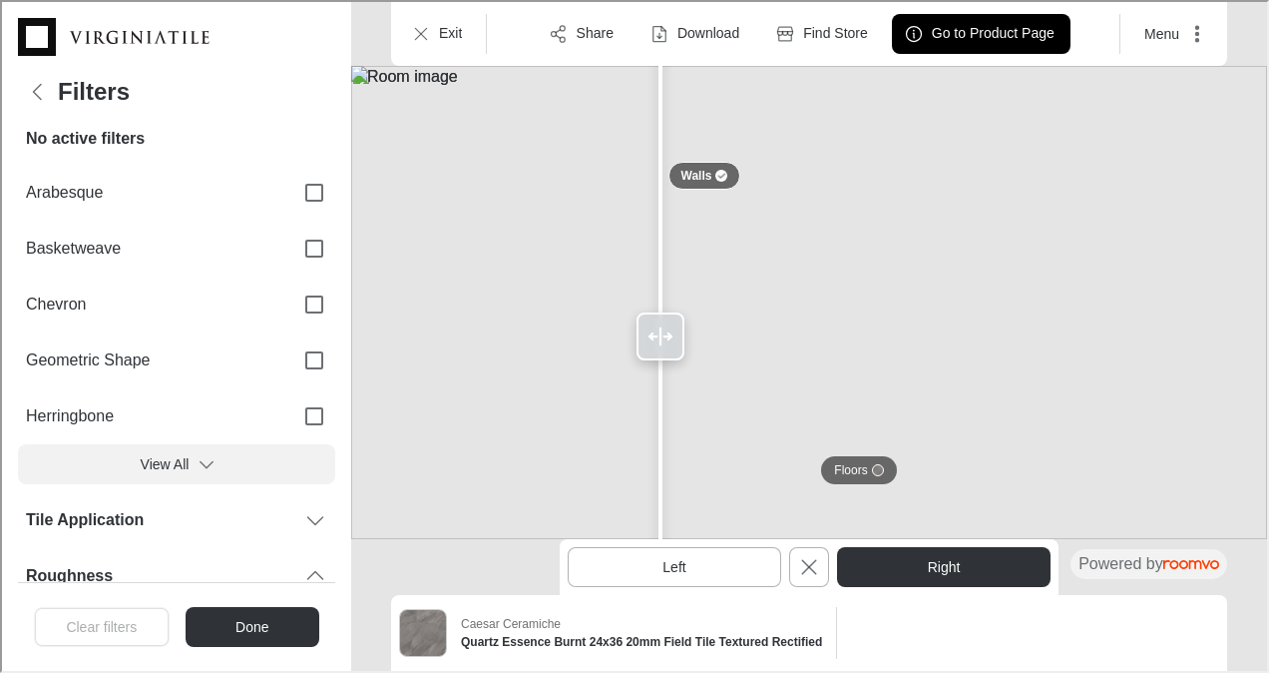
click at [195, 464] on icon "Filters menu" at bounding box center [205, 462] width 20 height 20
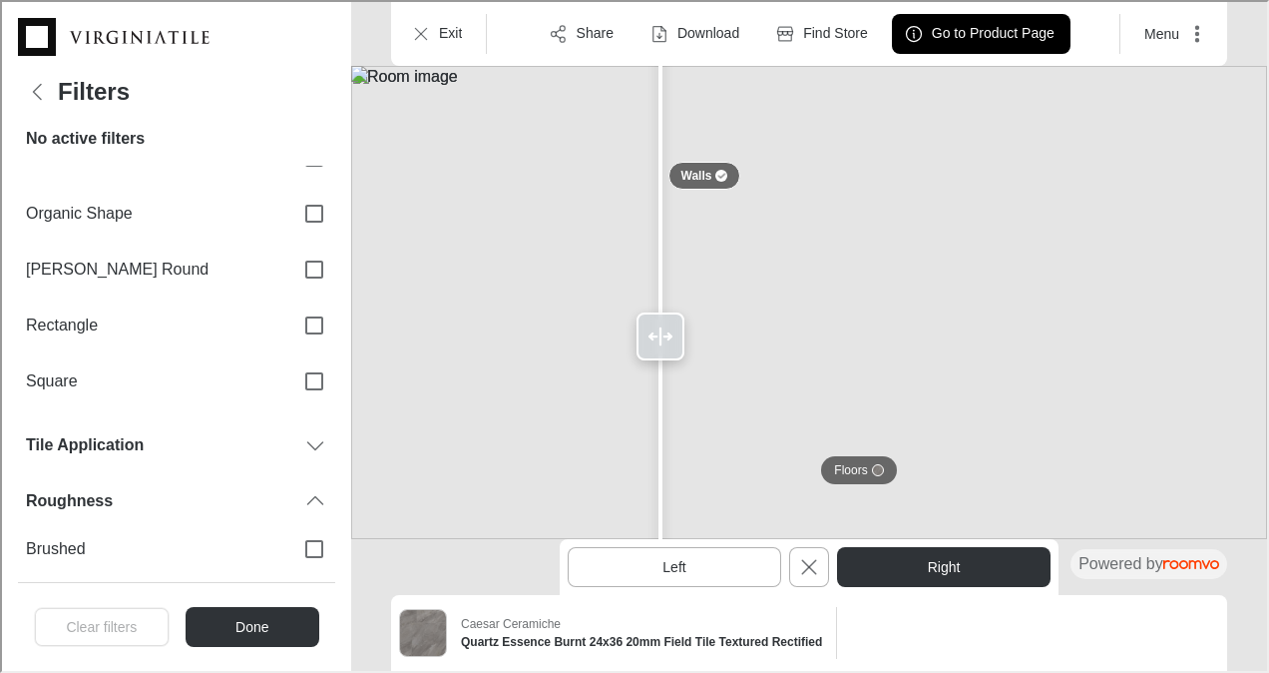
scroll to position [636, 0]
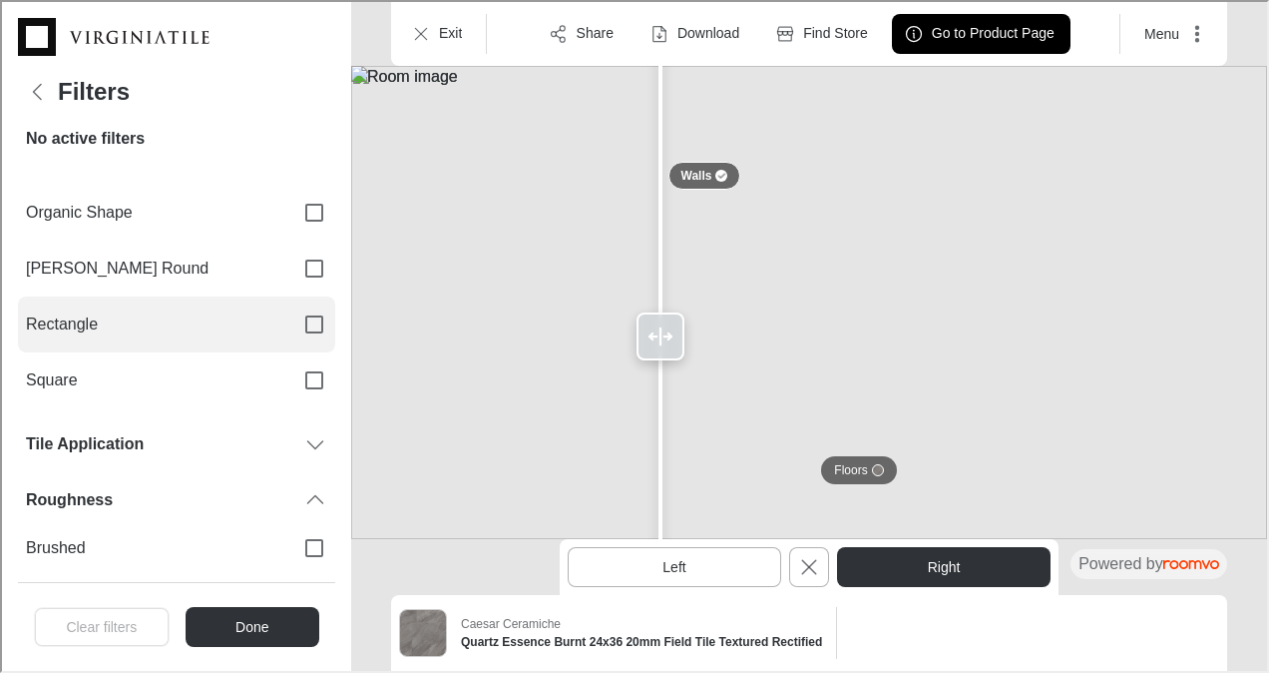
click at [305, 324] on input "Rectangle" at bounding box center [312, 322] width 42 height 42
checkbox input "true"
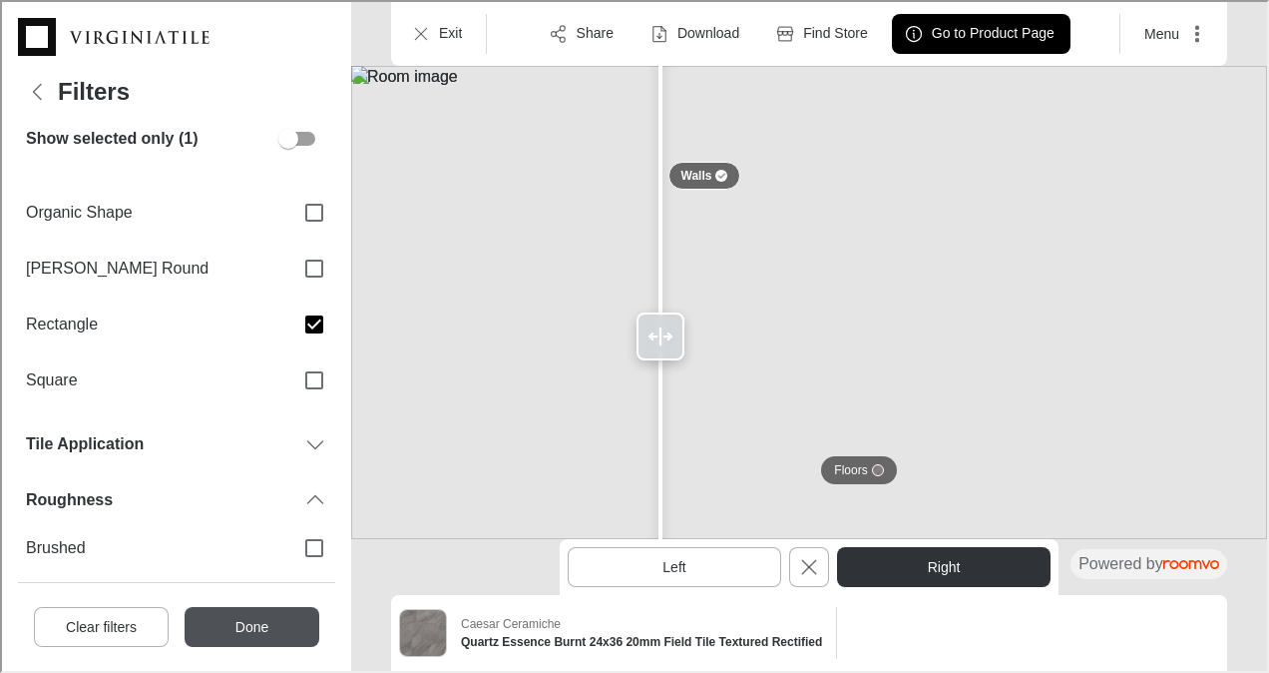
click at [265, 620] on button "Done" at bounding box center [250, 625] width 135 height 40
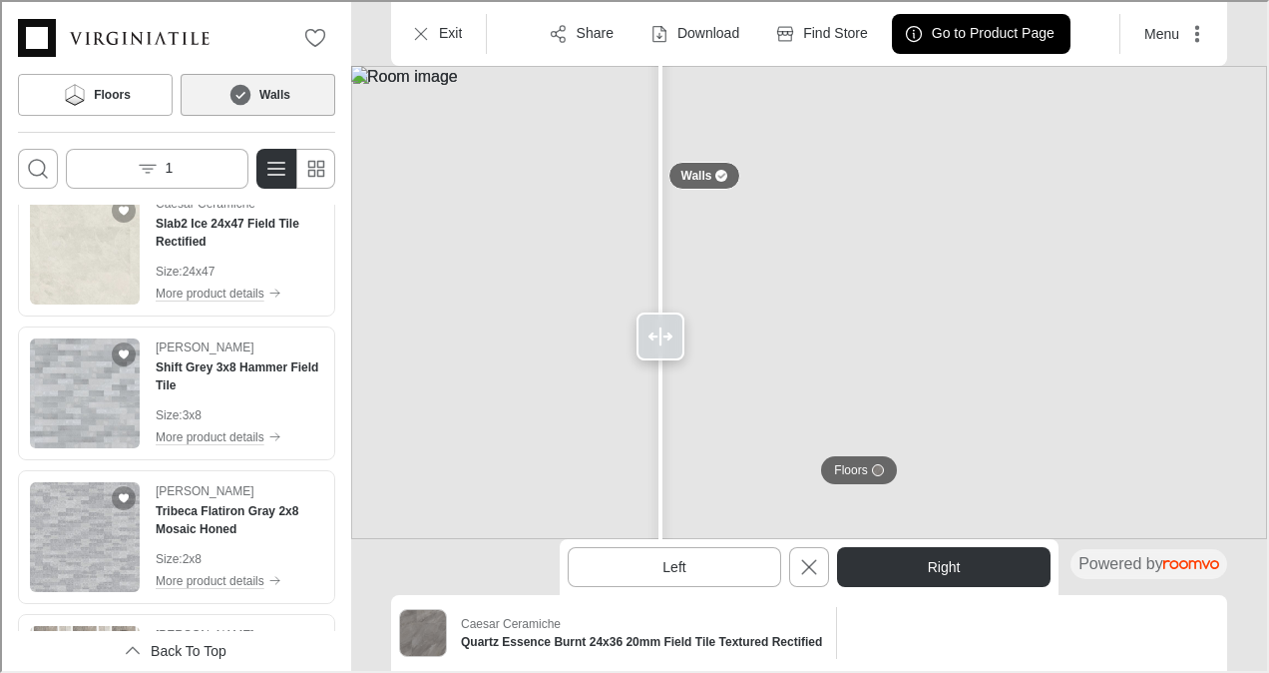
scroll to position [1041, 0]
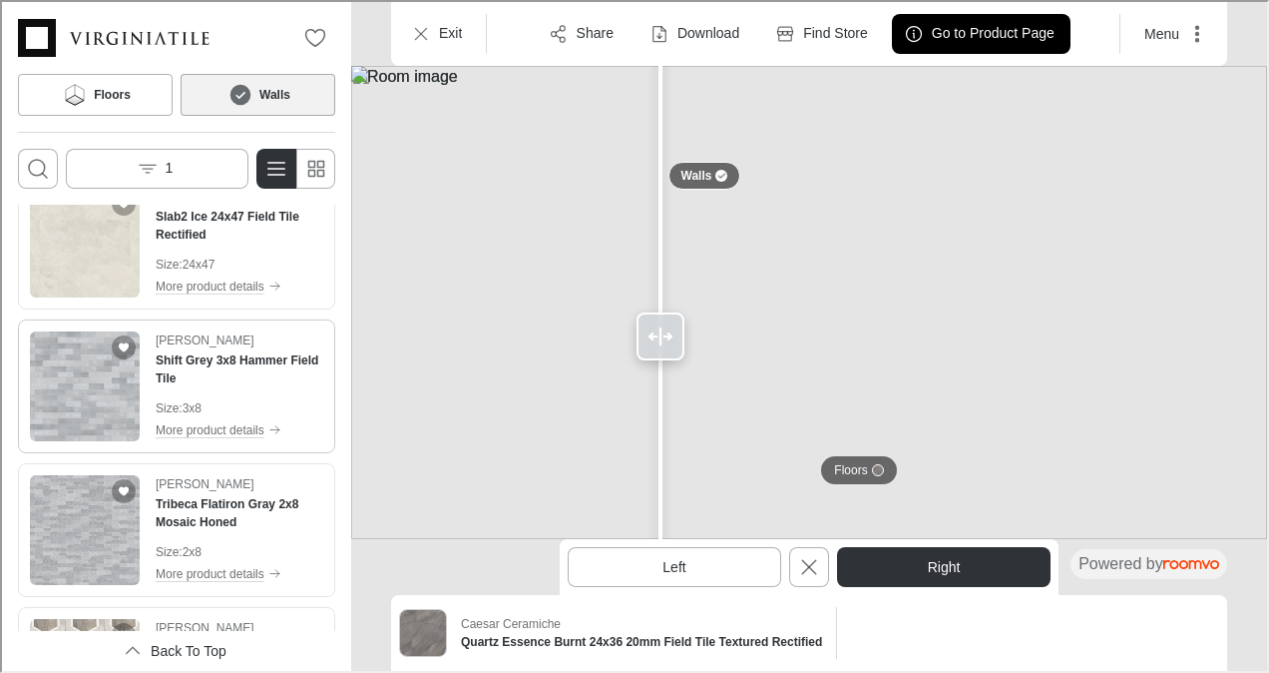
click at [96, 390] on img "See Shift Grey 3x8 Hammer Field Tile in the room" at bounding box center [83, 384] width 110 height 110
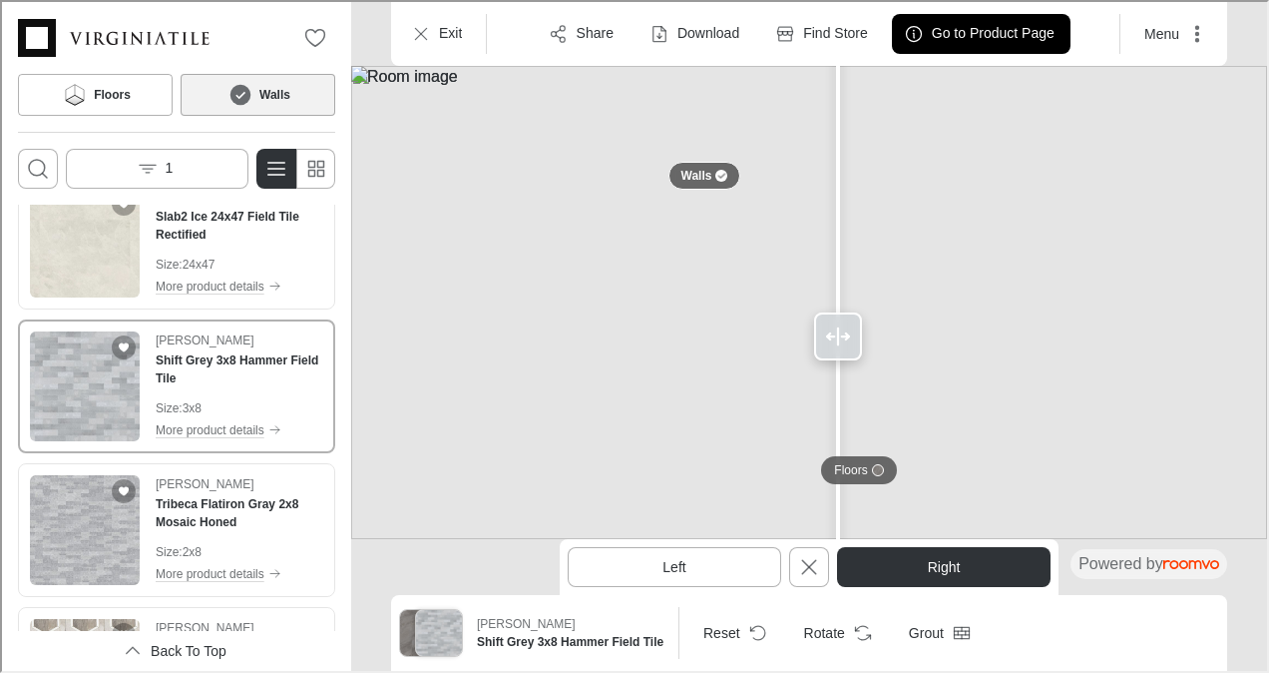
drag, startPoint x: 659, startPoint y: 329, endPoint x: 836, endPoint y: 337, distance: 177.8
click at [836, 337] on line at bounding box center [836, 334] width 0 height 17
click at [697, 556] on button "Left" at bounding box center [673, 565] width 214 height 40
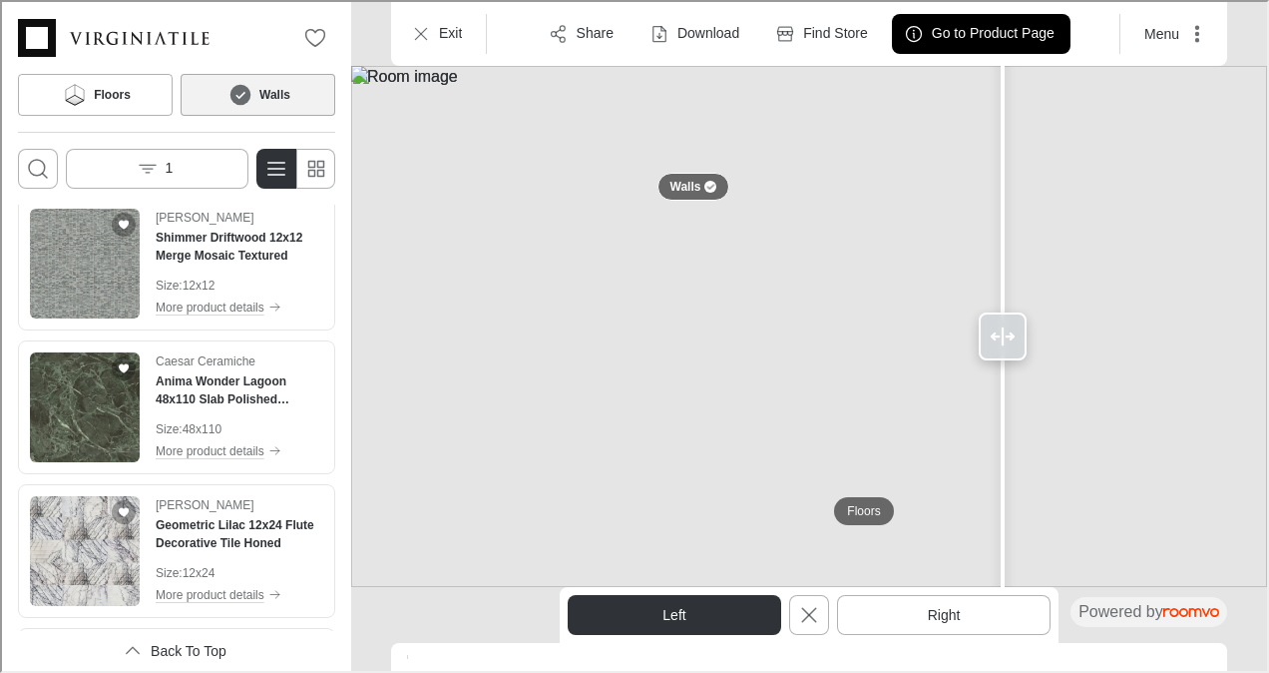
scroll to position [2180, 0]
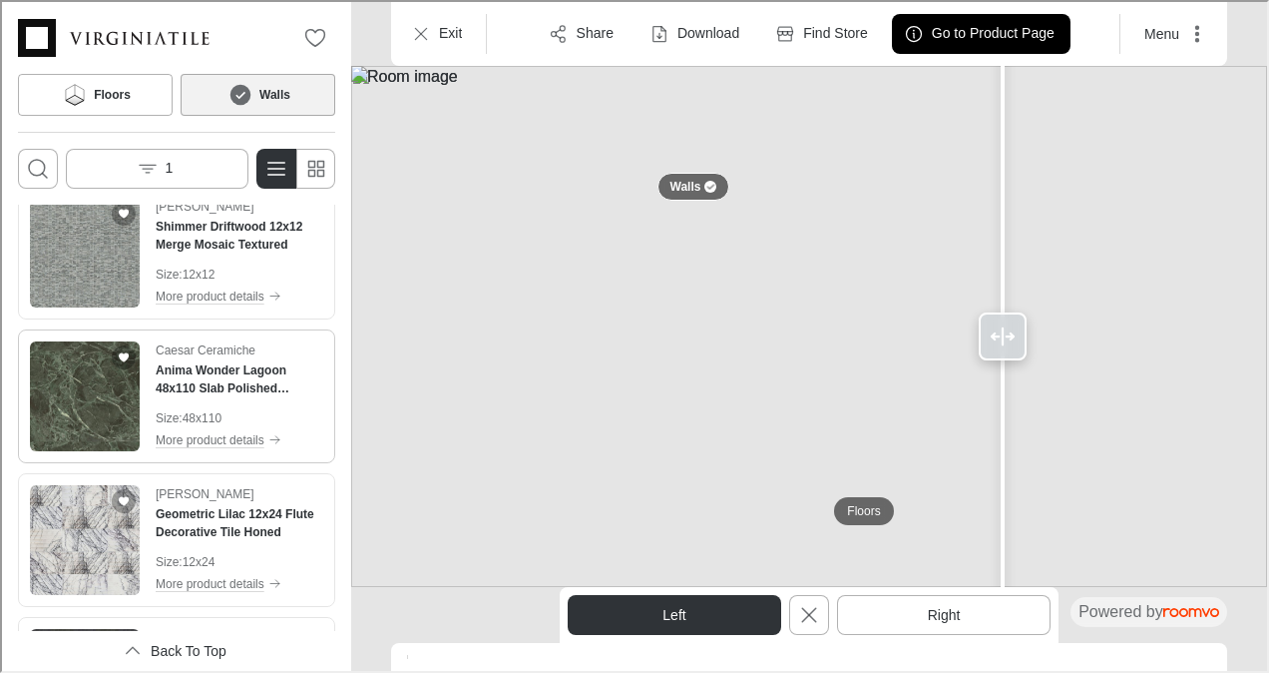
click at [94, 407] on img "See Anima Wonder Lagoon 48x110 Slab Polished Rectified in the room" at bounding box center [83, 394] width 110 height 110
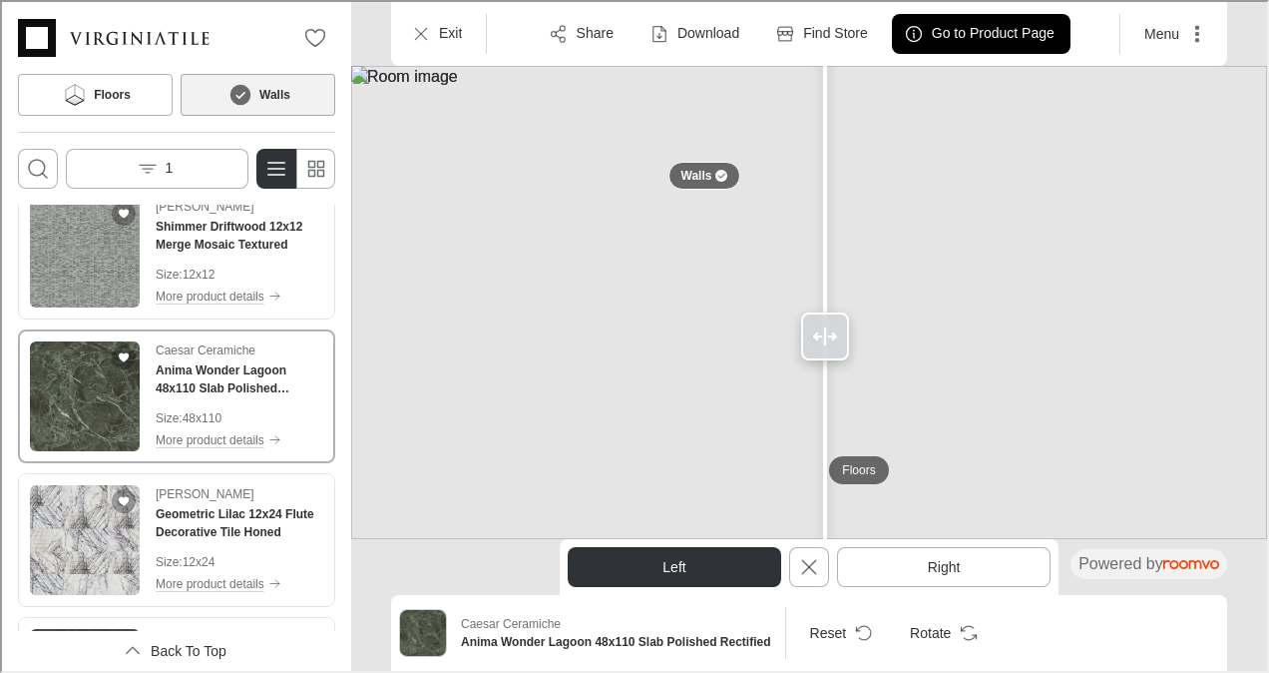
drag, startPoint x: 992, startPoint y: 325, endPoint x: 823, endPoint y: 336, distance: 169.0
click at [823, 336] on icon at bounding box center [823, 334] width 24 height 24
click at [120, 94] on h6 "Floors" at bounding box center [110, 93] width 37 height 18
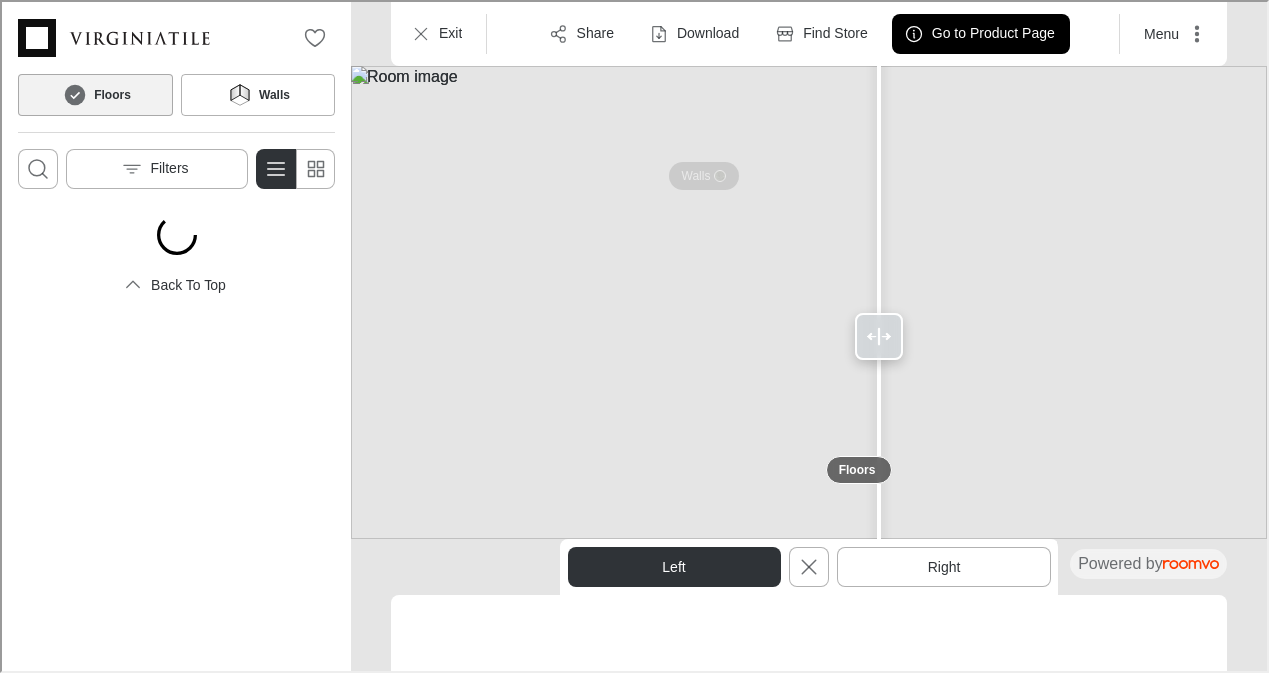
scroll to position [0, 0]
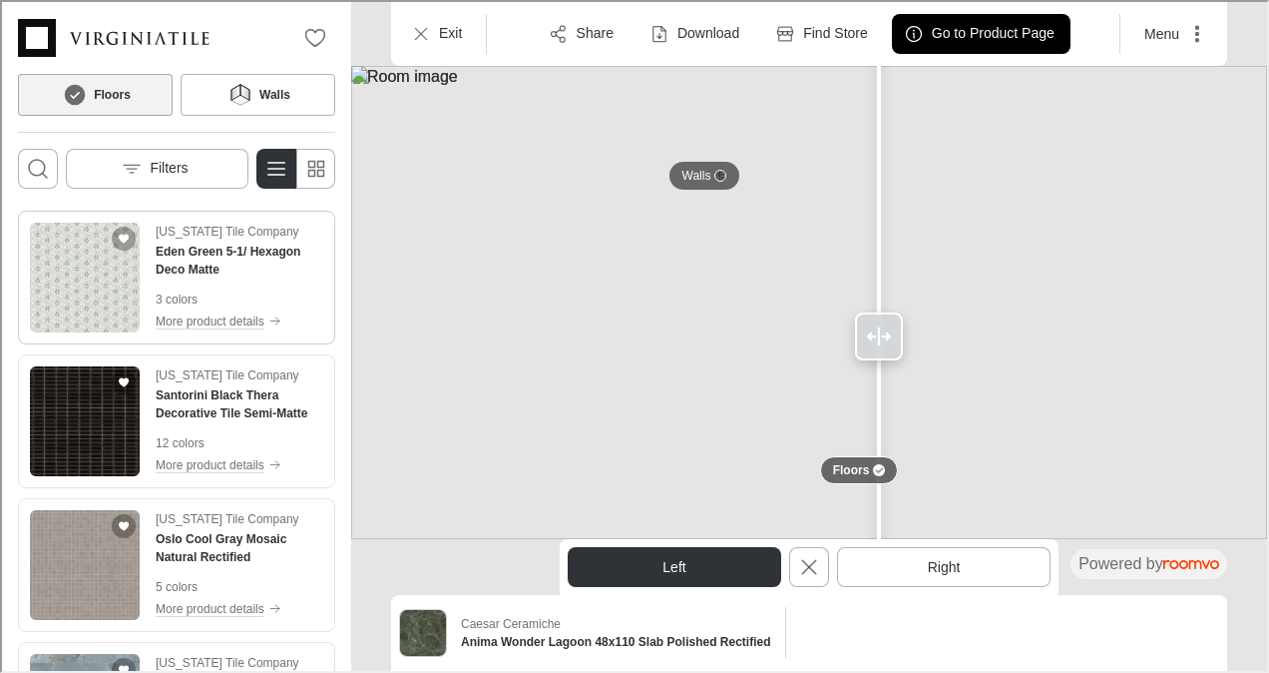
click at [84, 295] on img "See Eden Green 5-1/ Hexagon Deco Matte in the room" at bounding box center [83, 276] width 110 height 110
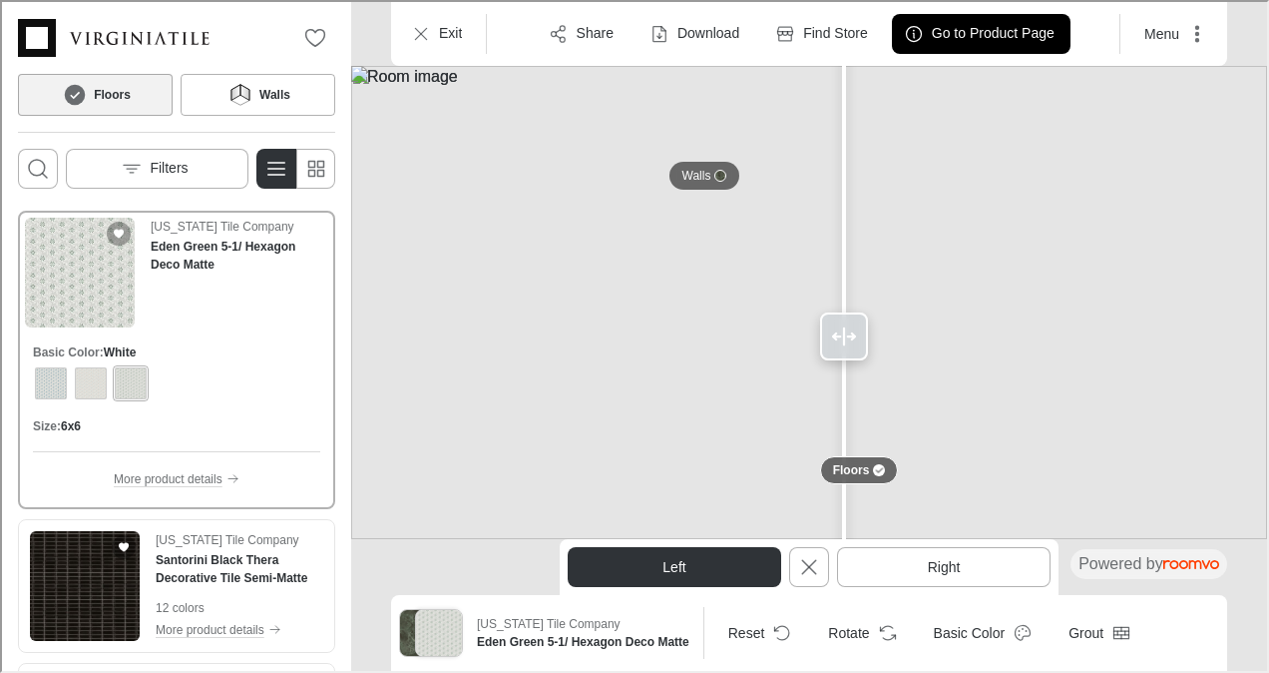
drag, startPoint x: 884, startPoint y: 330, endPoint x: 842, endPoint y: 335, distance: 42.2
click at [842, 335] on icon at bounding box center [842, 334] width 24 height 24
drag, startPoint x: 840, startPoint y: 343, endPoint x: 833, endPoint y: 331, distance: 13.9
click at [833, 331] on icon at bounding box center [833, 334] width 24 height 24
click at [1136, 371] on img at bounding box center [807, 300] width 916 height 473
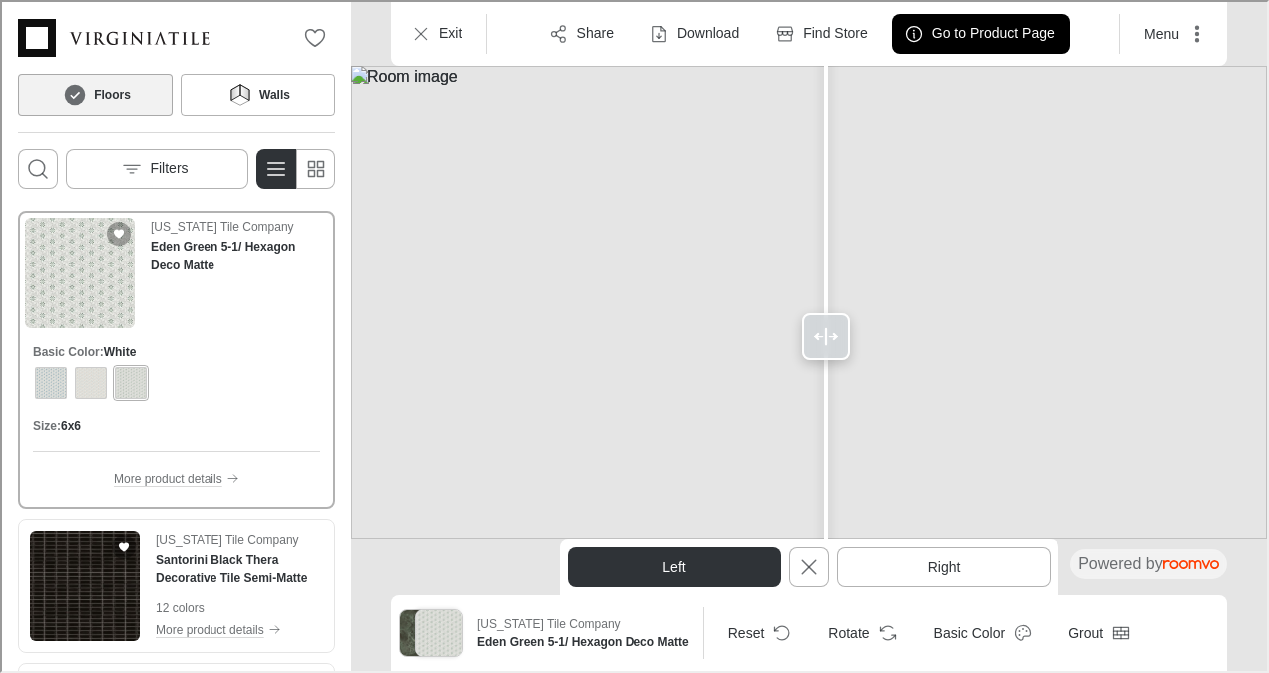
click at [824, 344] on rect at bounding box center [824, 334] width 24 height 24
click at [1032, 371] on img at bounding box center [807, 300] width 916 height 473
click at [1124, 372] on img at bounding box center [807, 300] width 916 height 473
click at [818, 41] on p "Find Store" at bounding box center [833, 32] width 65 height 20
click at [965, 38] on p "Go to Product Page" at bounding box center [991, 32] width 123 height 20
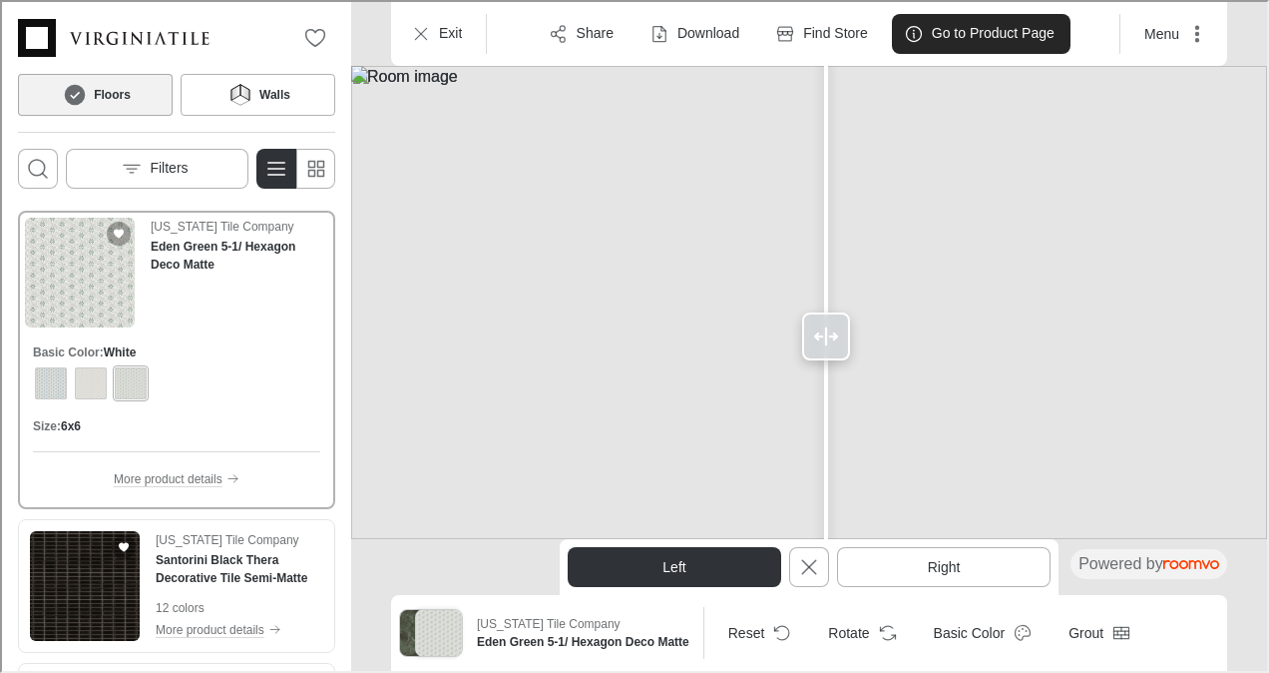
click at [970, 44] on button "Go to Product Page" at bounding box center [979, 32] width 179 height 40
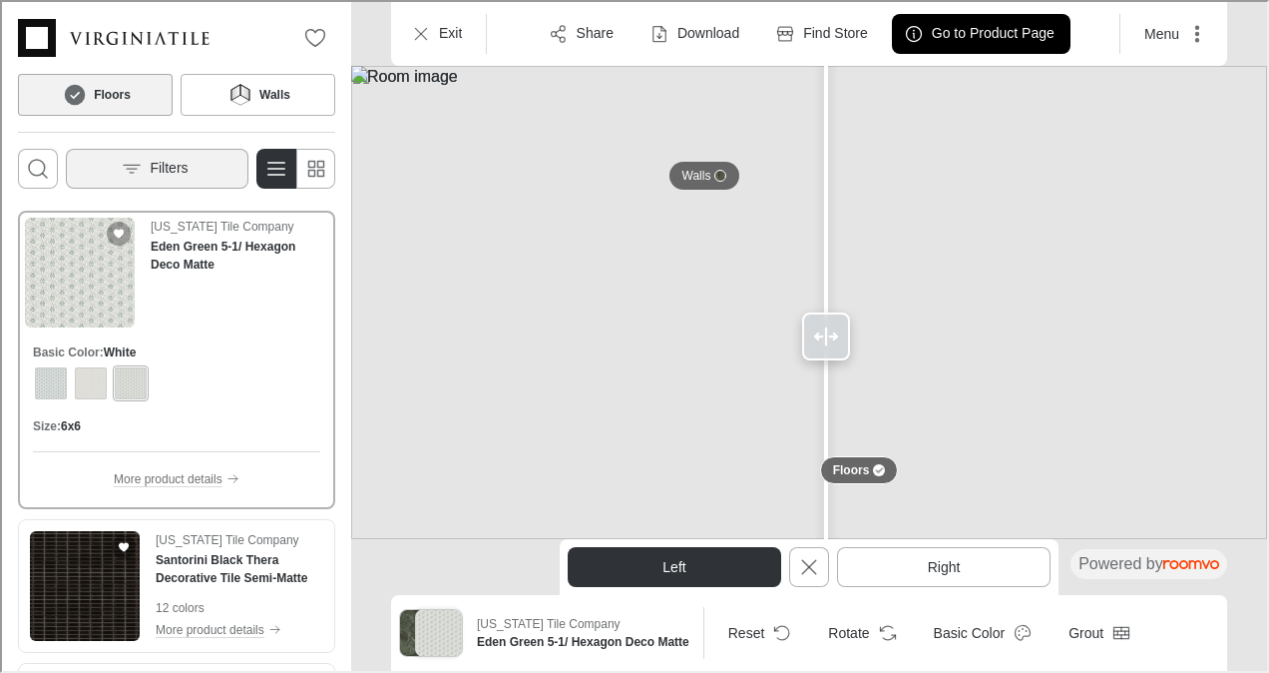
drag, startPoint x: 530, startPoint y: 277, endPoint x: 188, endPoint y: 151, distance: 365.0
click at [188, 151] on button "Filters" at bounding box center [155, 167] width 183 height 40
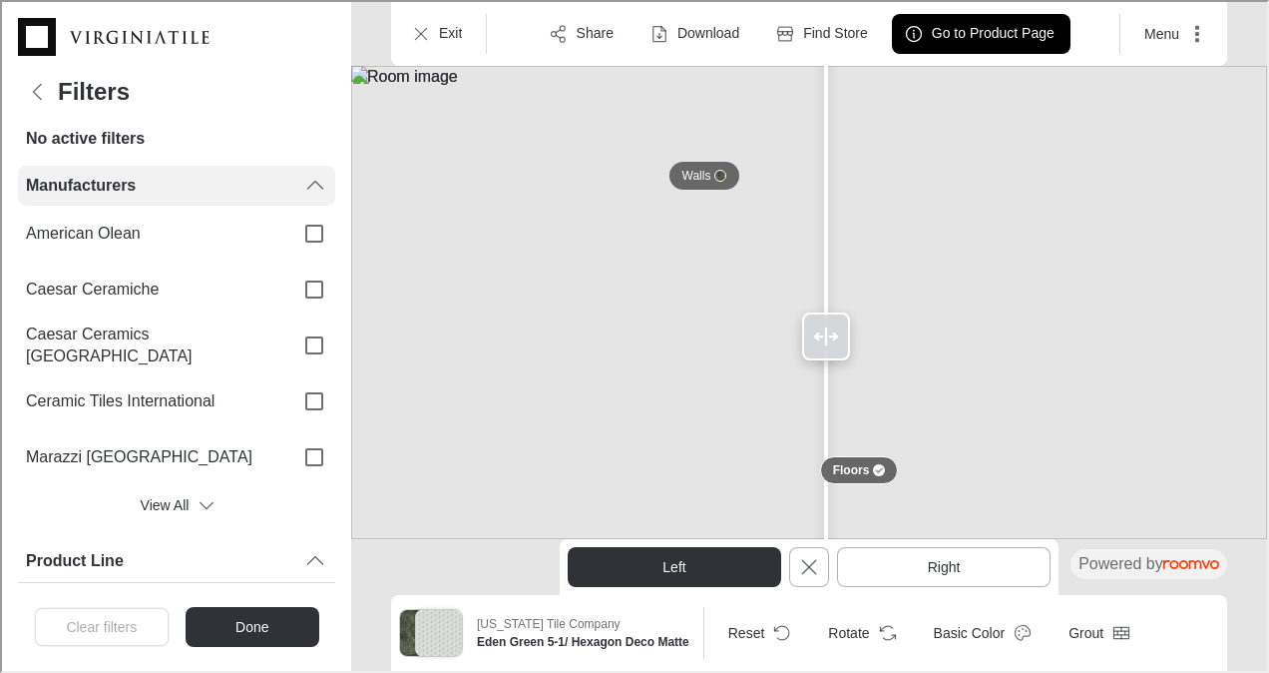
click at [301, 178] on icon "Filters menu" at bounding box center [313, 184] width 24 height 24
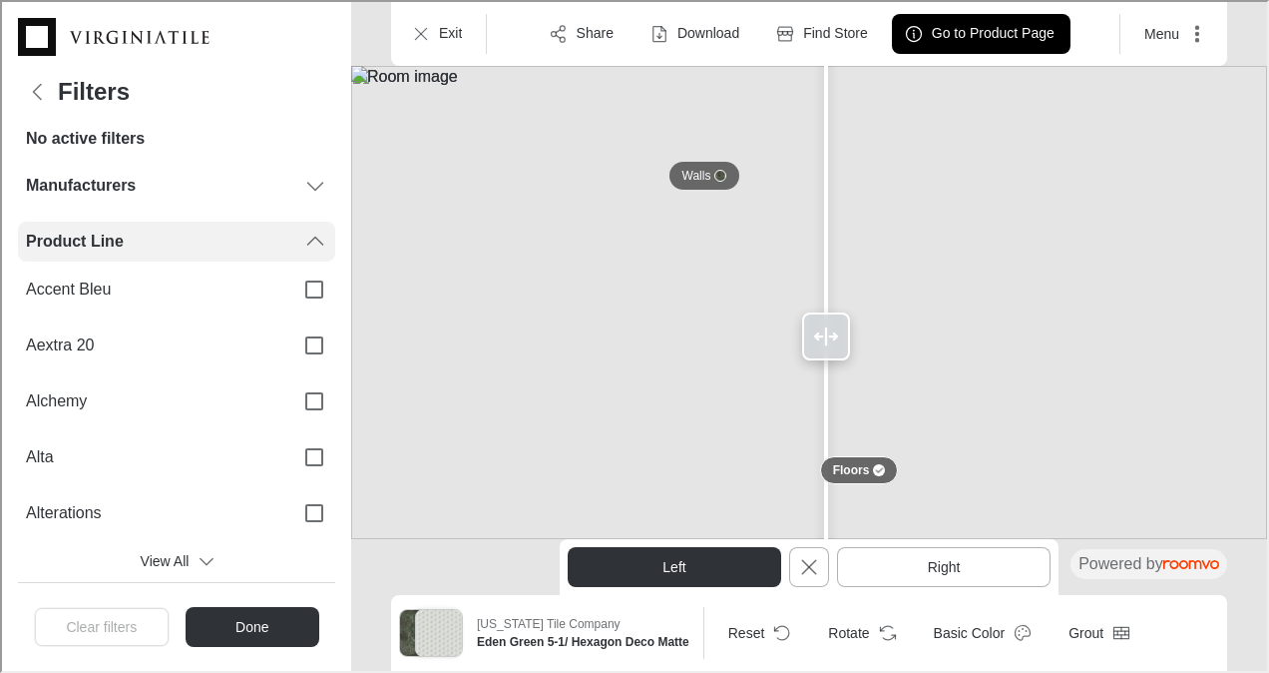
click at [301, 239] on icon "Filters menu" at bounding box center [313, 240] width 24 height 24
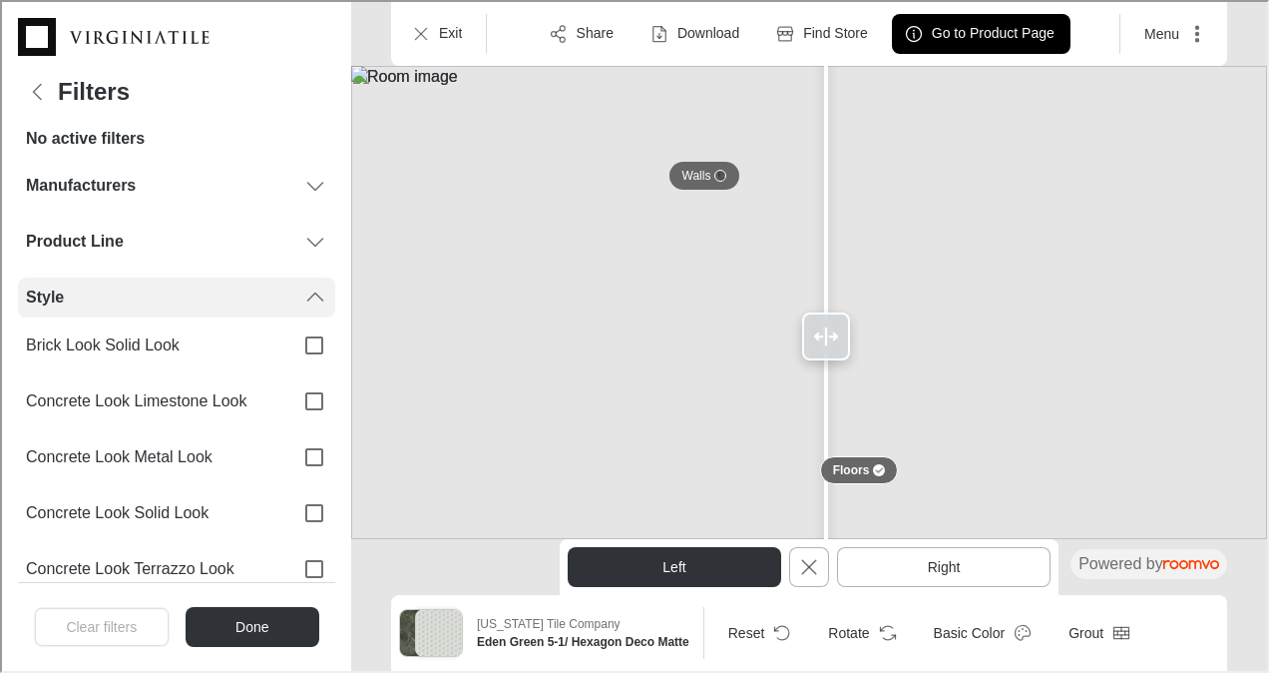
click at [301, 291] on icon "Filters menu" at bounding box center [313, 295] width 24 height 24
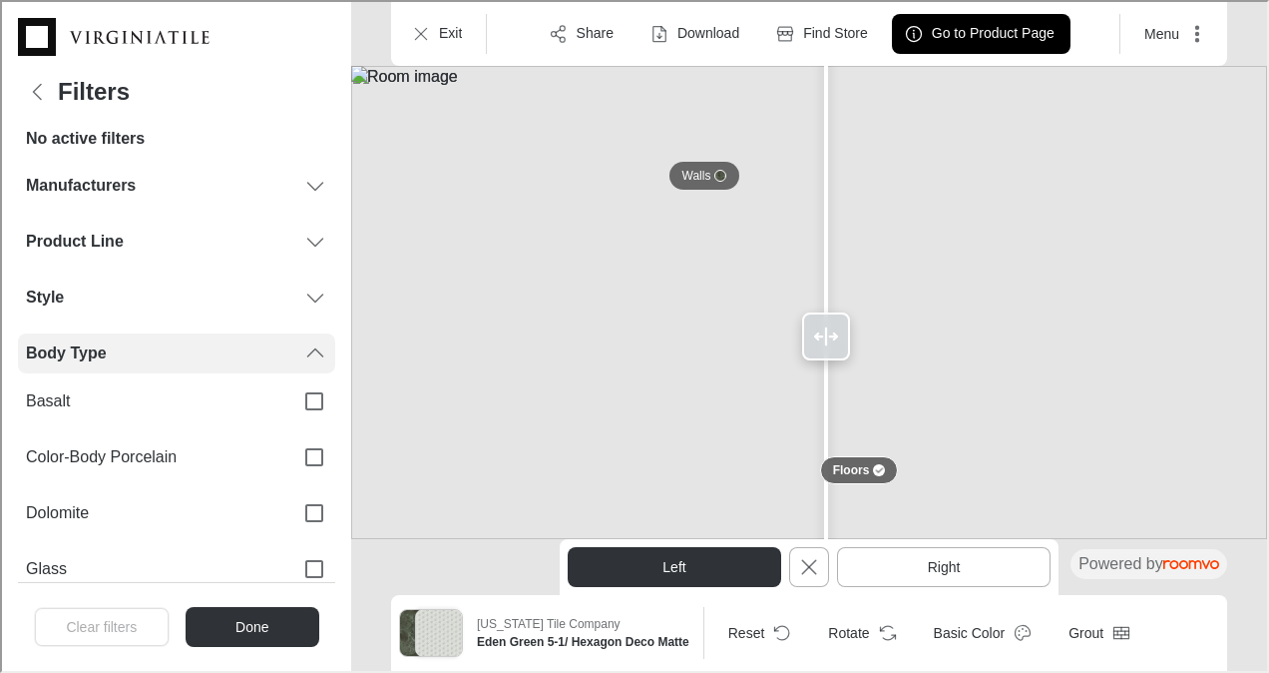
click at [301, 344] on icon "Filters menu" at bounding box center [313, 351] width 24 height 24
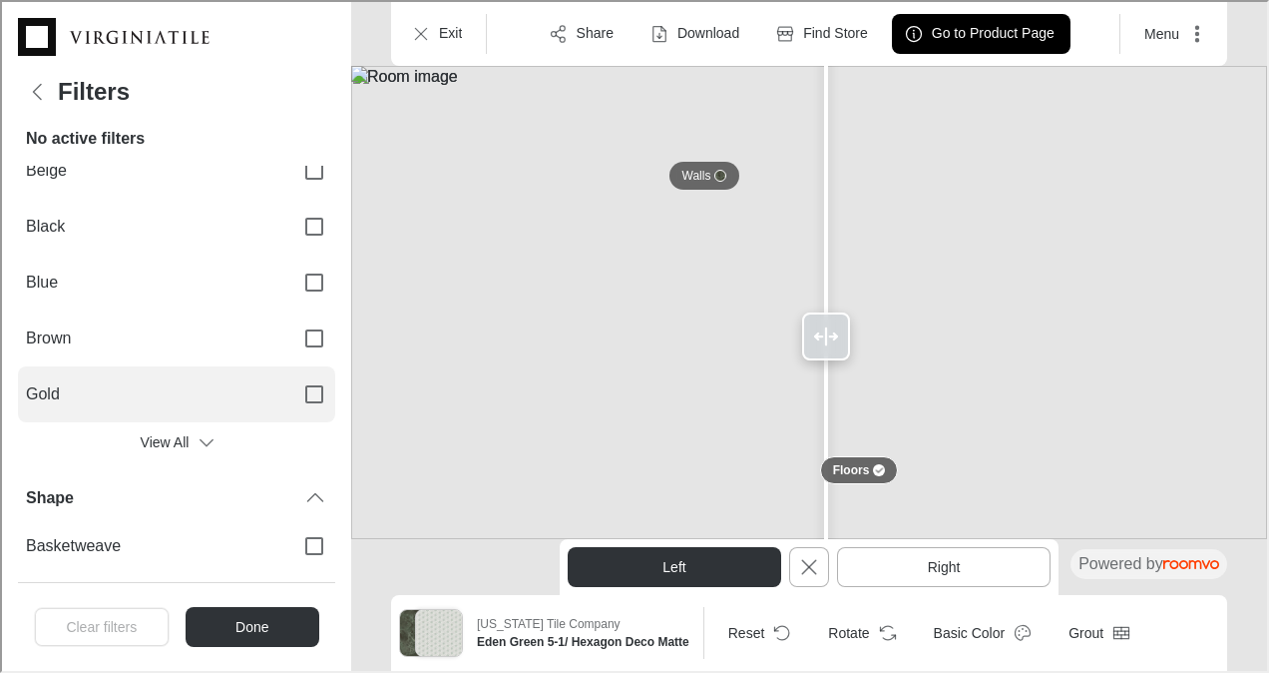
scroll to position [190, 0]
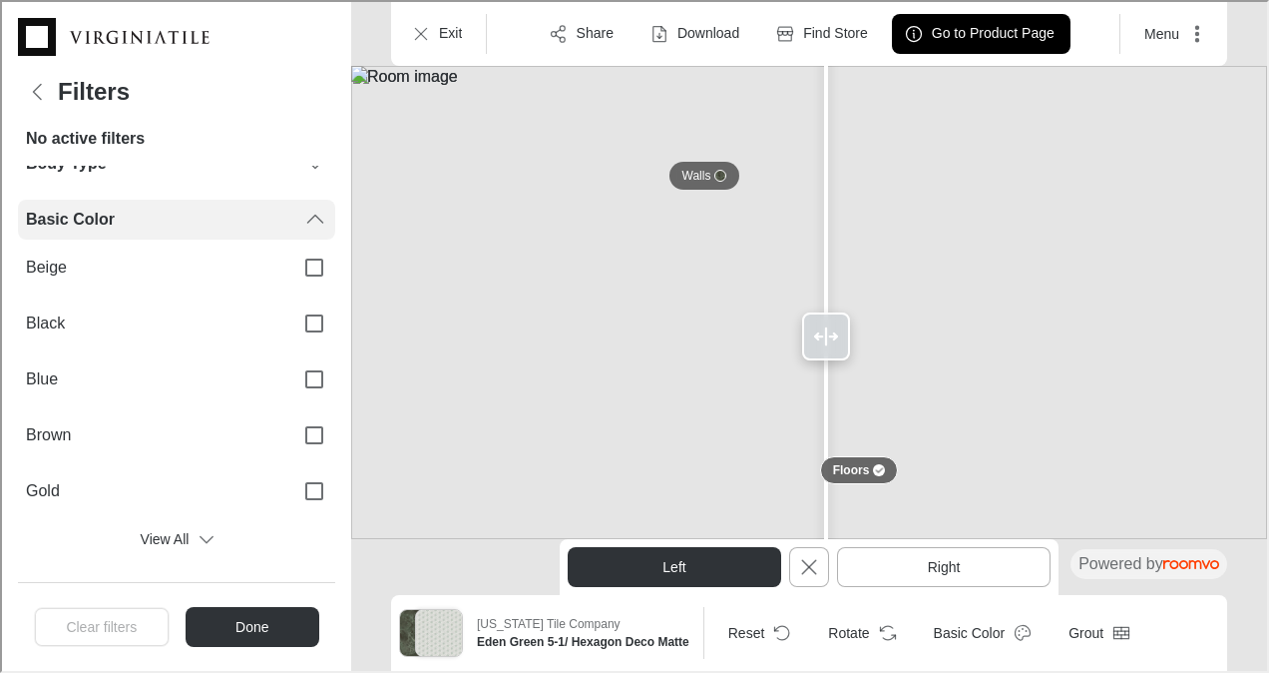
click at [301, 219] on icon "Filters menu" at bounding box center [313, 218] width 24 height 24
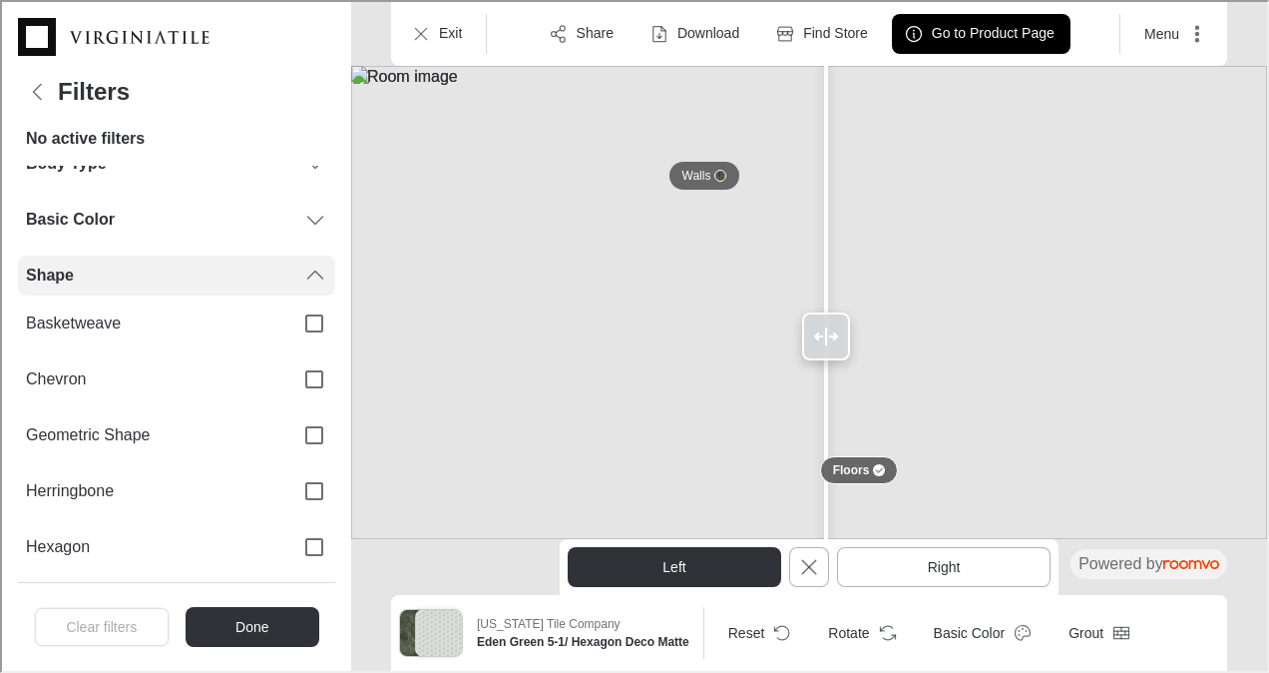
click at [301, 265] on icon "Filters menu" at bounding box center [313, 273] width 24 height 24
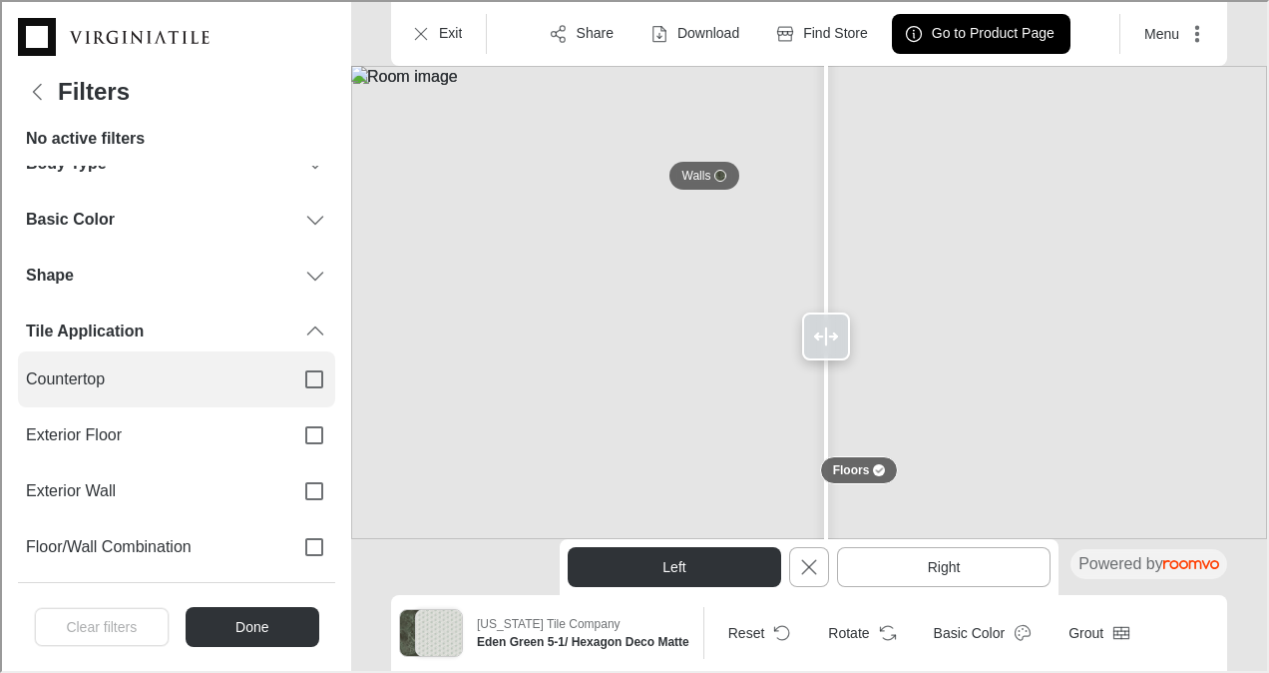
scroll to position [270, 0]
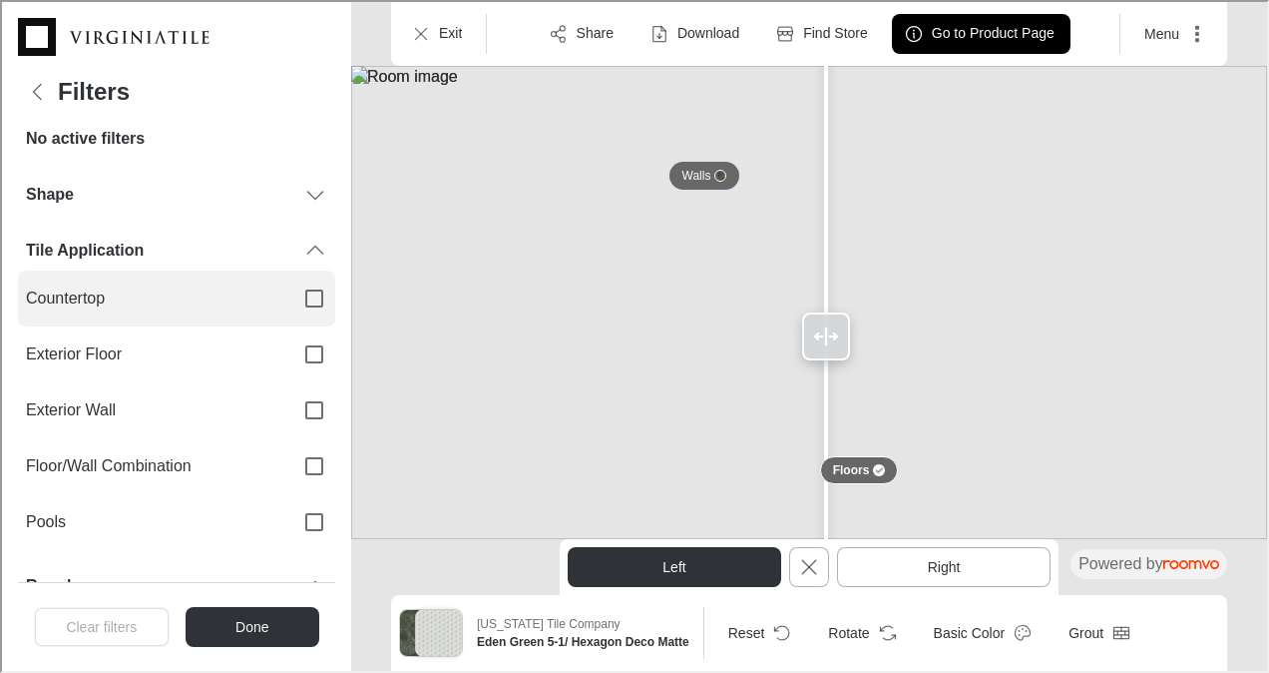
drag, startPoint x: 300, startPoint y: 255, endPoint x: 253, endPoint y: 285, distance: 55.6
click at [253, 285] on div "Tile Application Countertop Exterior Floor Exterior Wall Floor/Wall Combination…" at bounding box center [174, 388] width 317 height 319
click at [306, 301] on input "Countertop" at bounding box center [312, 296] width 42 height 42
checkbox input "true"
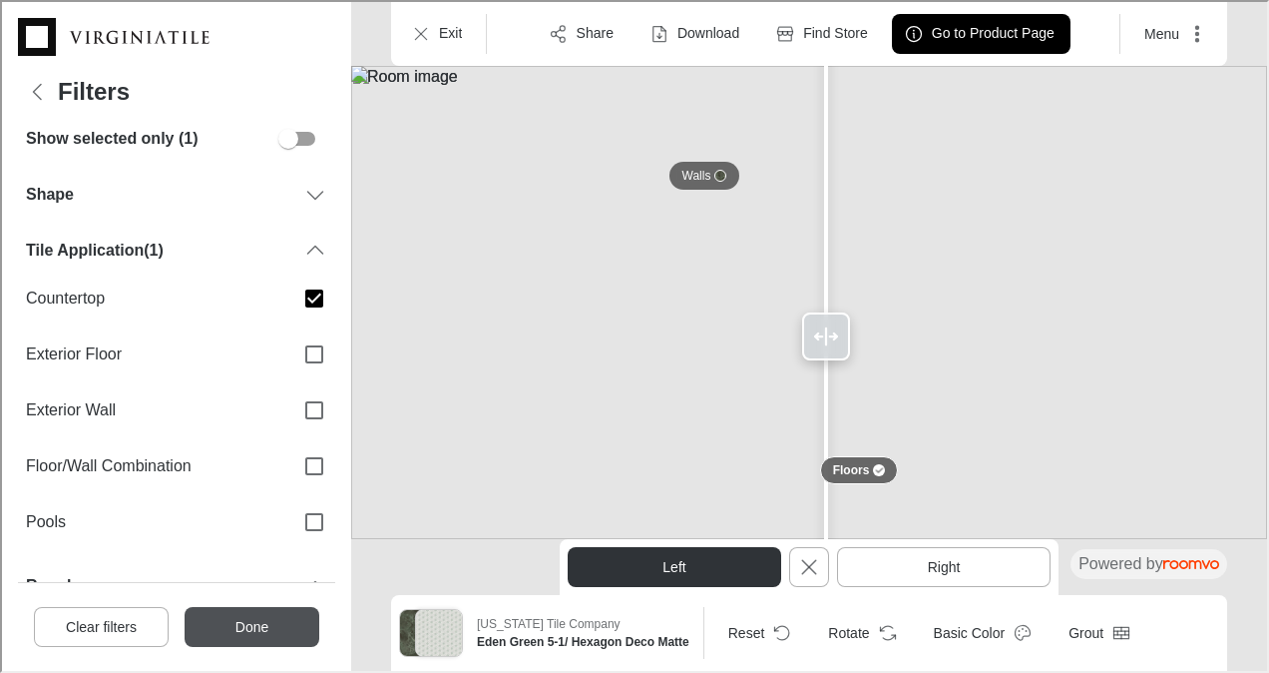
click at [253, 618] on button "Done" at bounding box center [250, 625] width 135 height 40
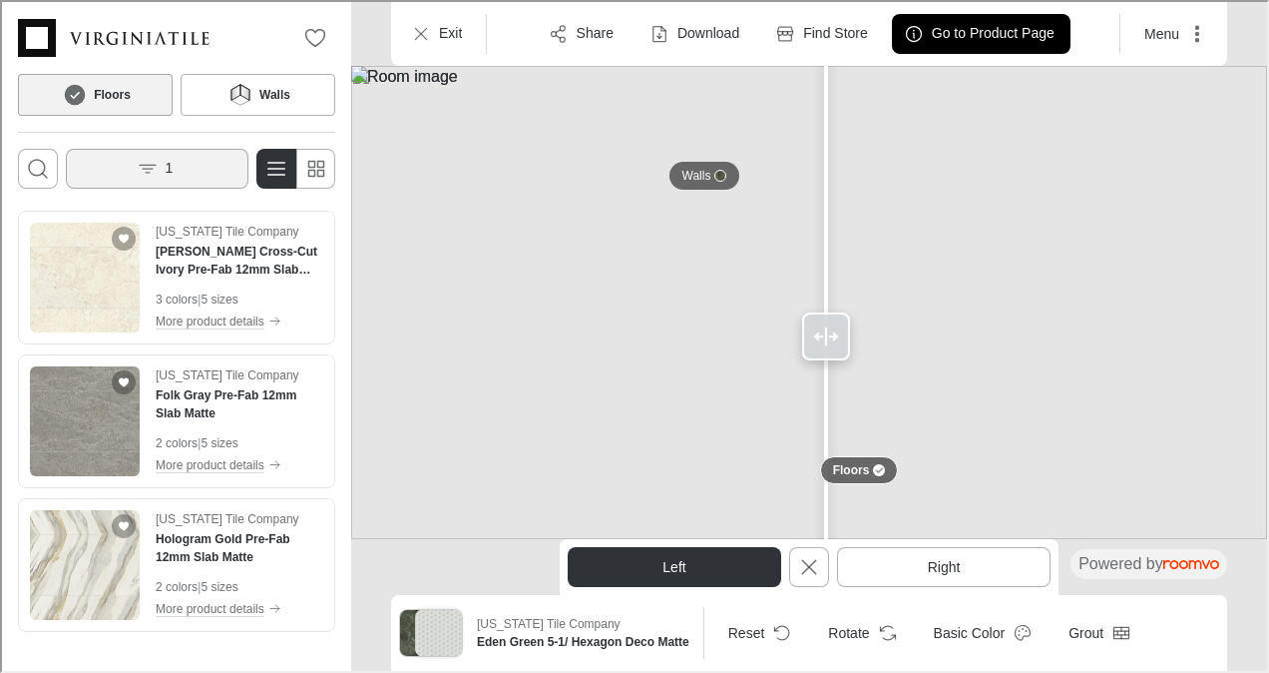
click at [201, 161] on button "1" at bounding box center [155, 167] width 183 height 40
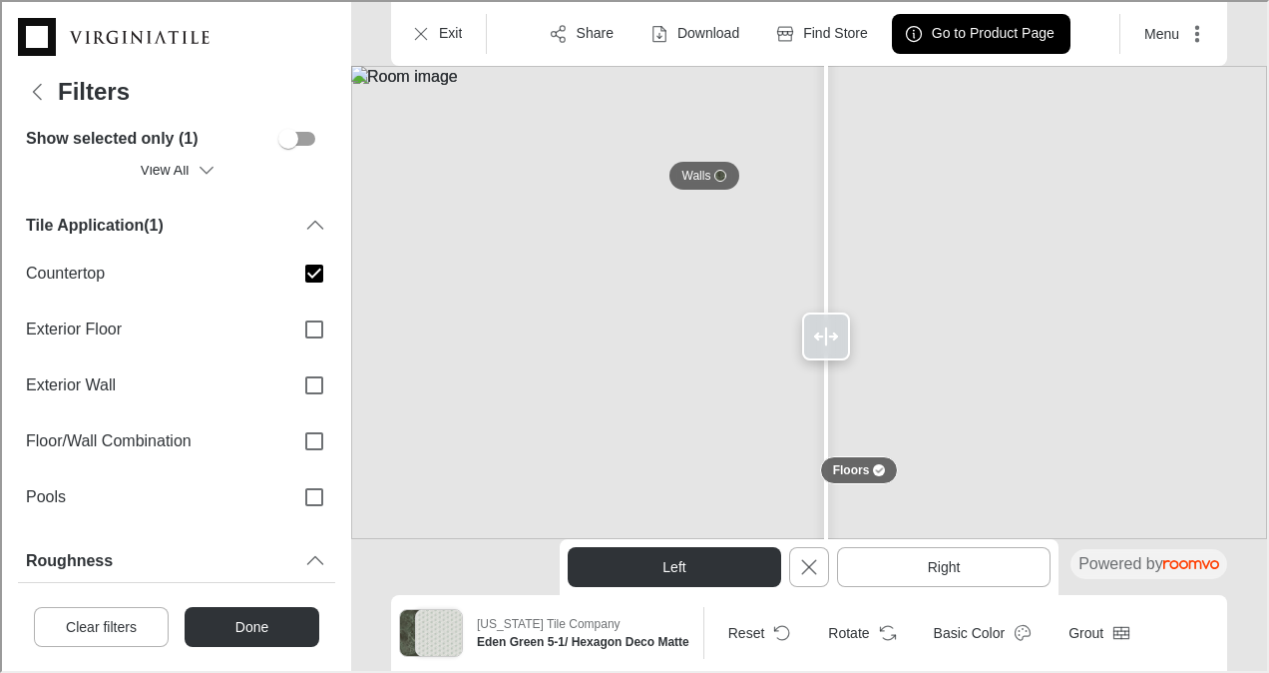
scroll to position [2229, 0]
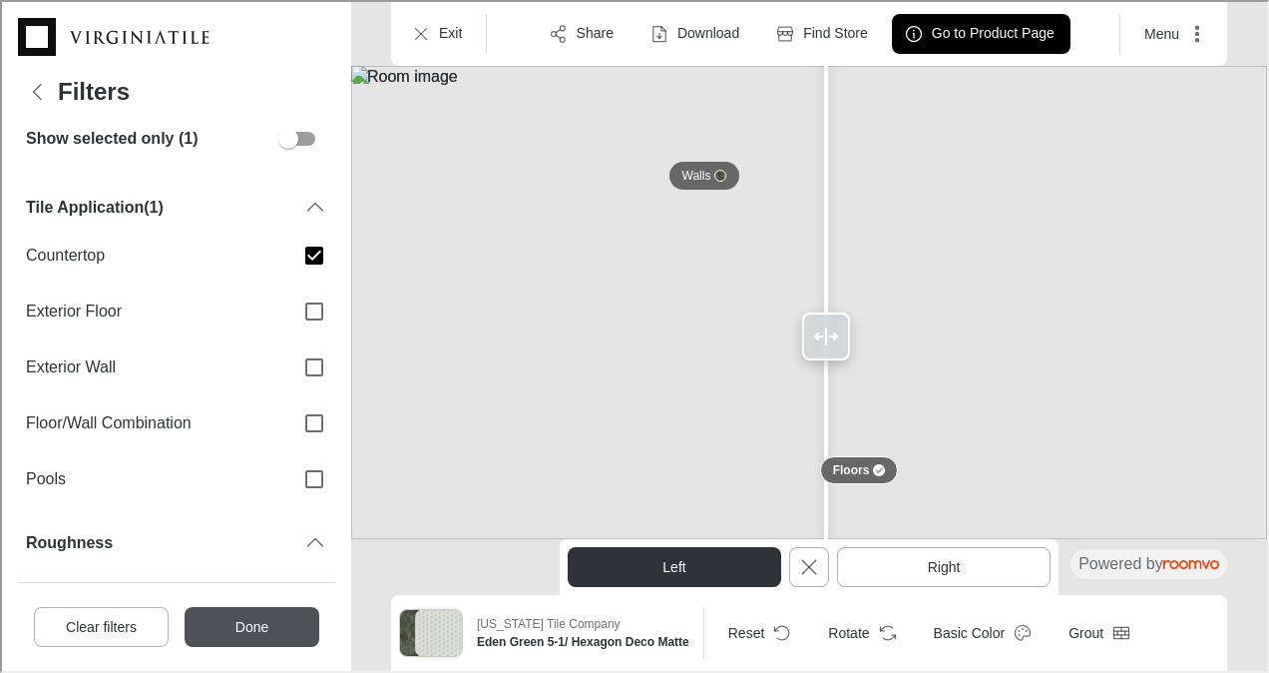
click at [269, 630] on button "Done" at bounding box center [250, 625] width 135 height 40
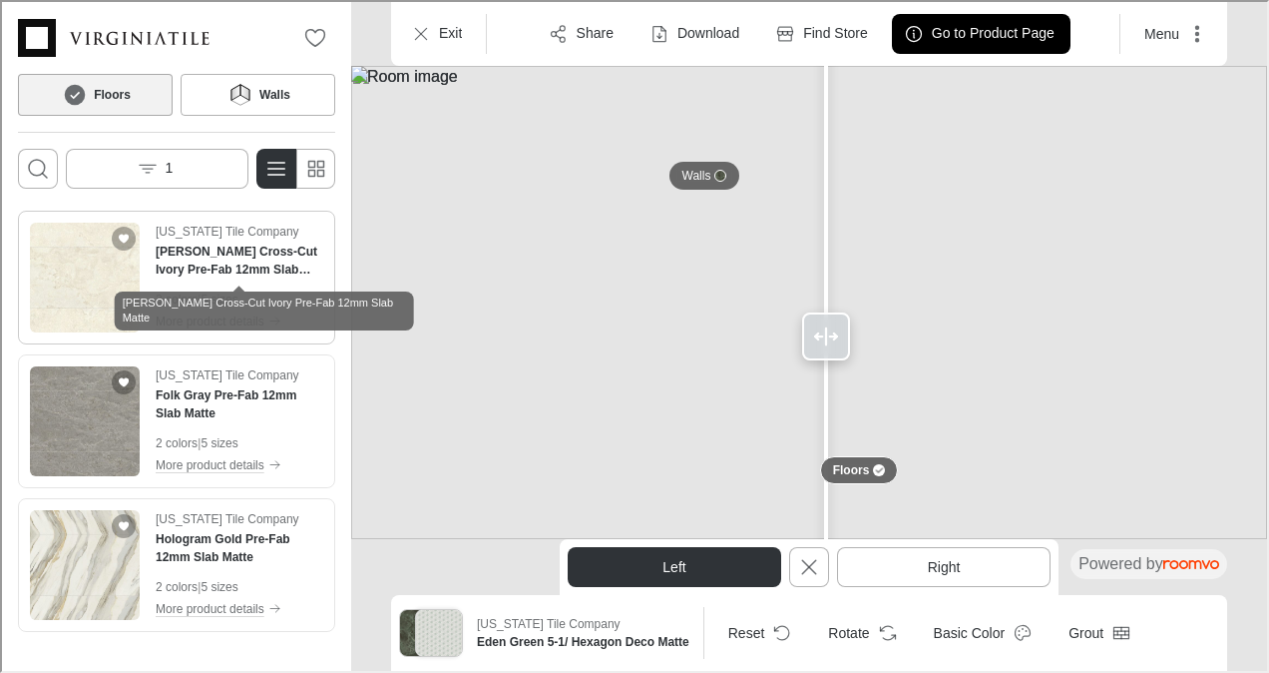
click at [221, 251] on h4 "[PERSON_NAME] Cross-Cut Ivory Pre-Fab 12mm Slab Matte" at bounding box center [238, 258] width 168 height 36
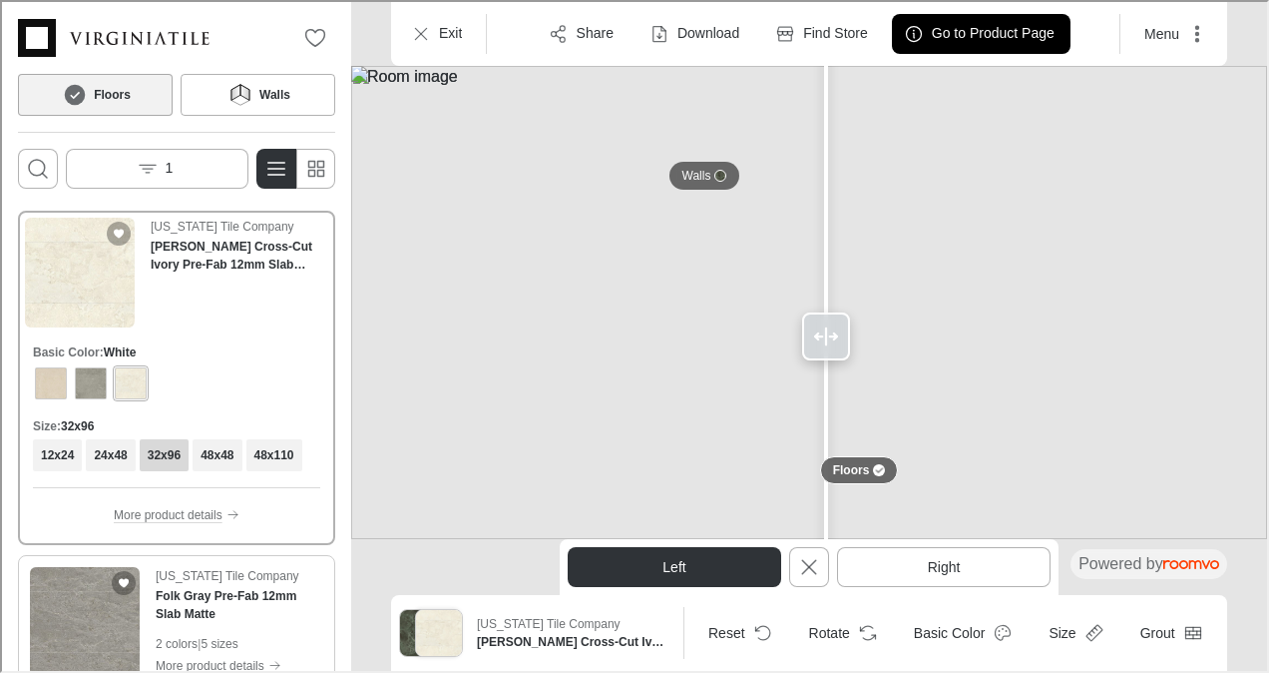
click at [91, 599] on img "See Folk Gray Pre-Fab 12mm Slab Matte in the room" at bounding box center [83, 620] width 110 height 110
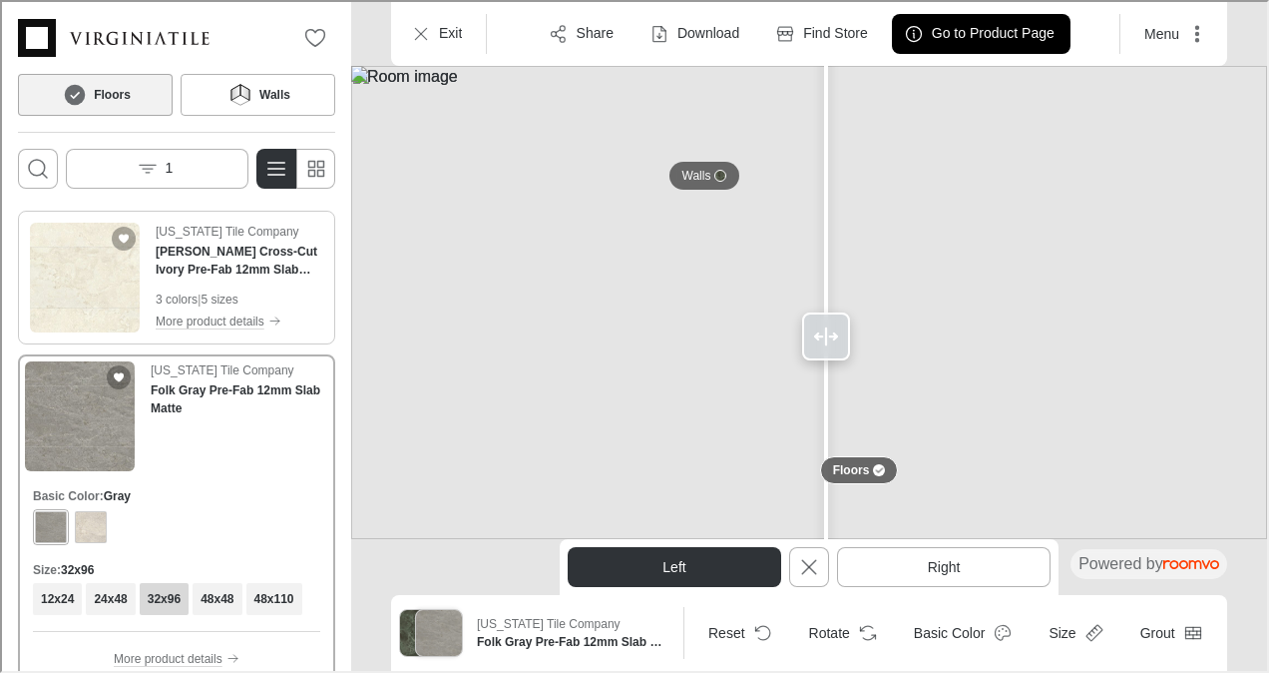
click at [182, 282] on div "[US_STATE] Tile Company [PERSON_NAME] Cross-Cut Ivory Pre-Fab 12mm Slab Matte 3…" at bounding box center [238, 276] width 168 height 110
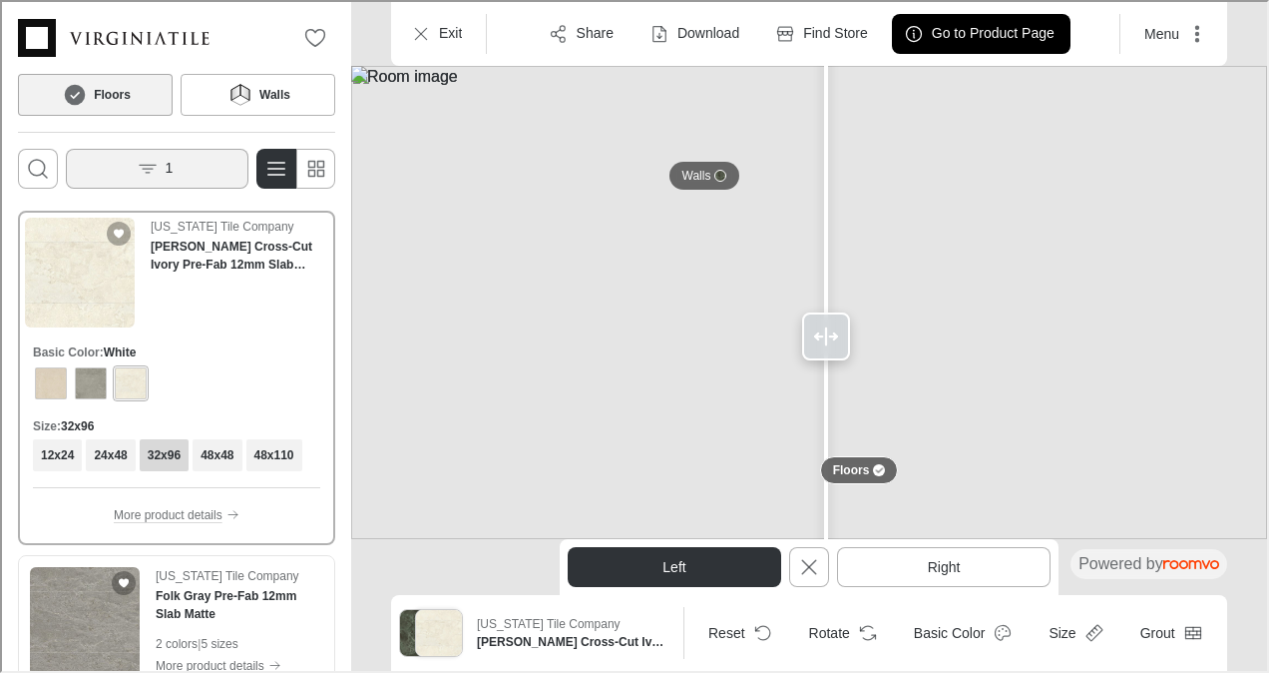
click at [224, 171] on button "1" at bounding box center [155, 167] width 183 height 40
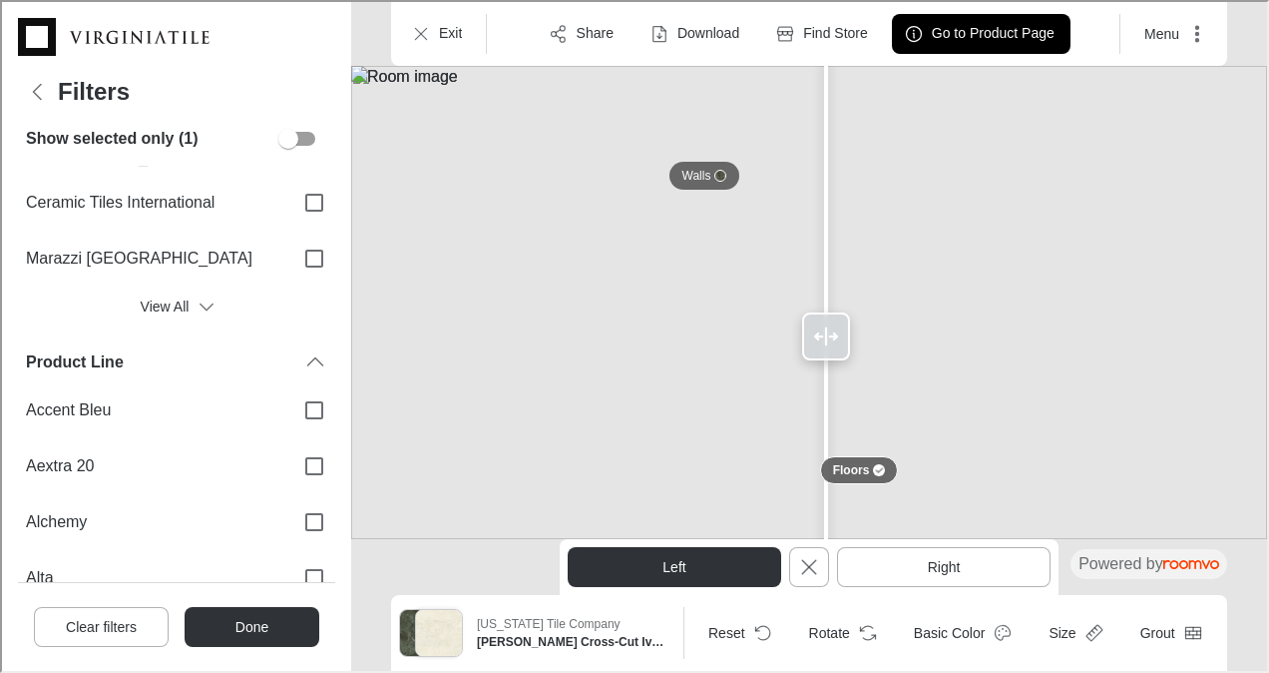
scroll to position [0, 0]
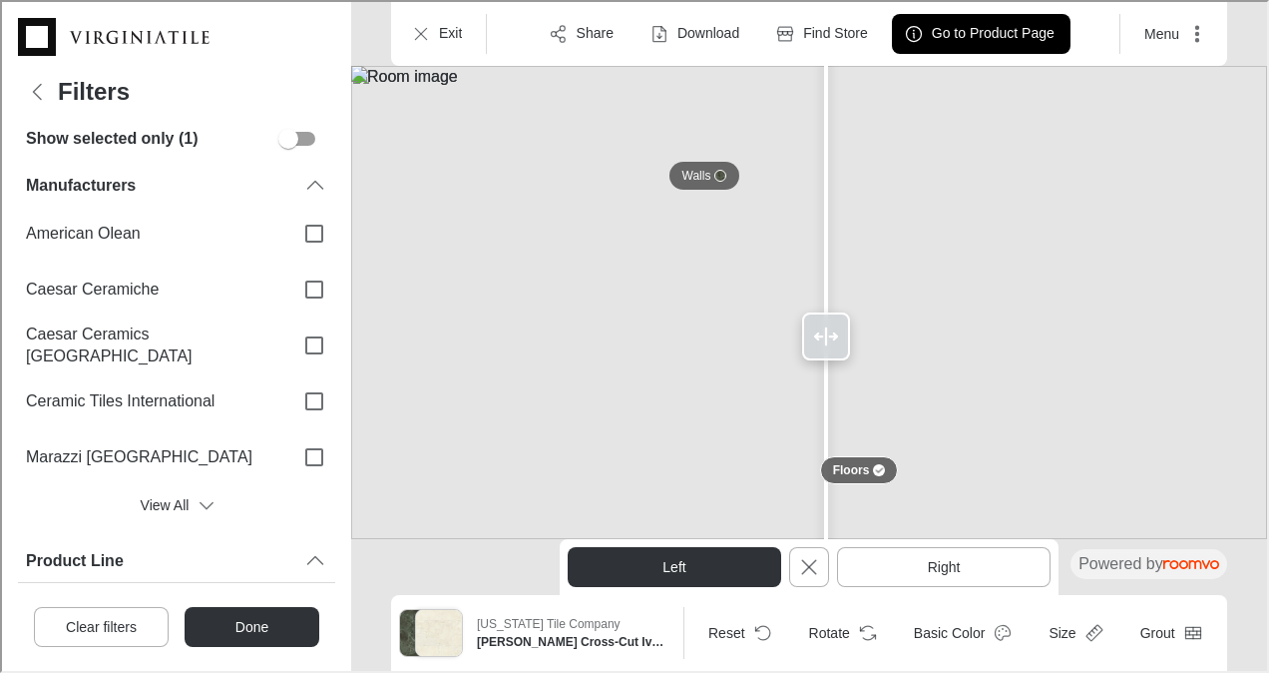
click at [295, 132] on input "Filters menu" at bounding box center [287, 137] width 114 height 38
checkbox input "true"
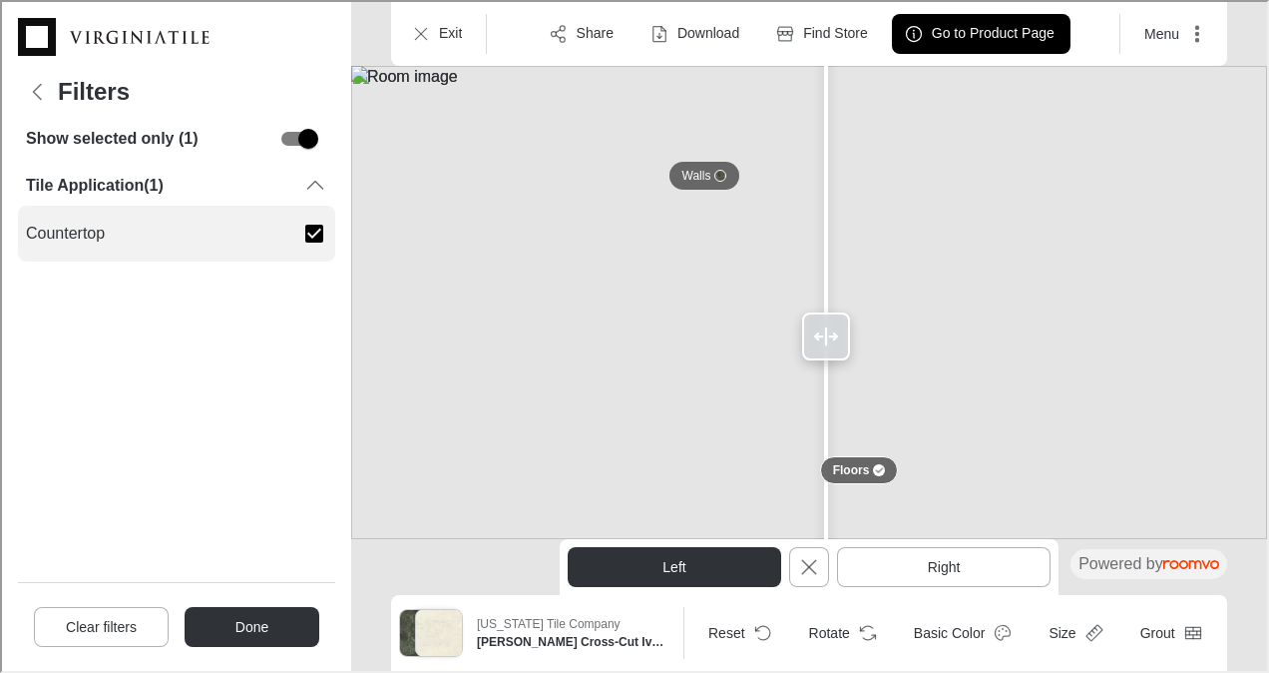
click at [315, 228] on input "Countertop" at bounding box center [312, 232] width 42 height 42
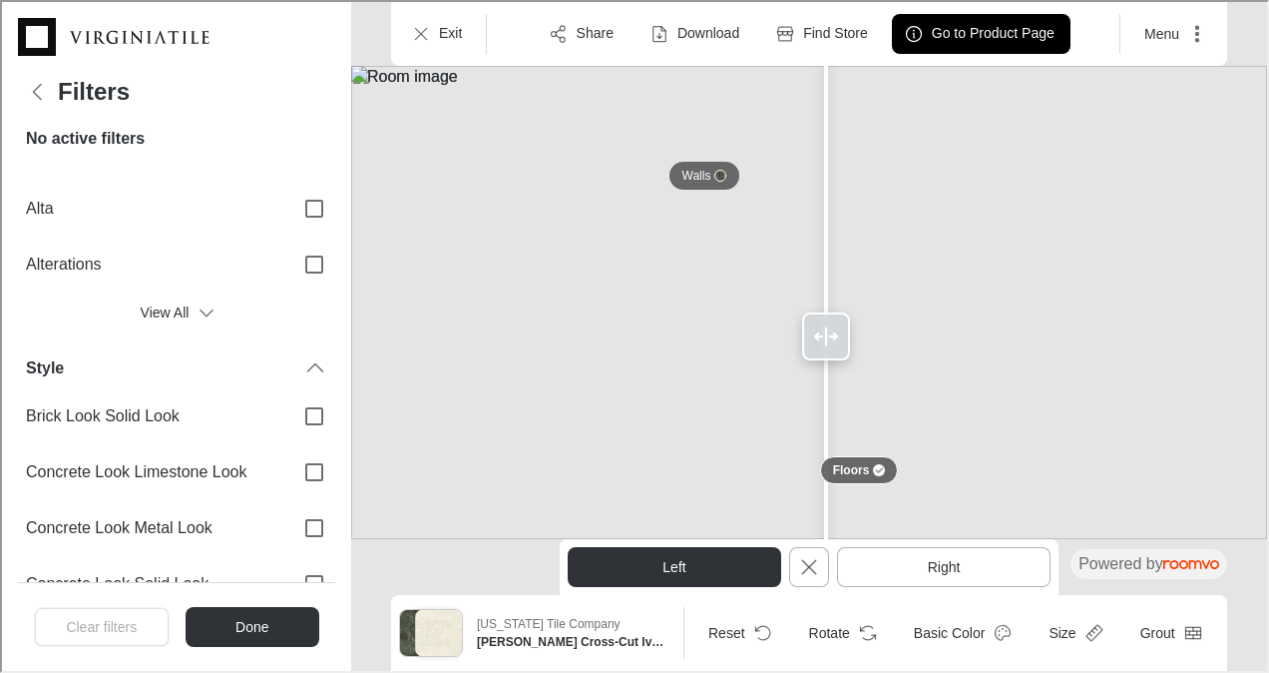
scroll to position [644, 0]
